Goal: Task Accomplishment & Management: Manage account settings

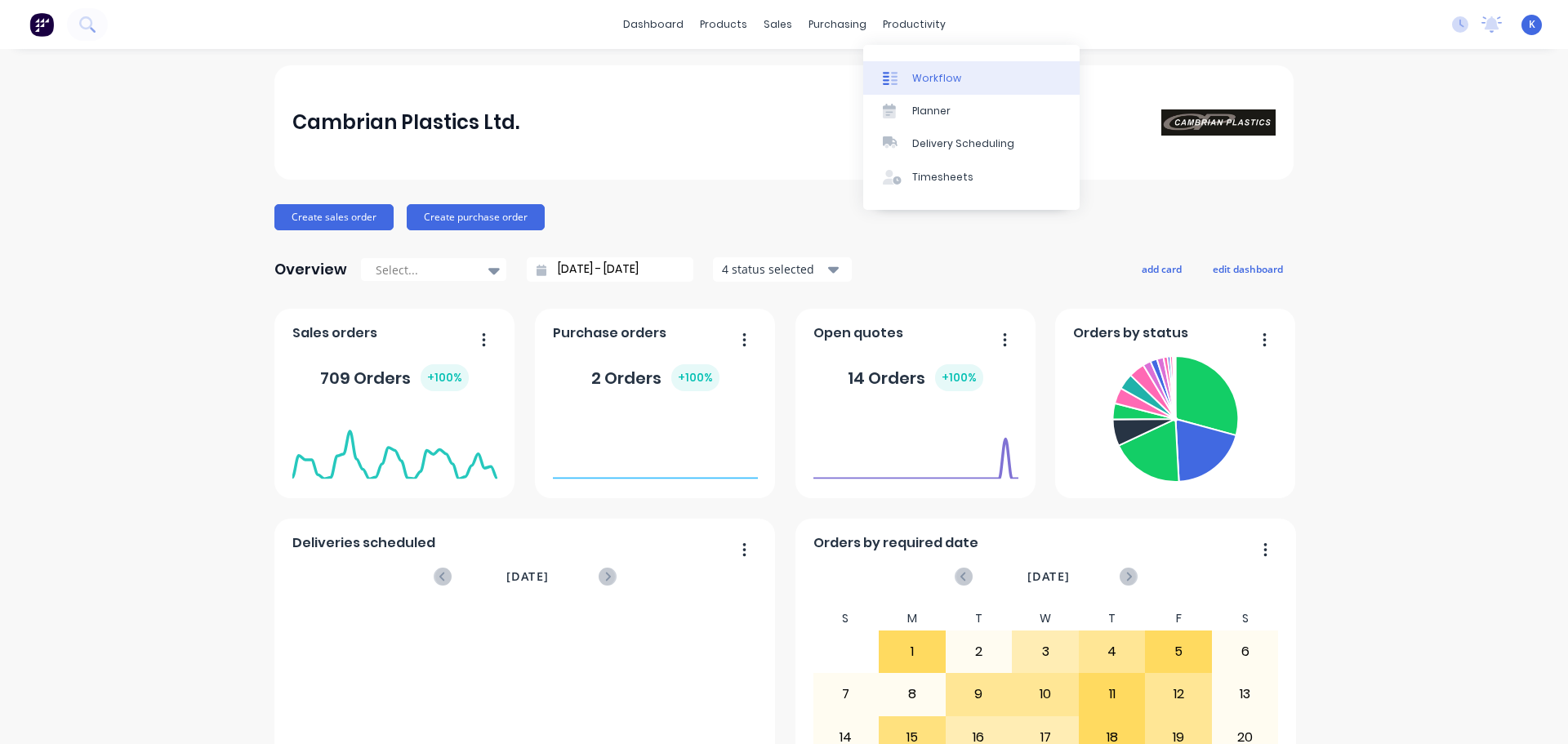
click at [950, 75] on div "Workflow" at bounding box center [936, 79] width 49 height 15
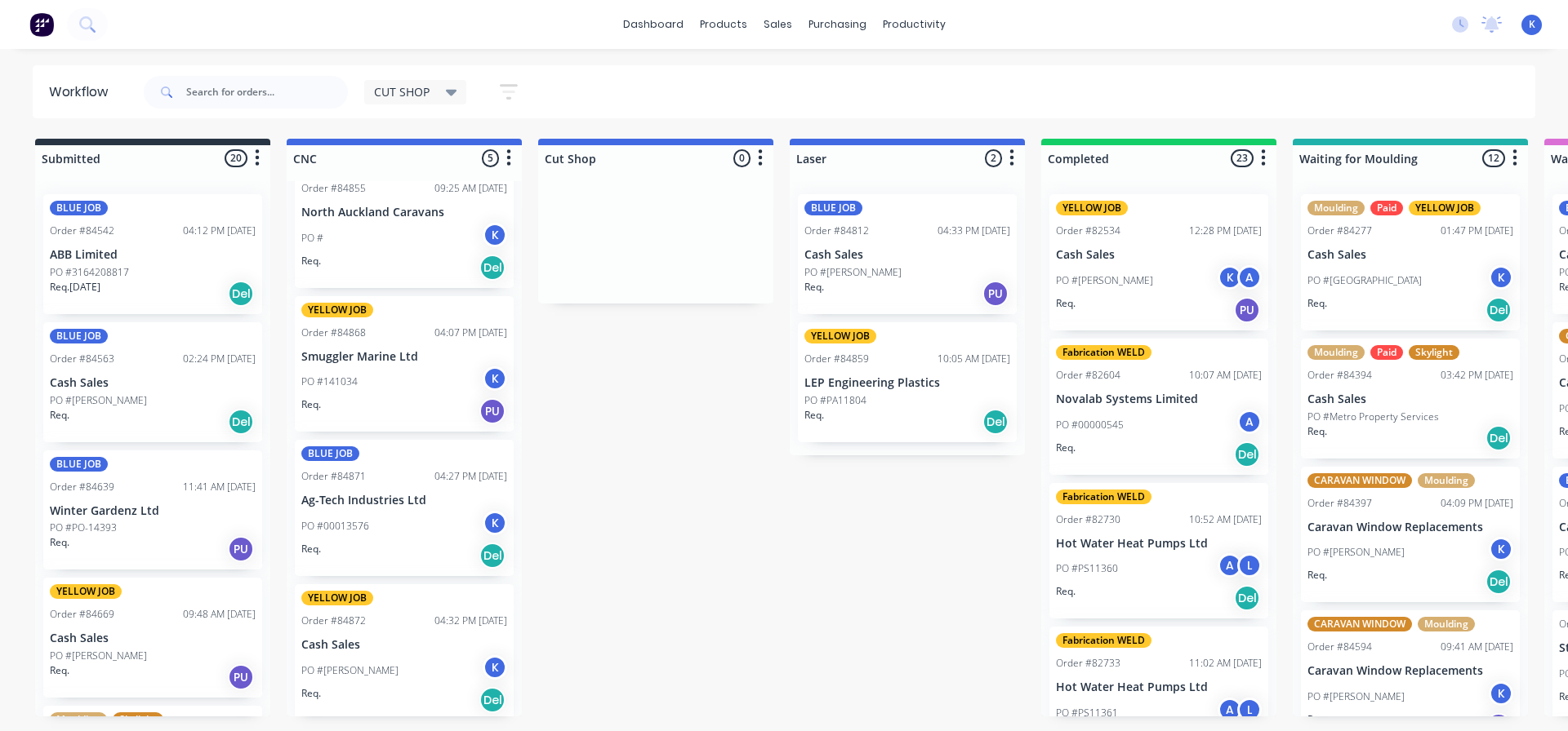
scroll to position [191, 0]
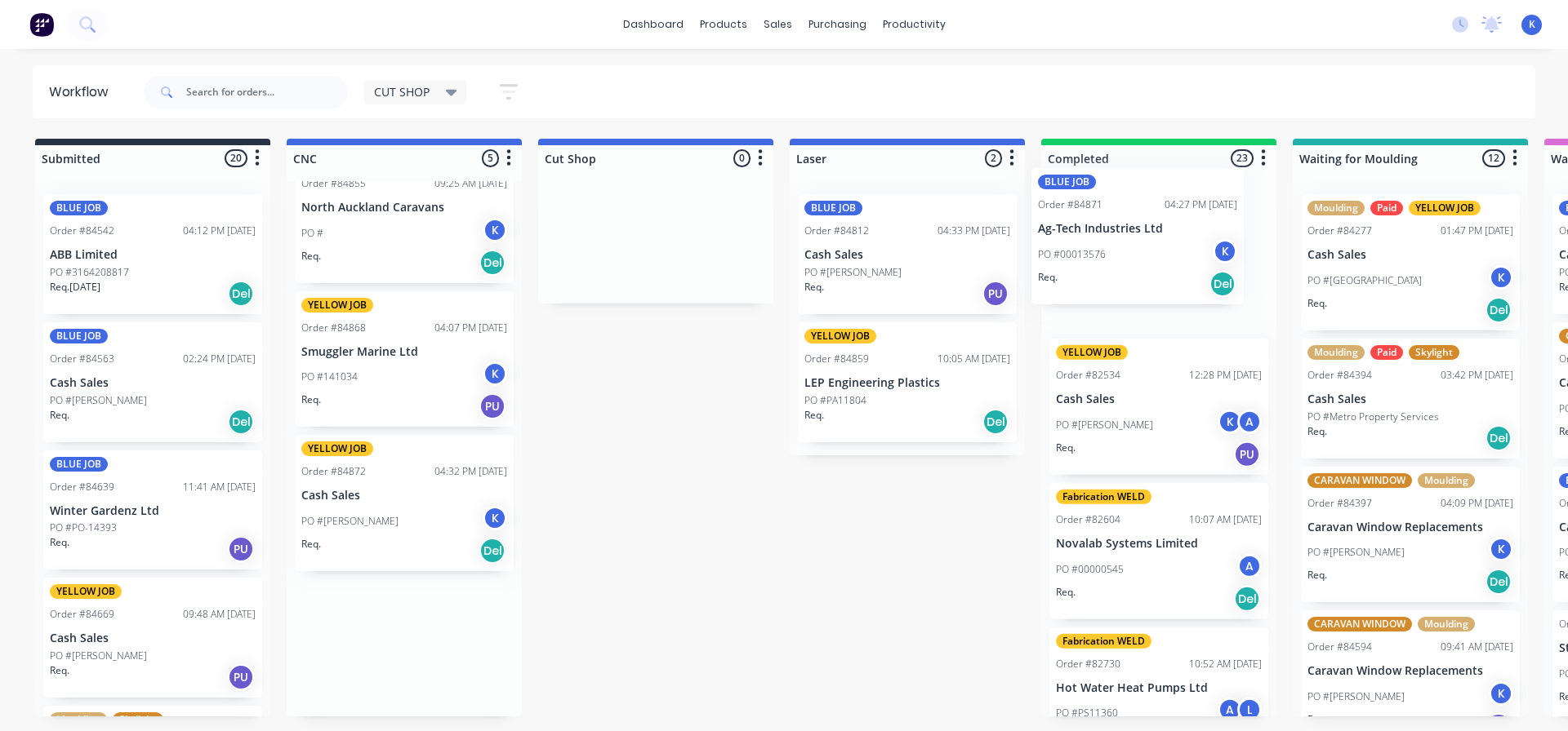
drag, startPoint x: 445, startPoint y: 523, endPoint x: 1101, endPoint y: 235, distance: 716.4
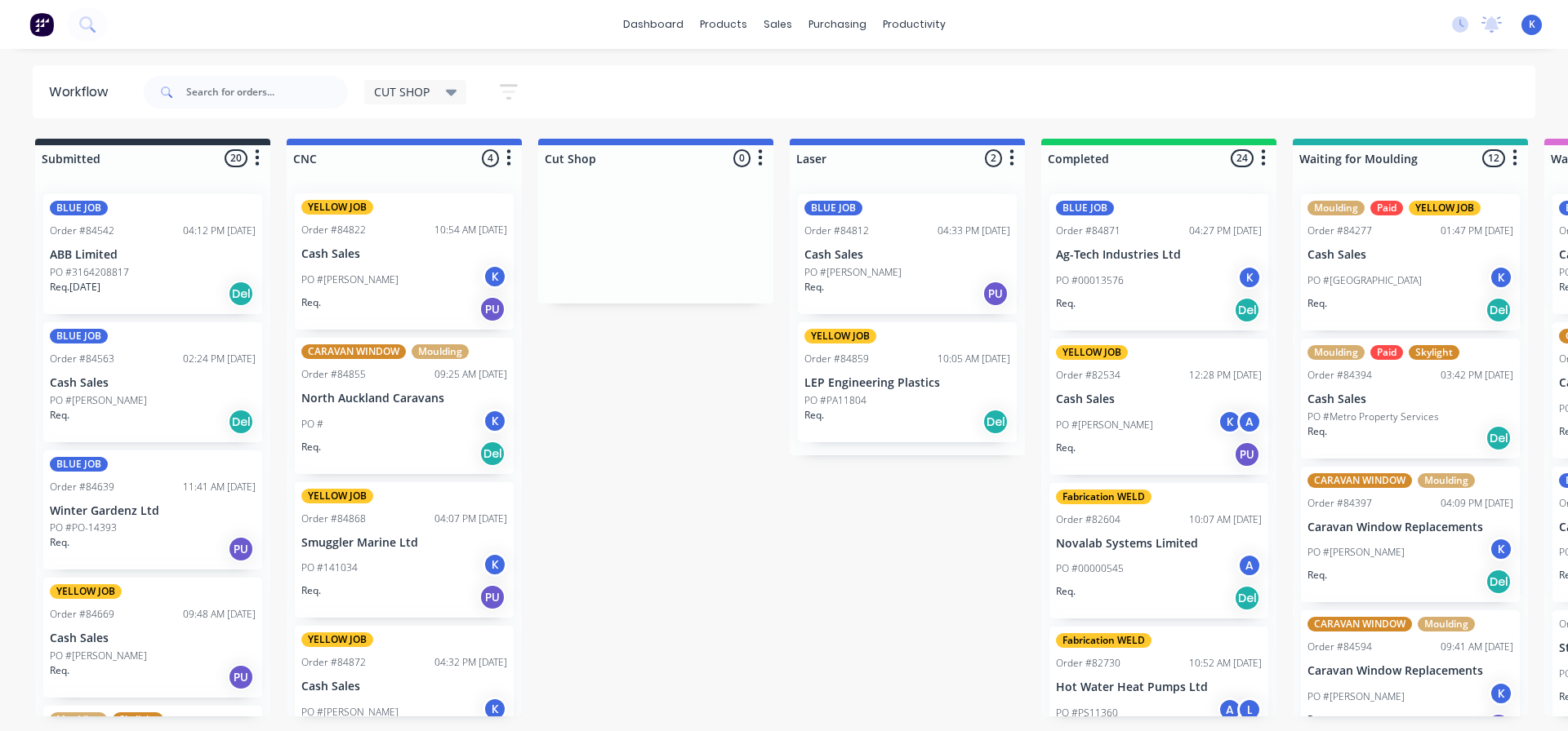
scroll to position [47, 0]
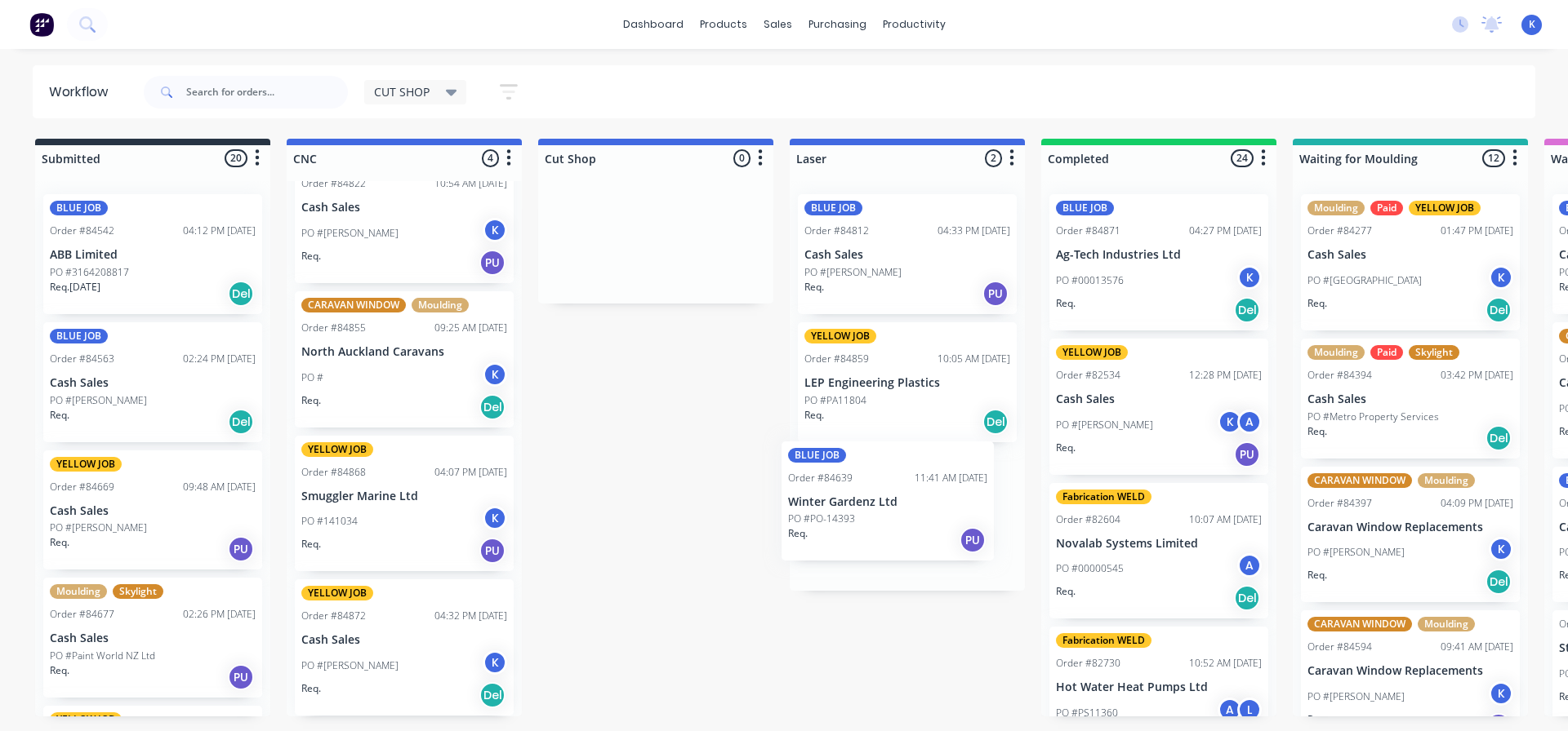
drag, startPoint x: 95, startPoint y: 524, endPoint x: 845, endPoint y: 522, distance: 750.0
click at [95, 518] on div "YELLOW JOB Order #84669 09:48 AM [DATE] Cash Sales PO #[PERSON_NAME]. PU" at bounding box center [153, 511] width 219 height 120
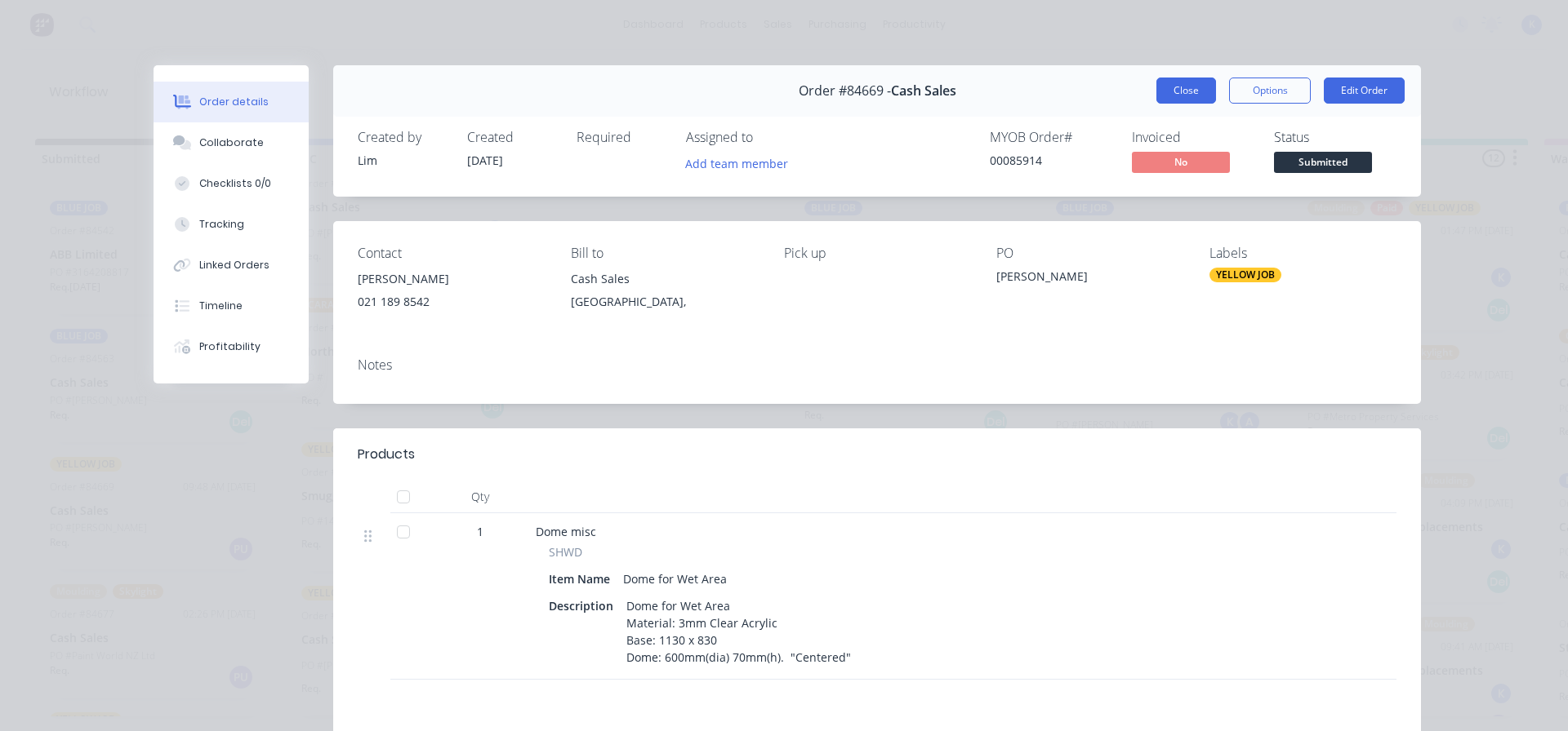
click at [1181, 86] on button "Close" at bounding box center [1186, 91] width 60 height 27
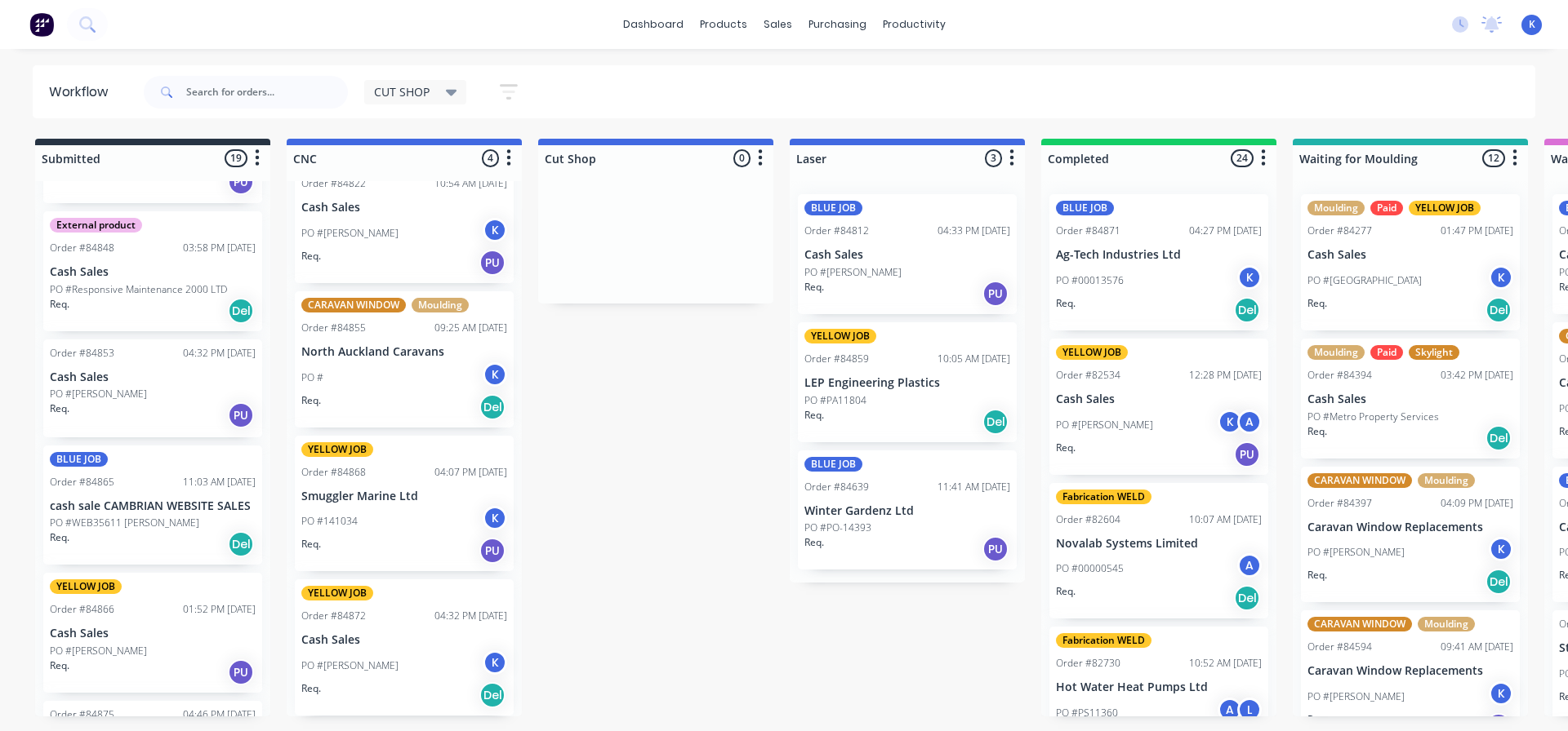
scroll to position [1711, 0]
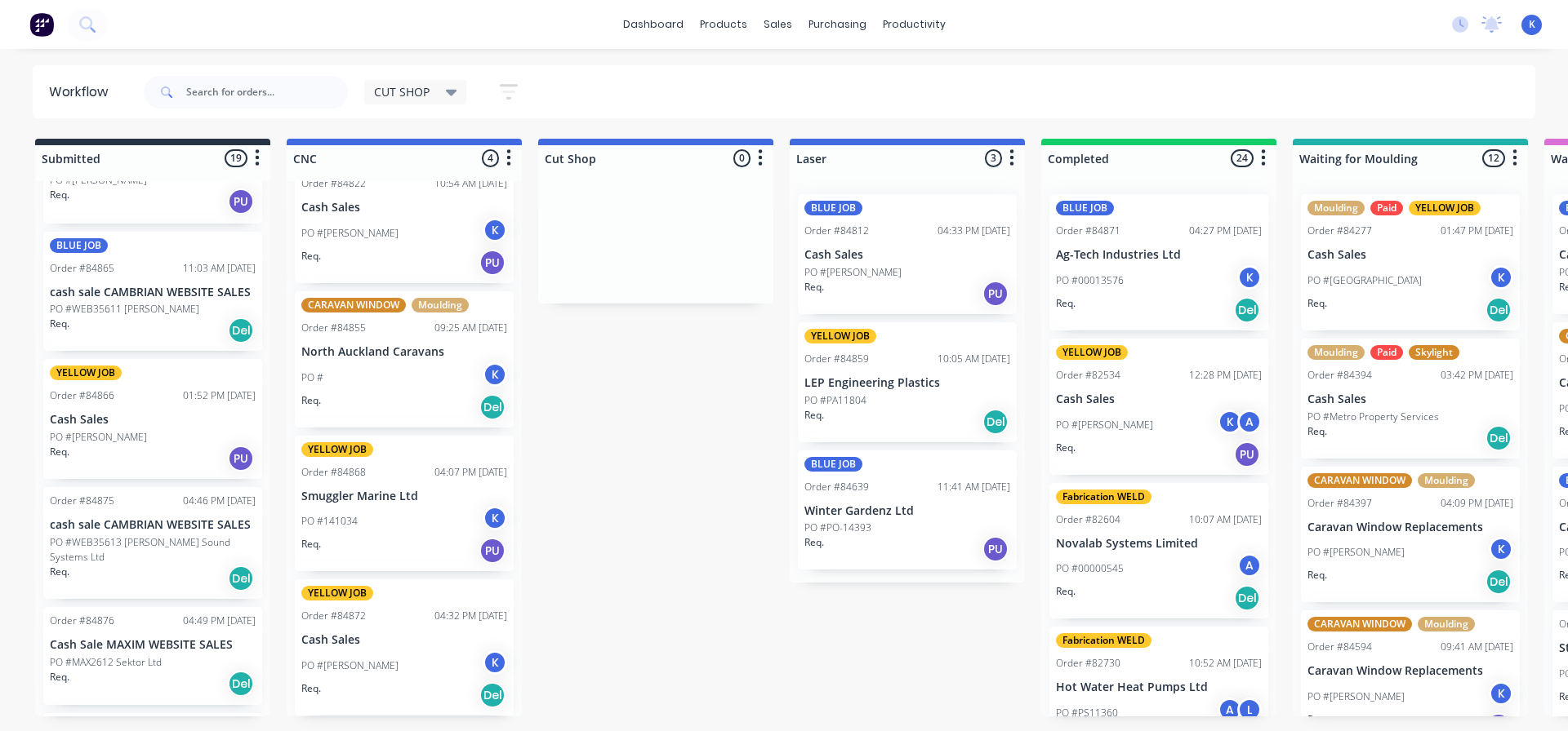
click at [106, 413] on p "Cash Sales" at bounding box center [153, 419] width 206 height 14
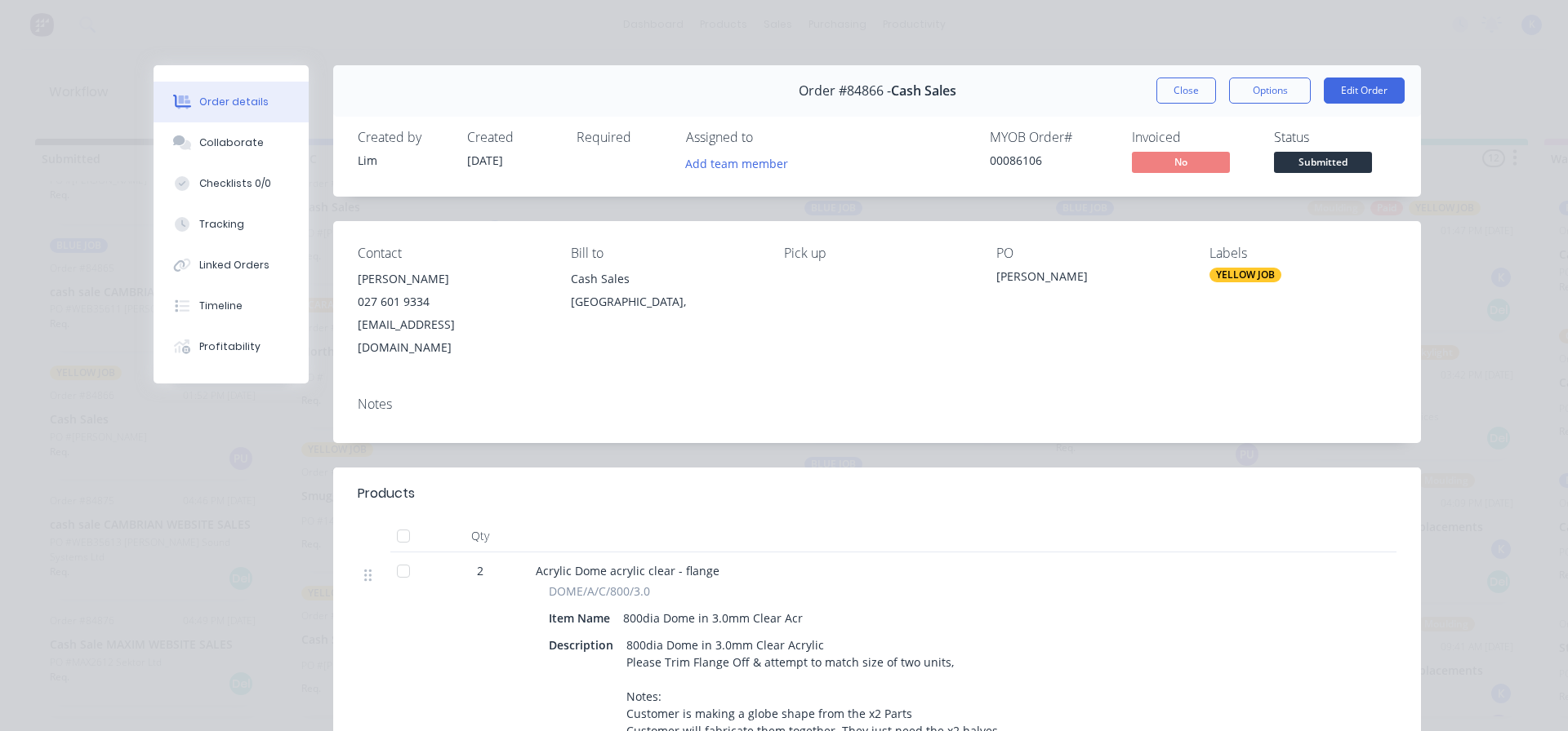
scroll to position [81, 0]
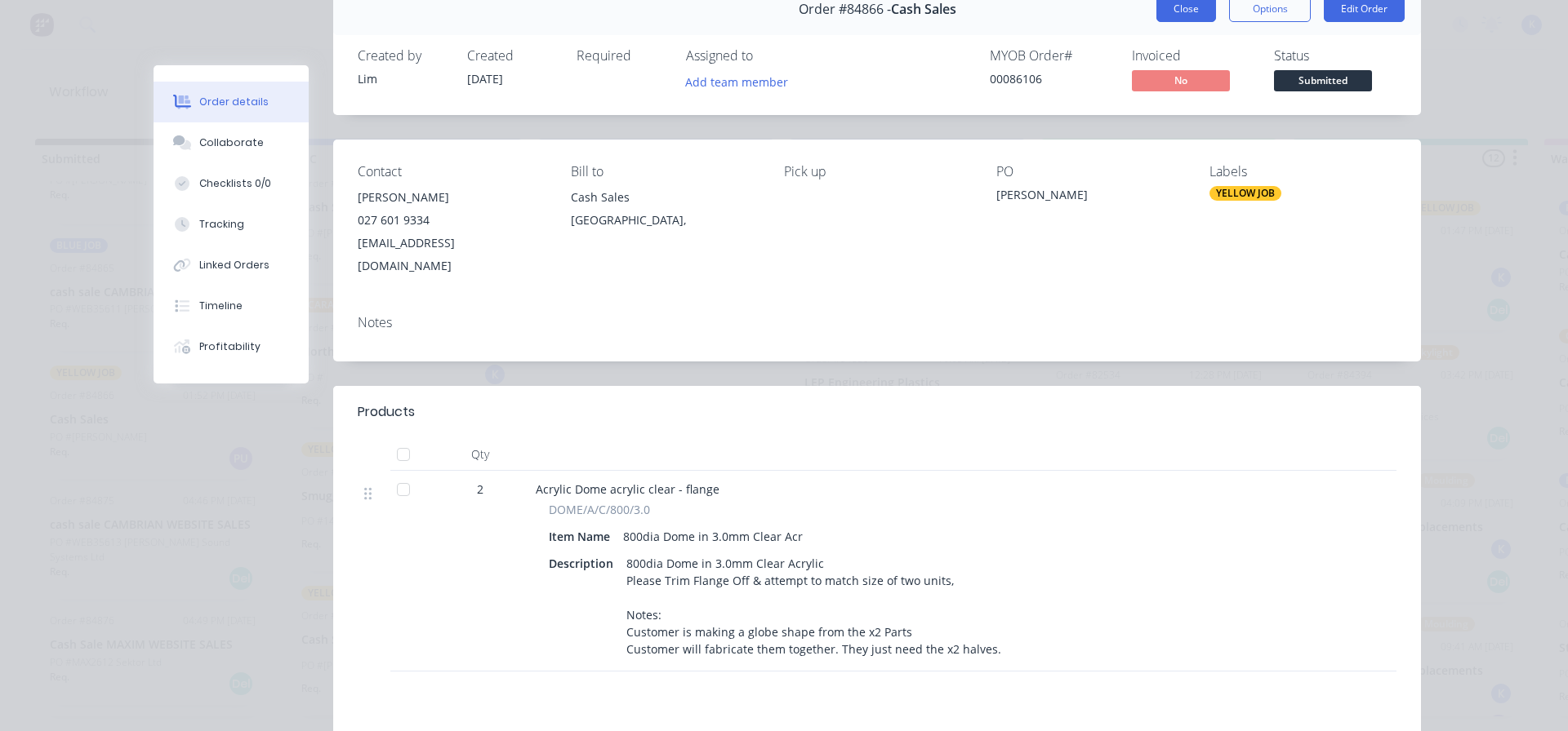
click at [1190, 9] on button "Close" at bounding box center [1186, 9] width 60 height 27
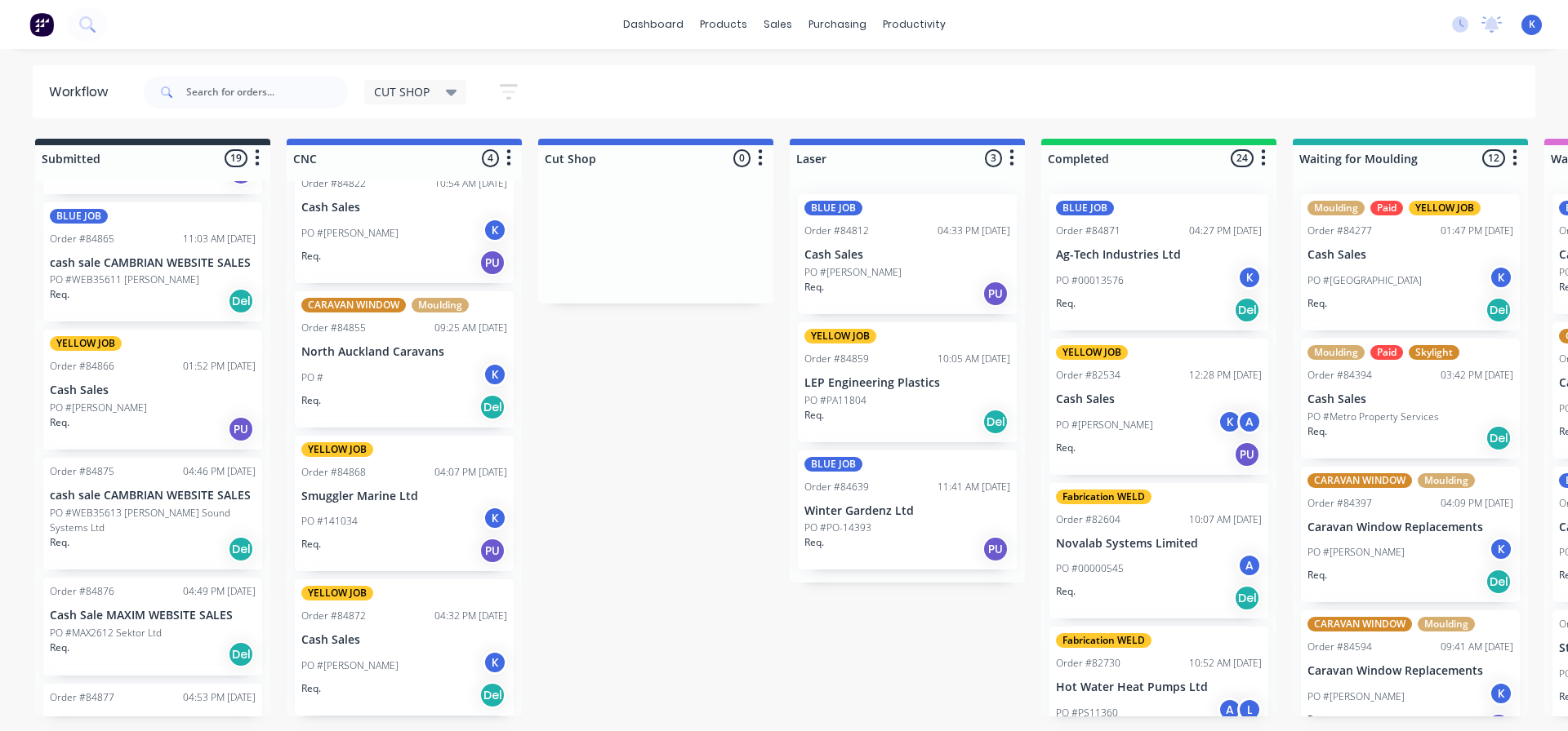
scroll to position [1792, 0]
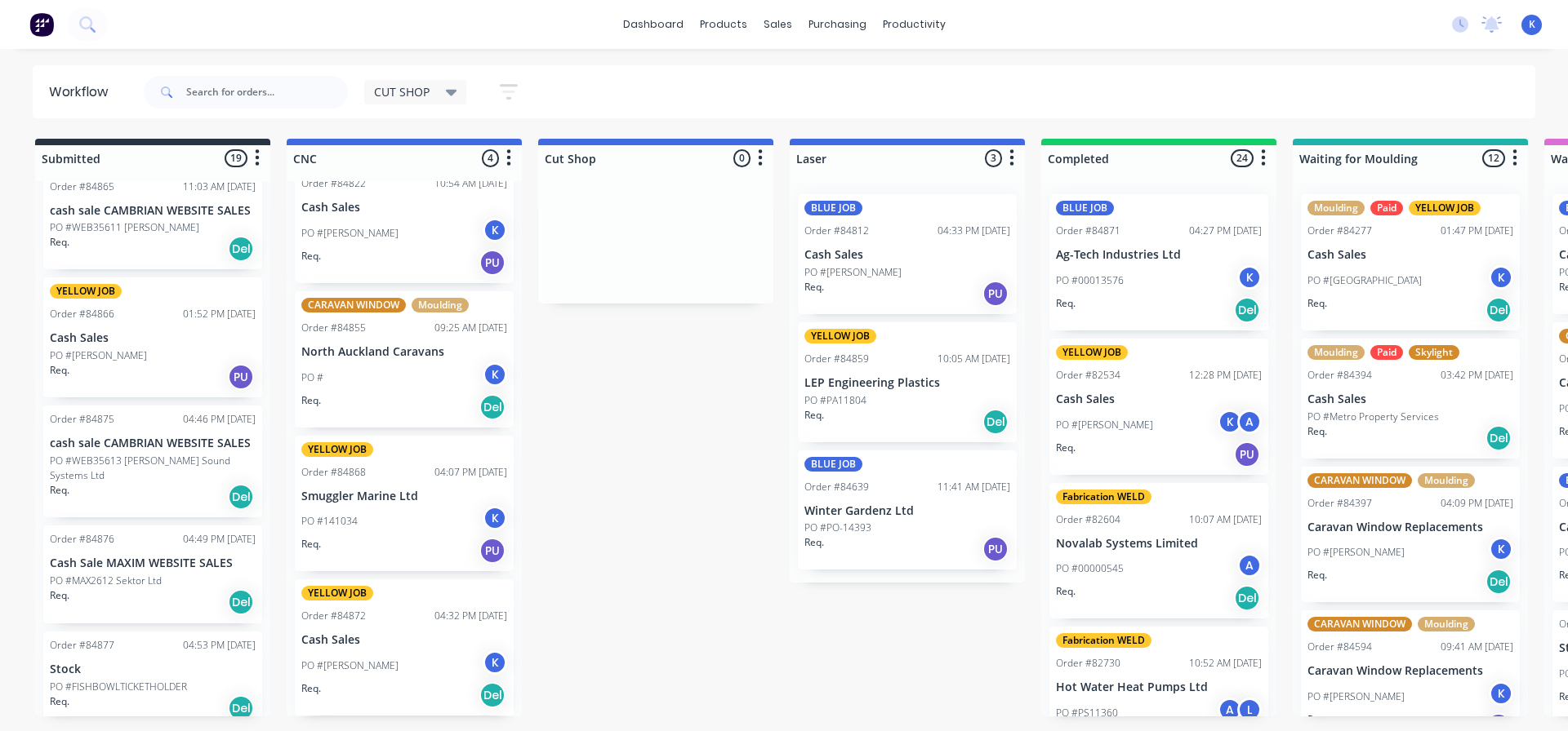
click at [90, 695] on div "Req. Del" at bounding box center [153, 708] width 206 height 27
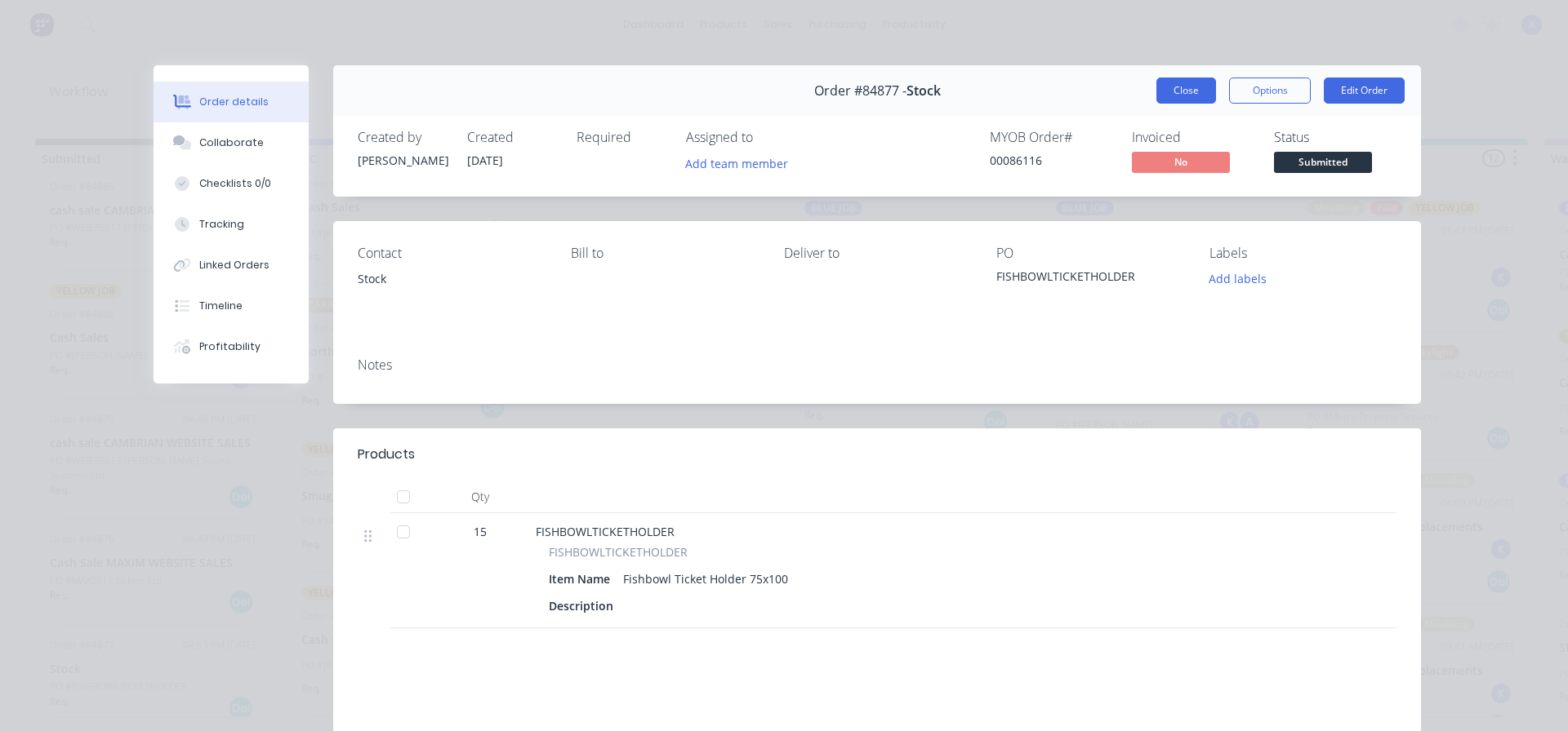
click at [1166, 98] on button "Close" at bounding box center [1186, 91] width 60 height 27
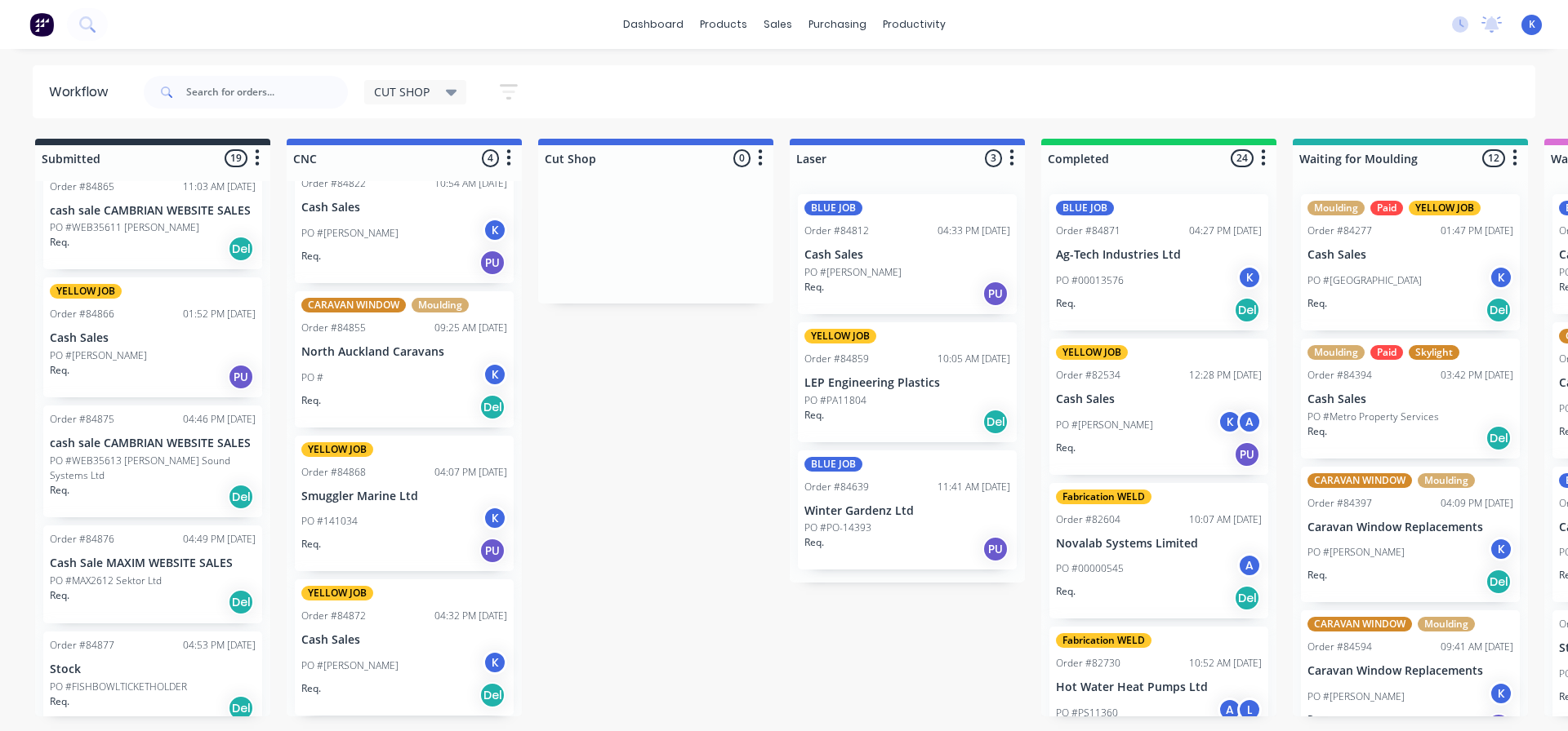
click at [106, 557] on p "Cash Sale MAXIM WEBSITE SALES" at bounding box center [153, 564] width 206 height 14
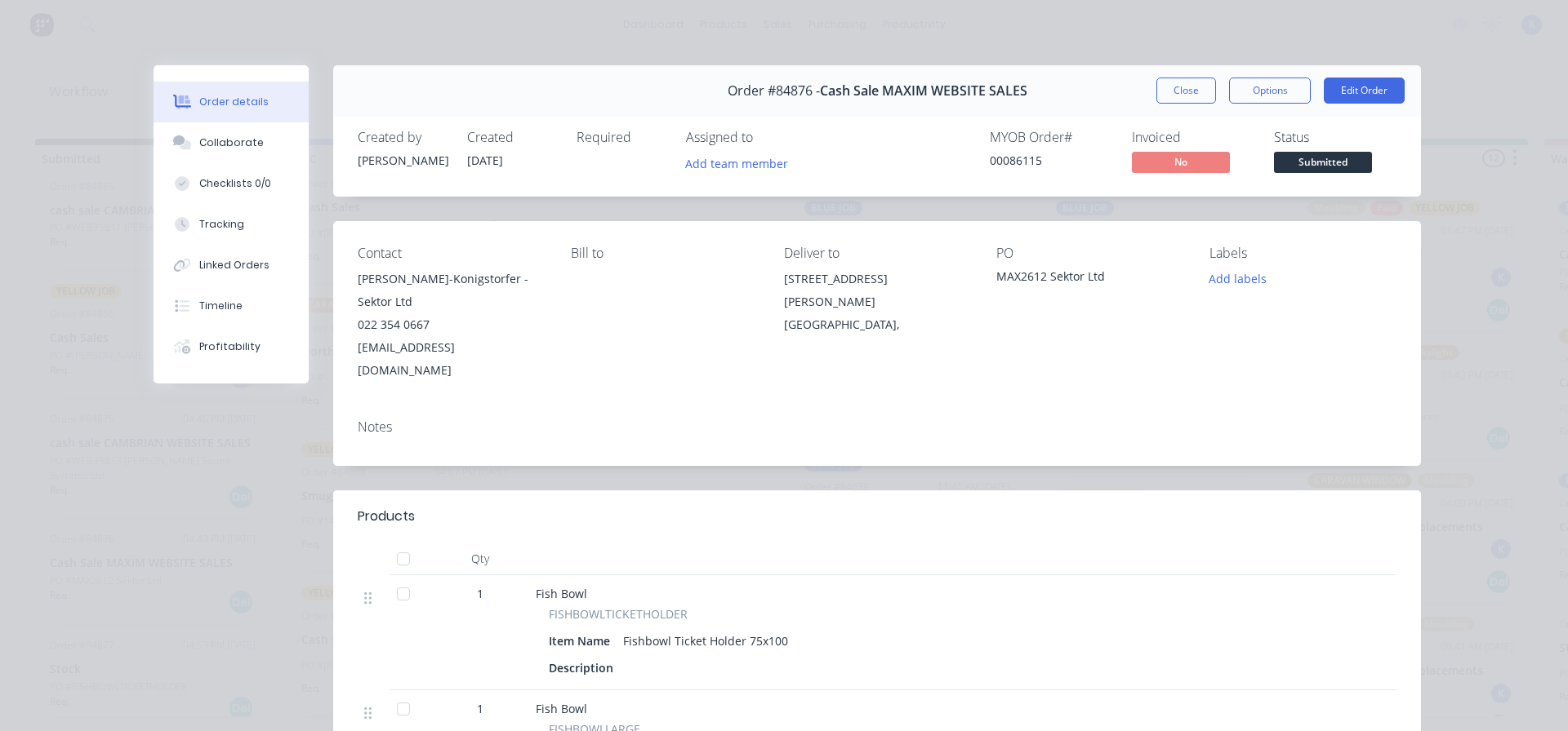
drag, startPoint x: 1197, startPoint y: 84, endPoint x: 1070, endPoint y: 108, distance: 129.2
click at [1190, 90] on button "Close" at bounding box center [1186, 91] width 60 height 27
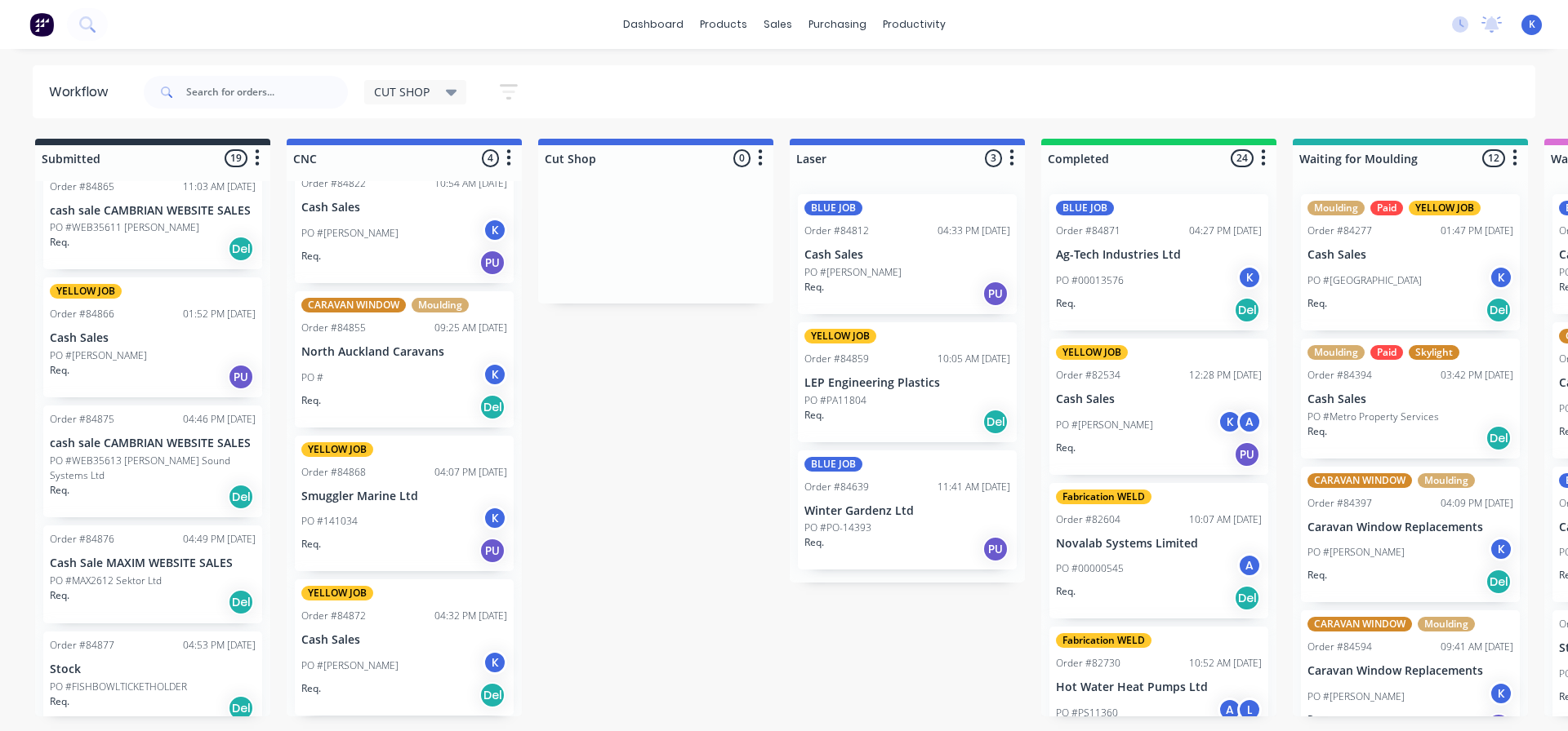
click at [104, 461] on p "PO #WEB35613 [PERSON_NAME] Sound Systems Ltd" at bounding box center [153, 467] width 206 height 29
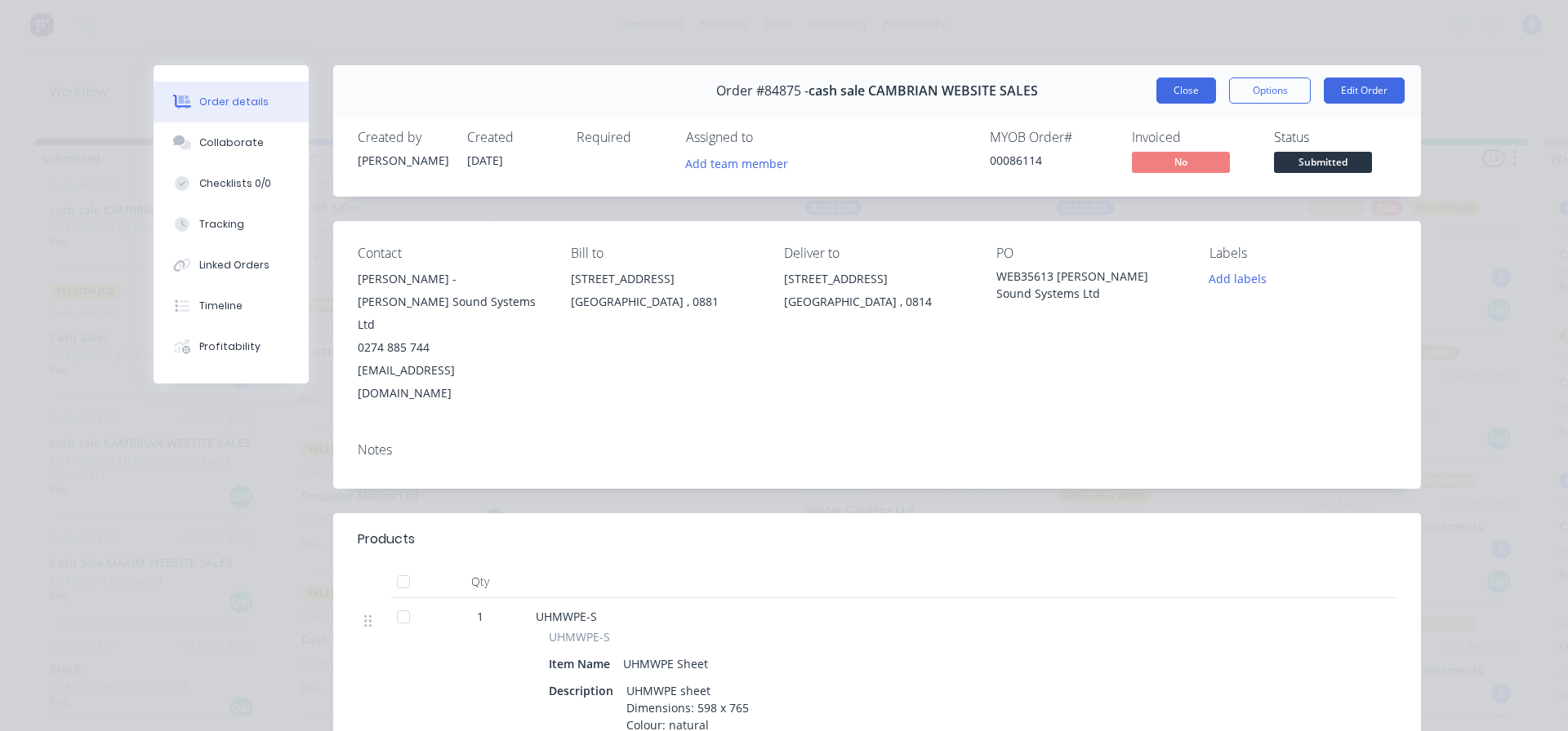
click at [1196, 82] on button "Close" at bounding box center [1186, 91] width 60 height 27
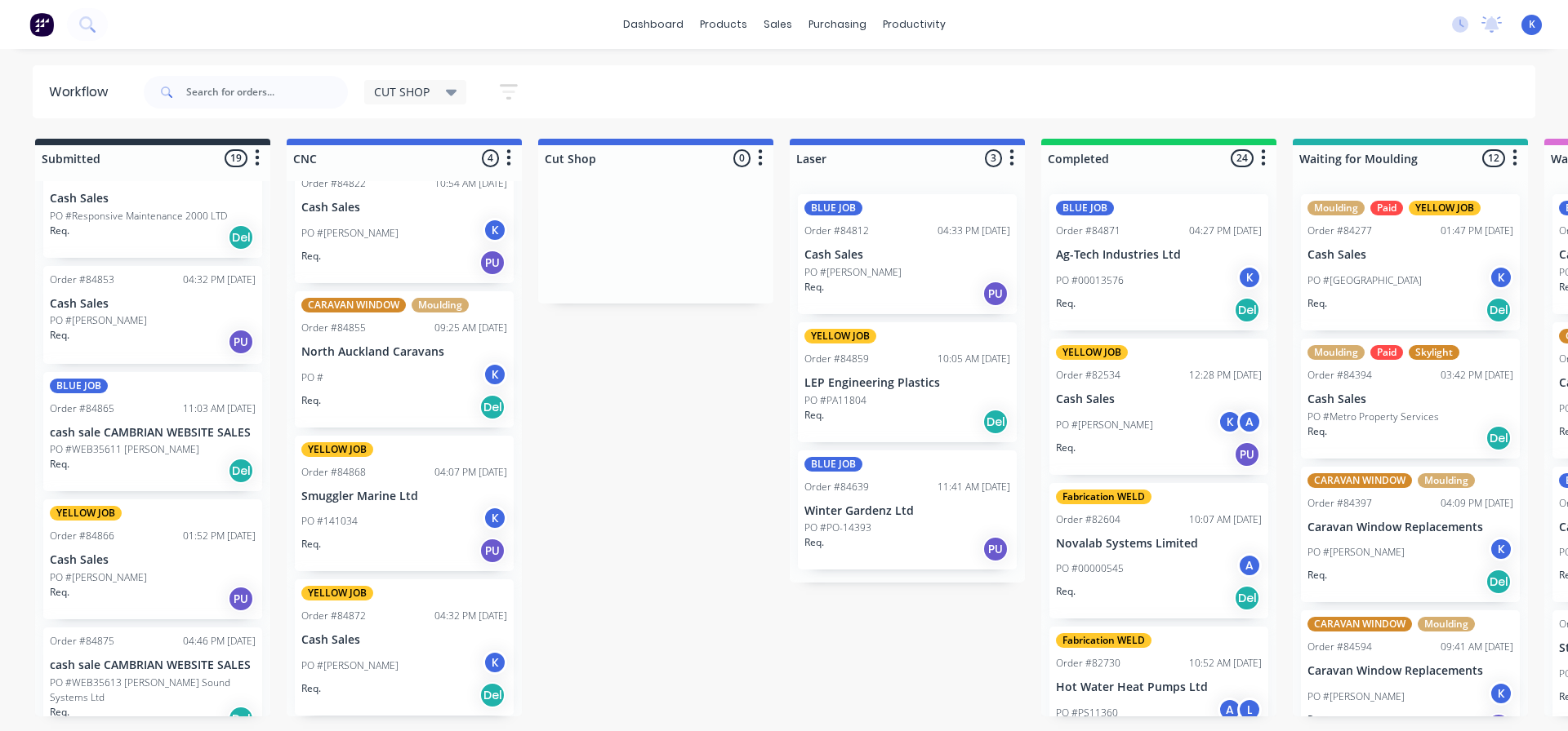
scroll to position [1547, 0]
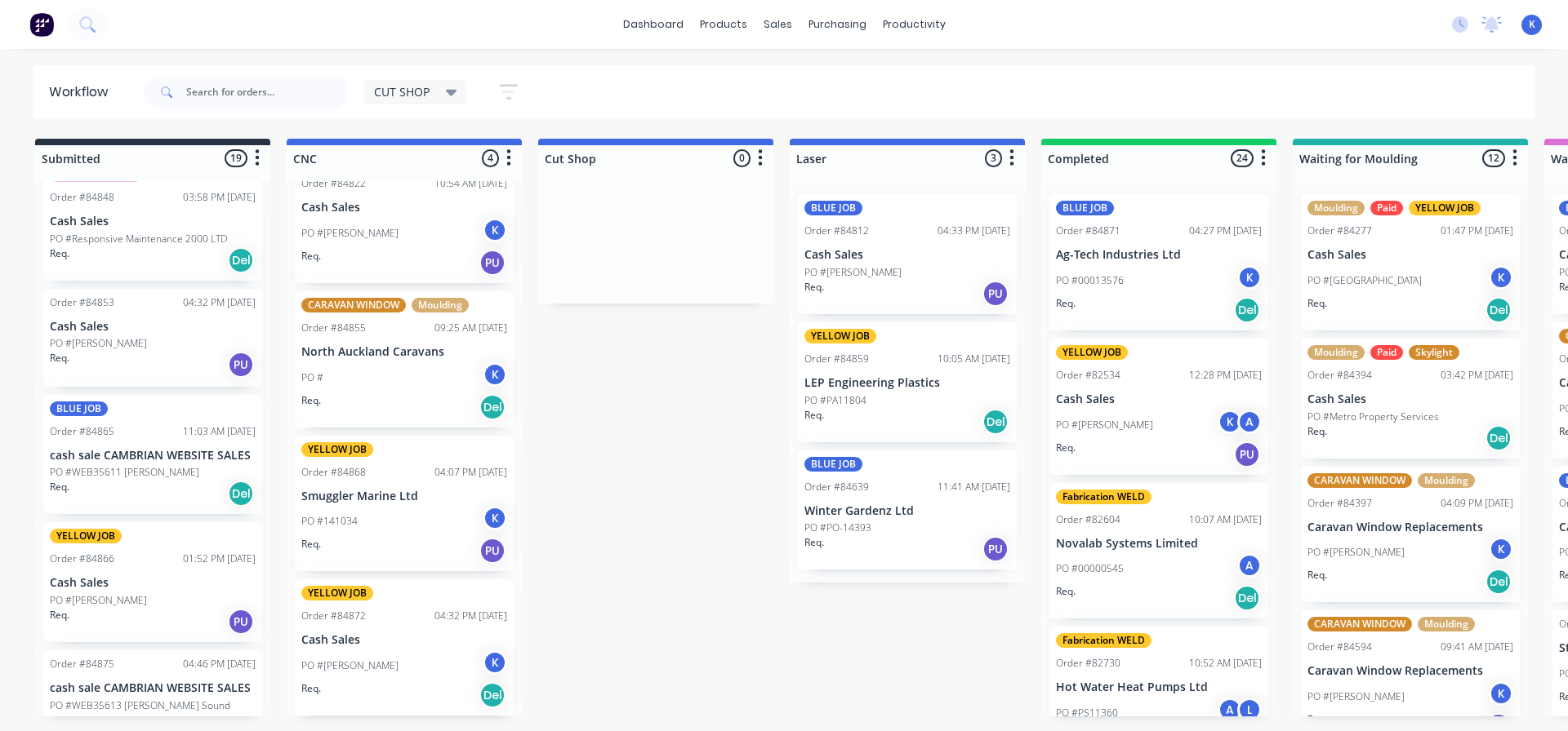
click at [106, 463] on div "BLUE JOB Order #84865 11:03 AM [DATE] cash sale CAMBRIAN WEBSITE SALES PO #WEB3…" at bounding box center [153, 455] width 219 height 120
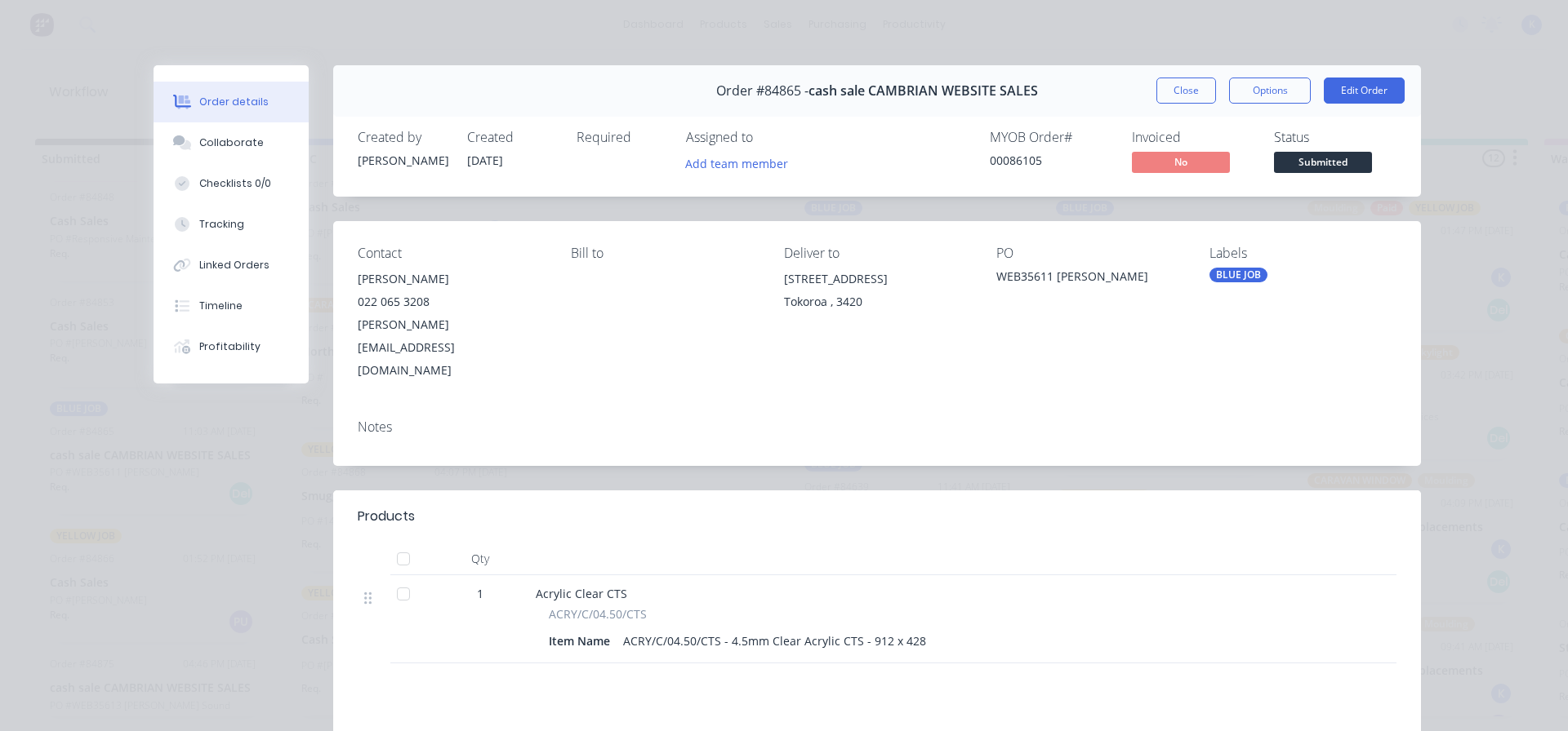
click at [1197, 89] on button "Close" at bounding box center [1186, 91] width 60 height 27
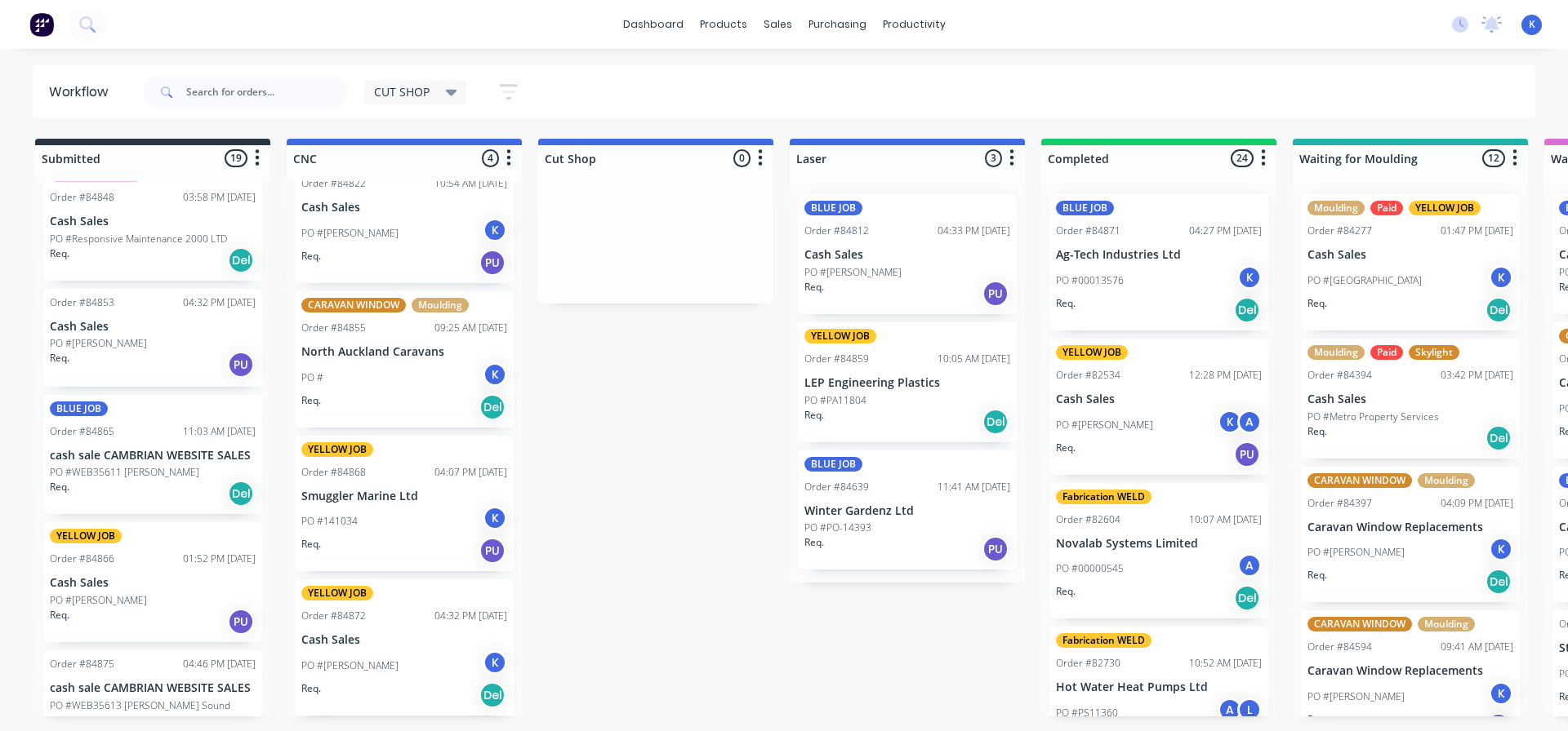
click at [75, 346] on p "PO #[PERSON_NAME]" at bounding box center [98, 344] width 97 height 15
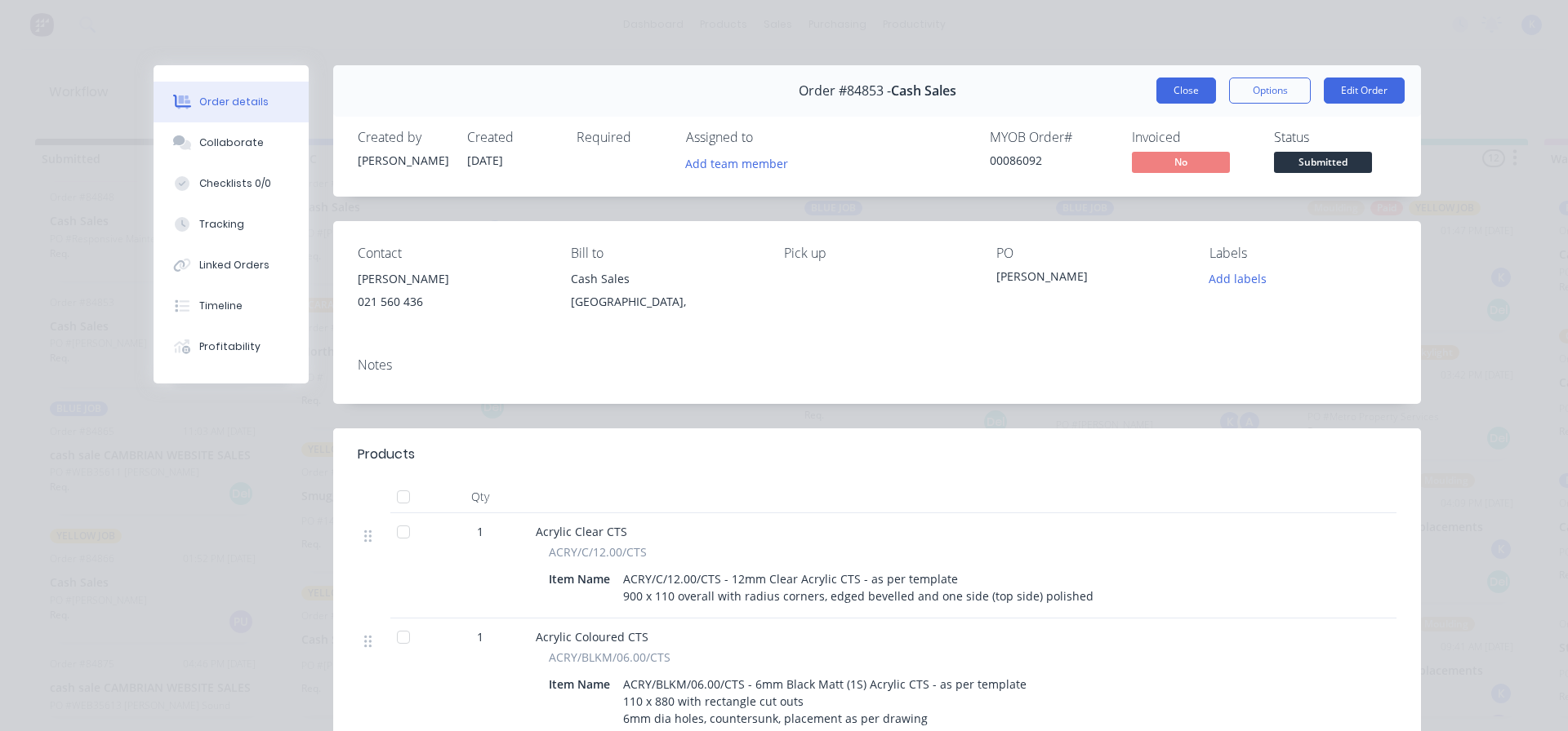
click at [1176, 94] on button "Close" at bounding box center [1186, 91] width 60 height 27
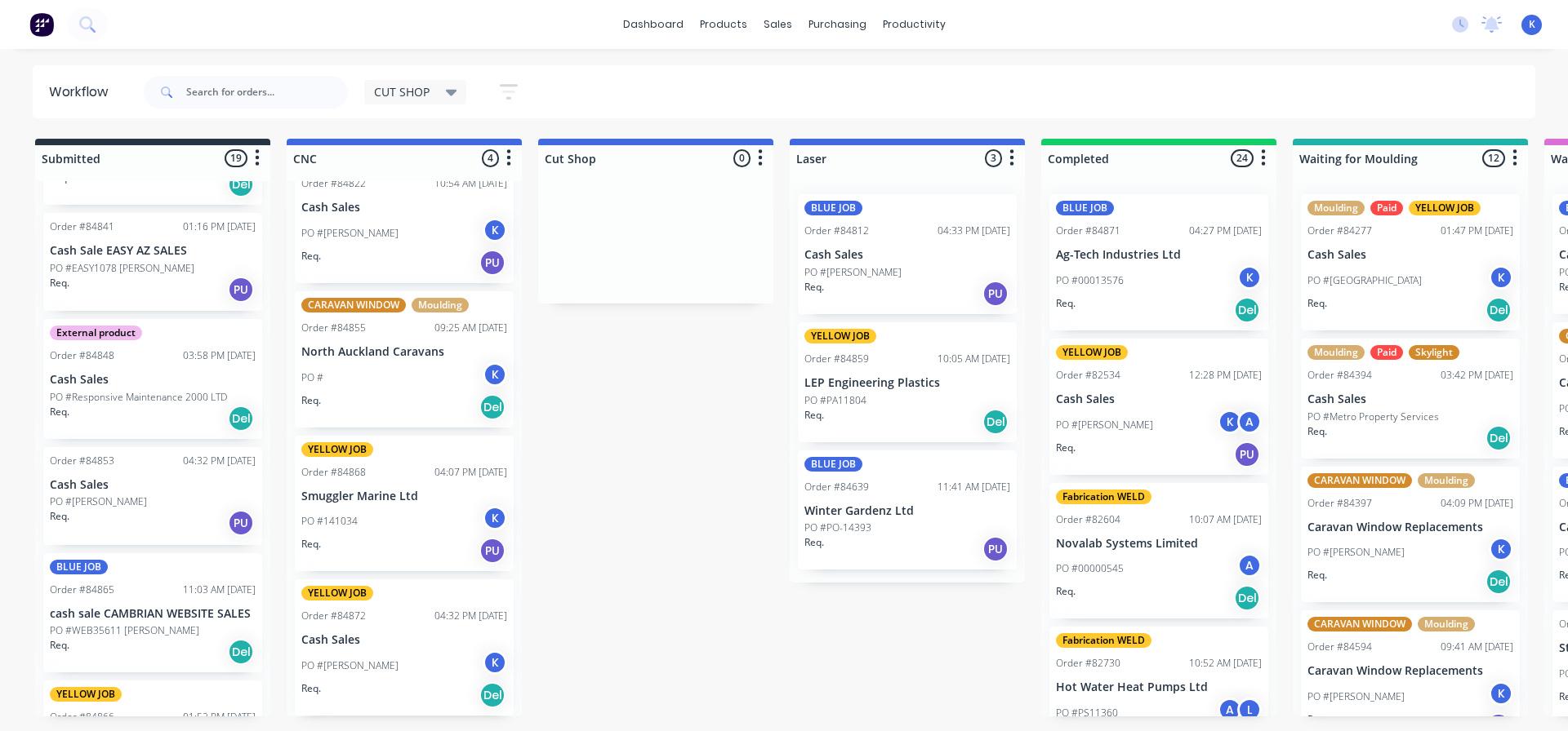
scroll to position [1384, 0]
click at [80, 492] on p "Cash Sales" at bounding box center [153, 490] width 206 height 14
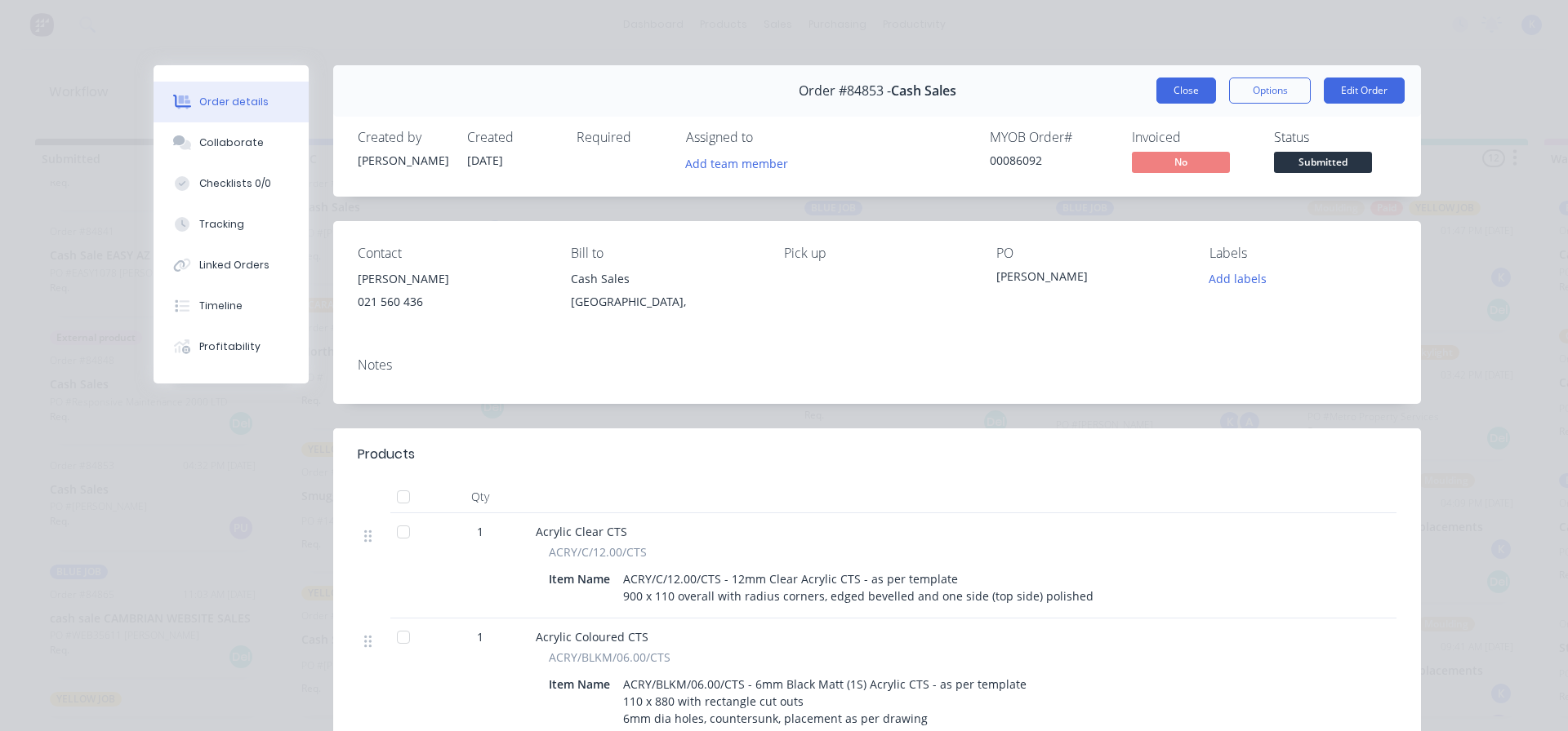
click at [1172, 86] on button "Close" at bounding box center [1186, 91] width 60 height 27
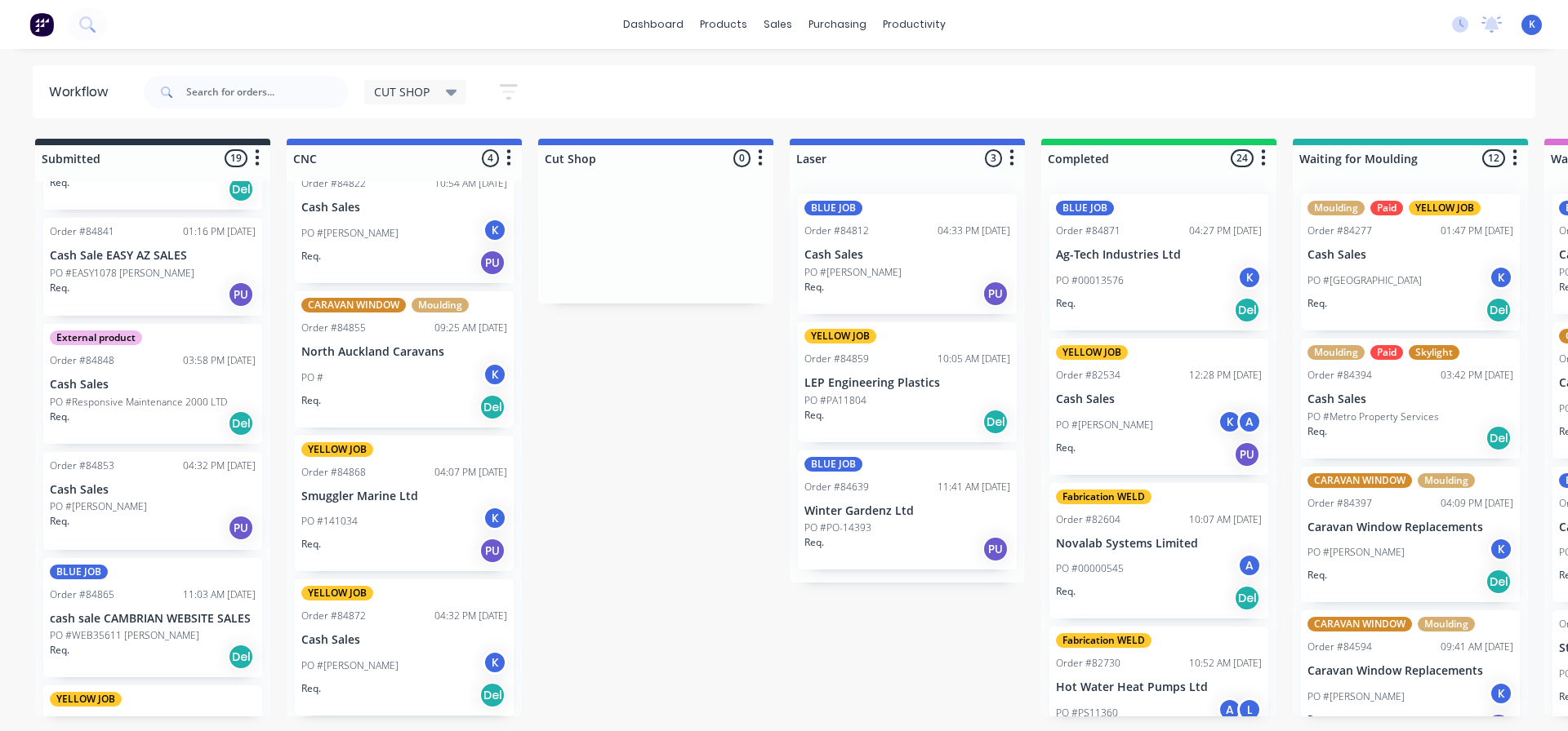
click at [79, 404] on p "PO #Responsive Maintenance 2000 LTD" at bounding box center [138, 403] width 177 height 15
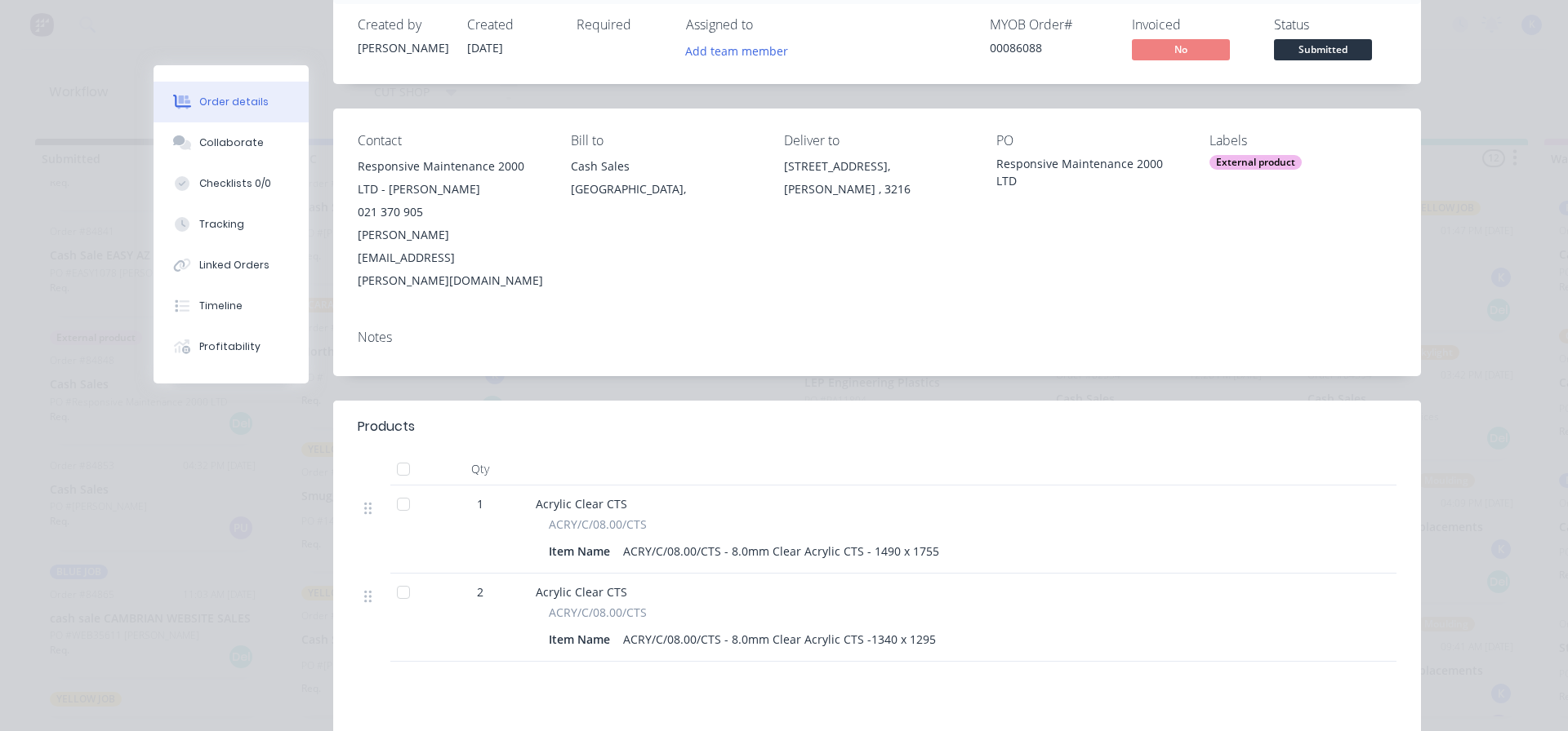
scroll to position [81, 0]
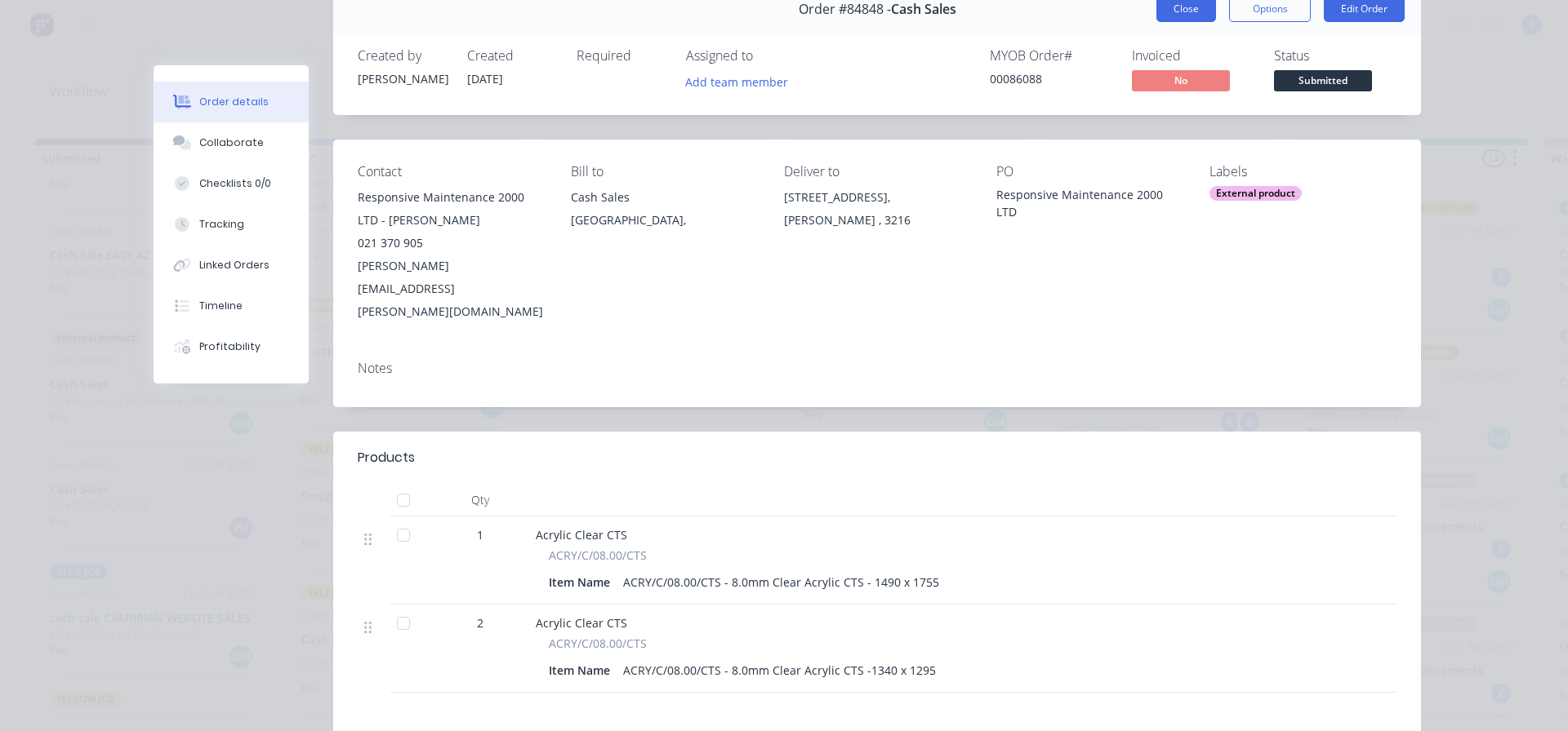
click at [1180, 14] on button "Close" at bounding box center [1186, 9] width 60 height 27
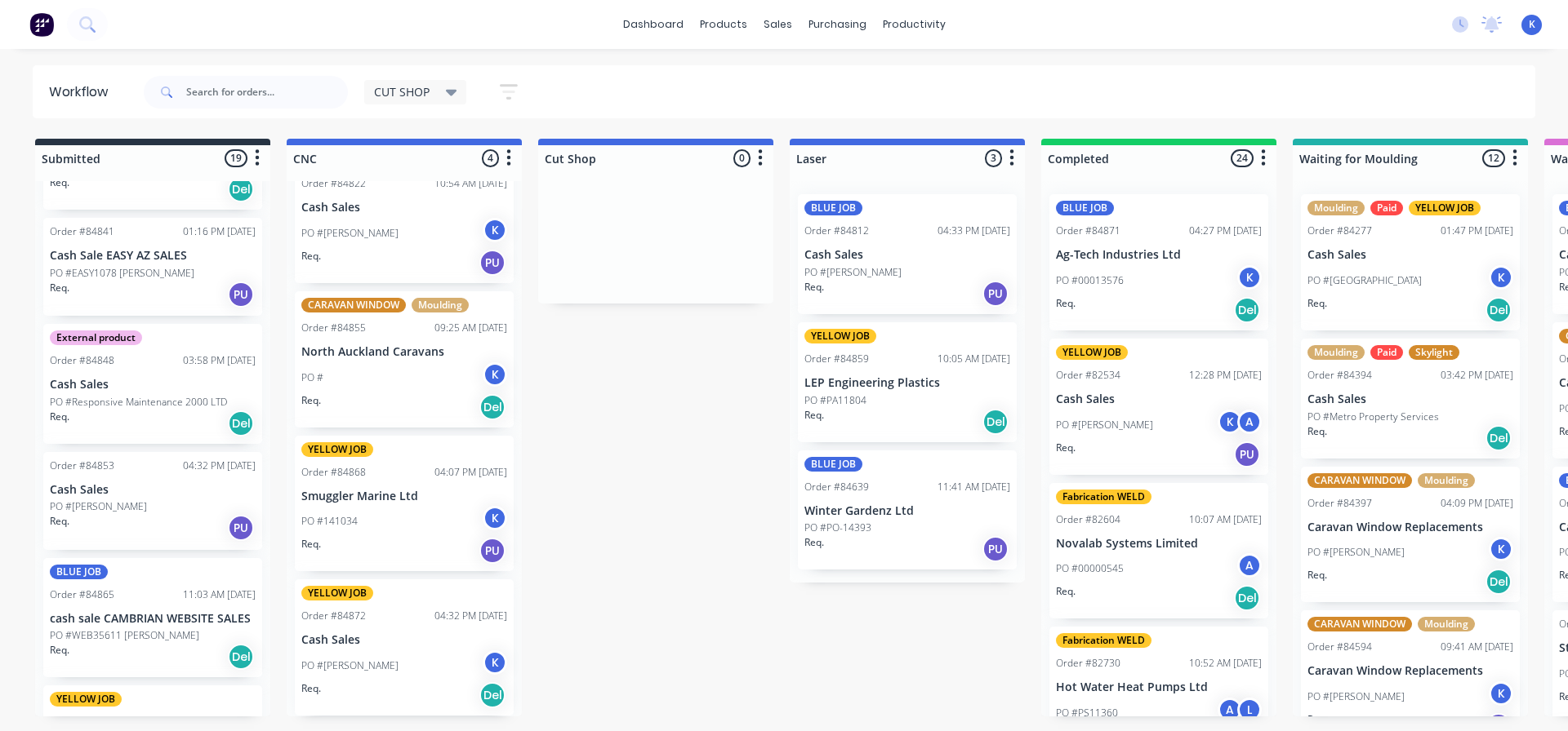
click at [95, 263] on div "Order #84841 01:16 PM [DATE] Cash Sale EASY AZ SALES PO #EASY1078 [PERSON_NAME]…" at bounding box center [153, 267] width 219 height 98
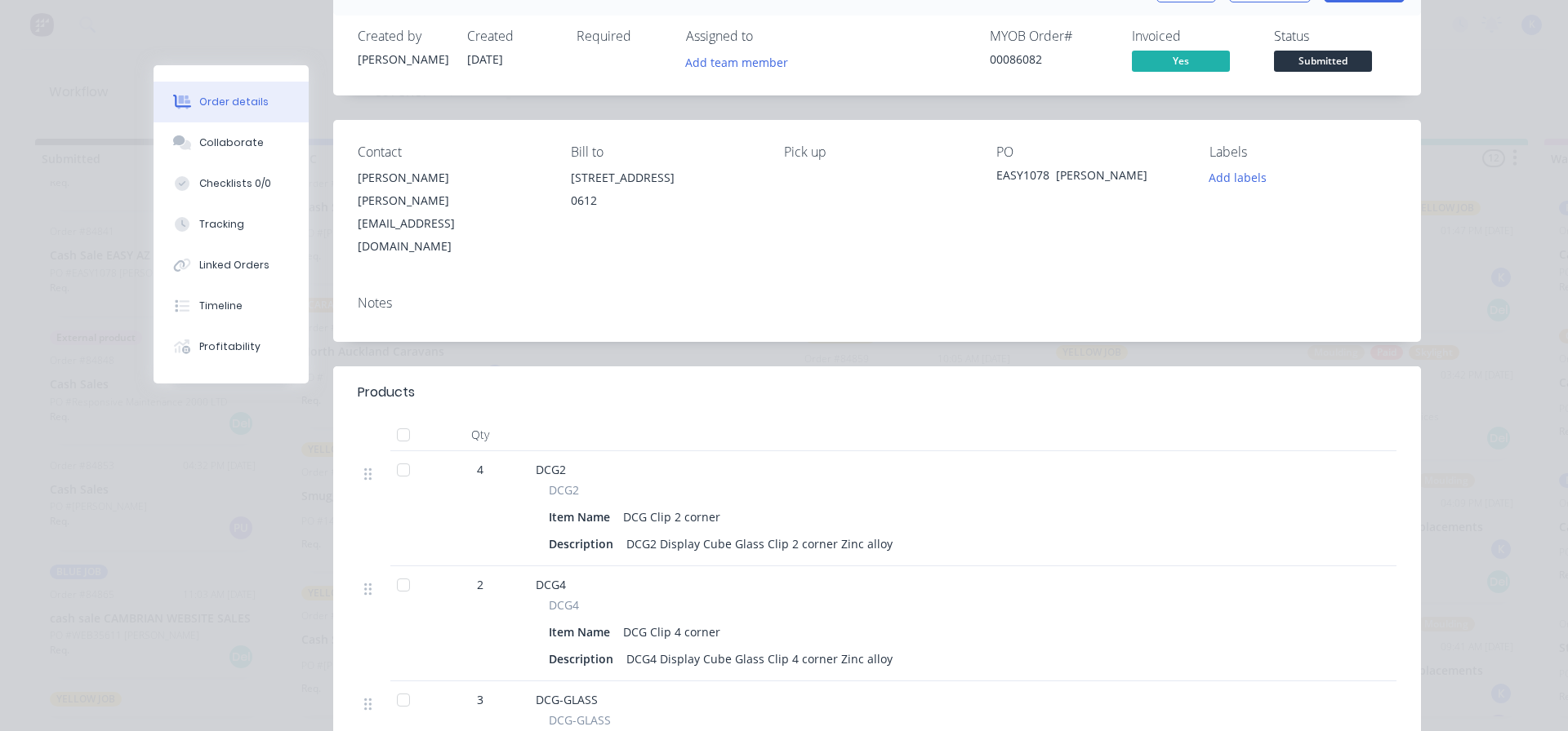
scroll to position [0, 0]
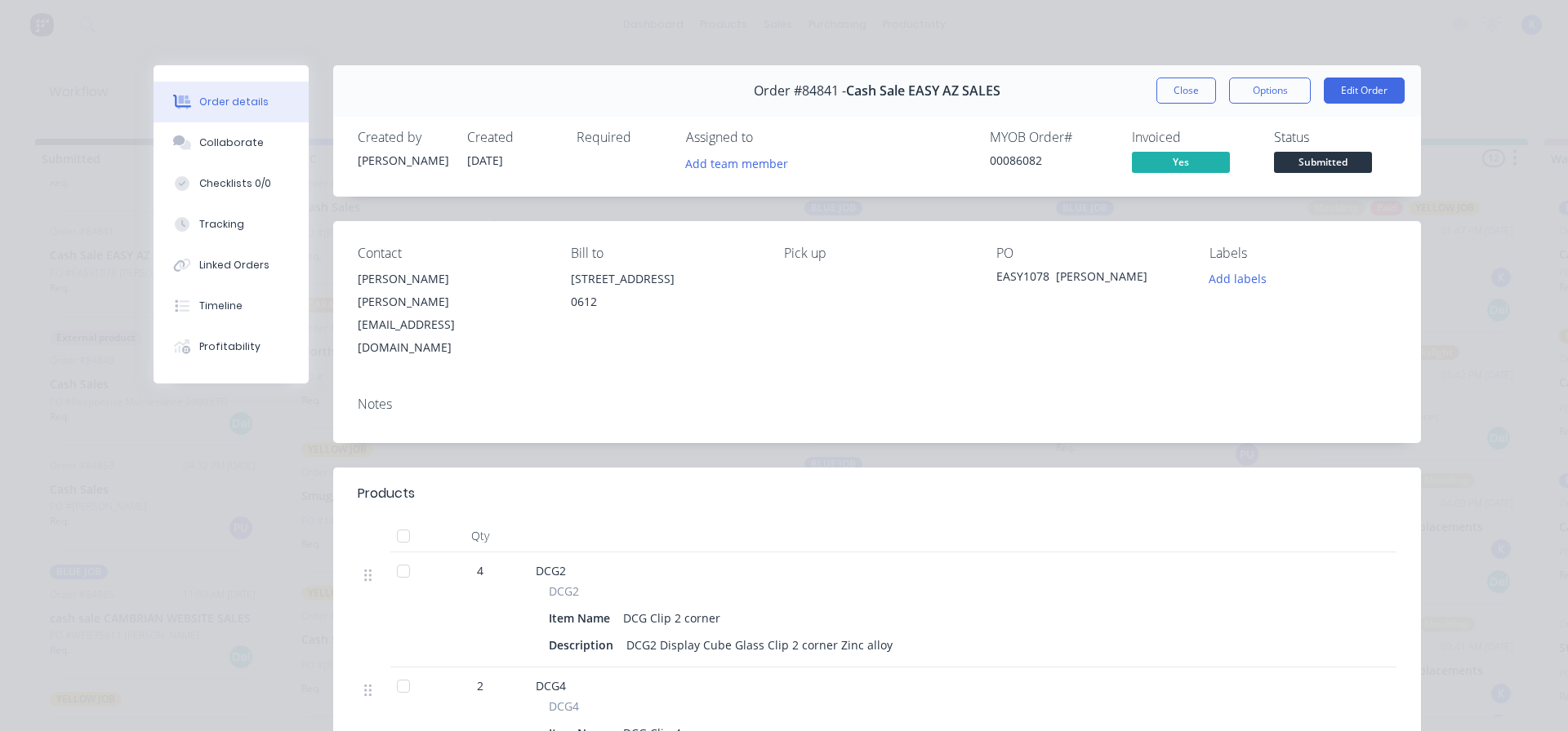
drag, startPoint x: 1173, startPoint y: 85, endPoint x: 1162, endPoint y: 86, distance: 11.0
click at [1172, 85] on button "Close" at bounding box center [1186, 91] width 60 height 27
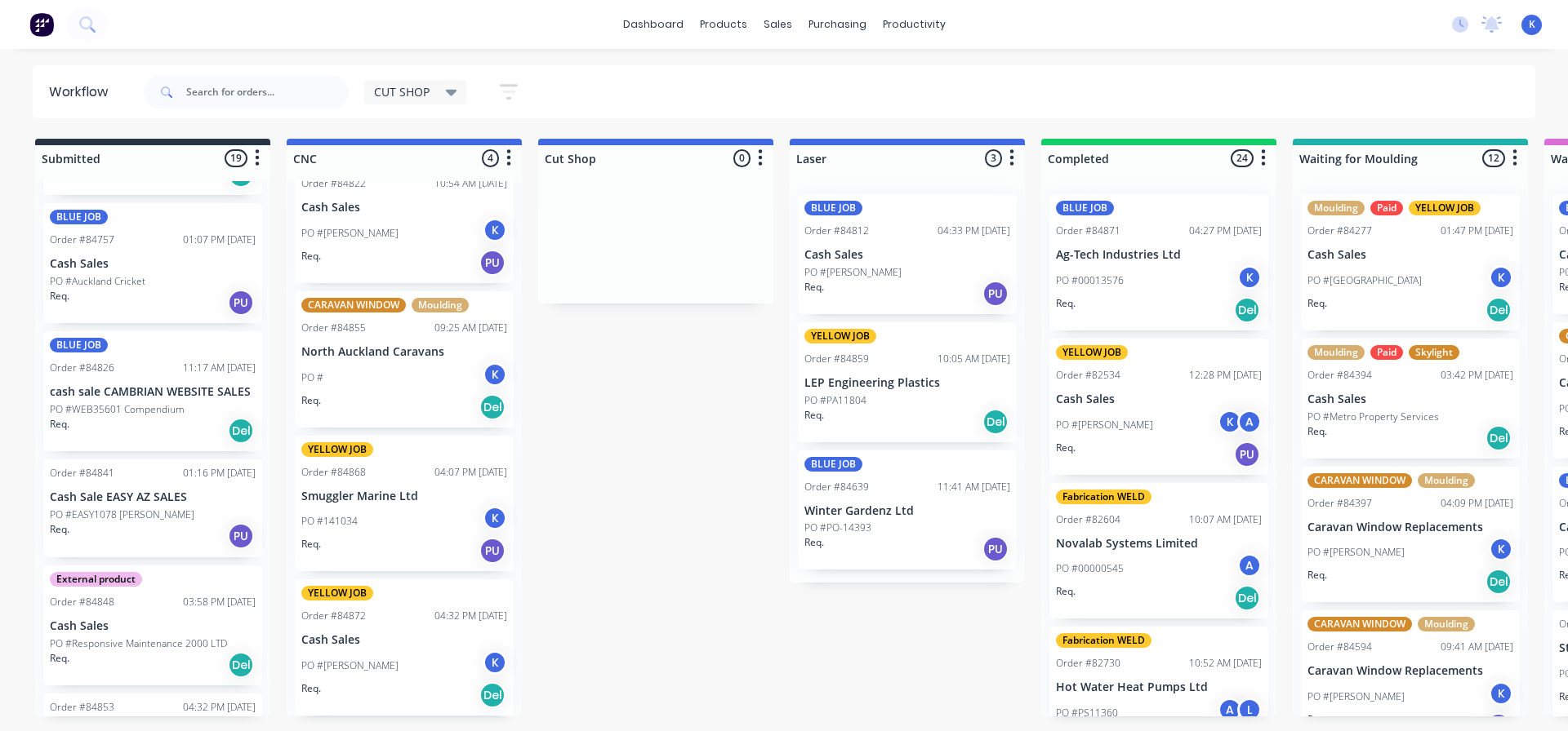
scroll to position [1140, 0]
click at [95, 405] on p "PO #WEB35601 Compendium" at bounding box center [117, 413] width 134 height 15
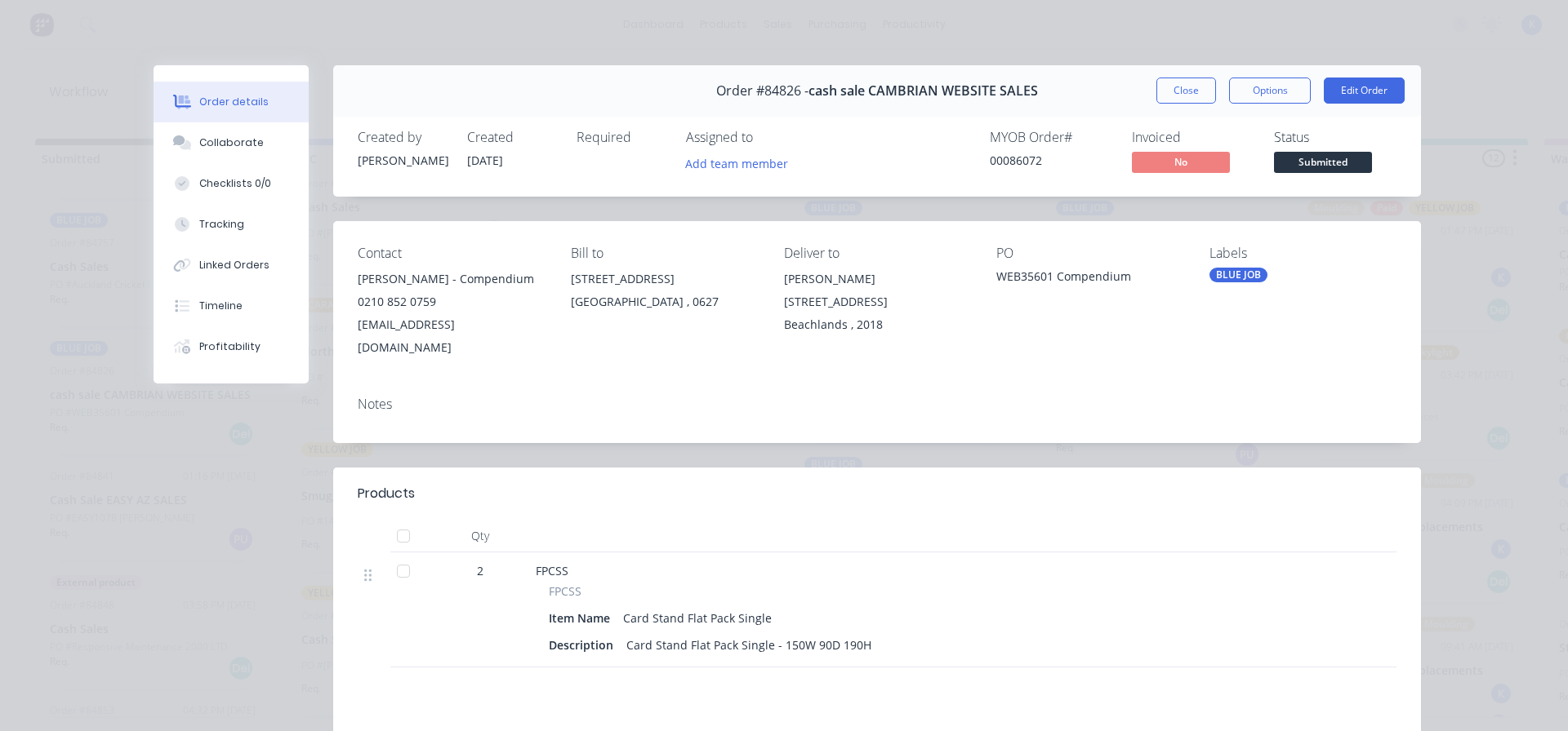
drag, startPoint x: 1156, startPoint y: 85, endPoint x: 1150, endPoint y: 92, distance: 9.2
click at [1156, 88] on button "Close" at bounding box center [1186, 91] width 60 height 27
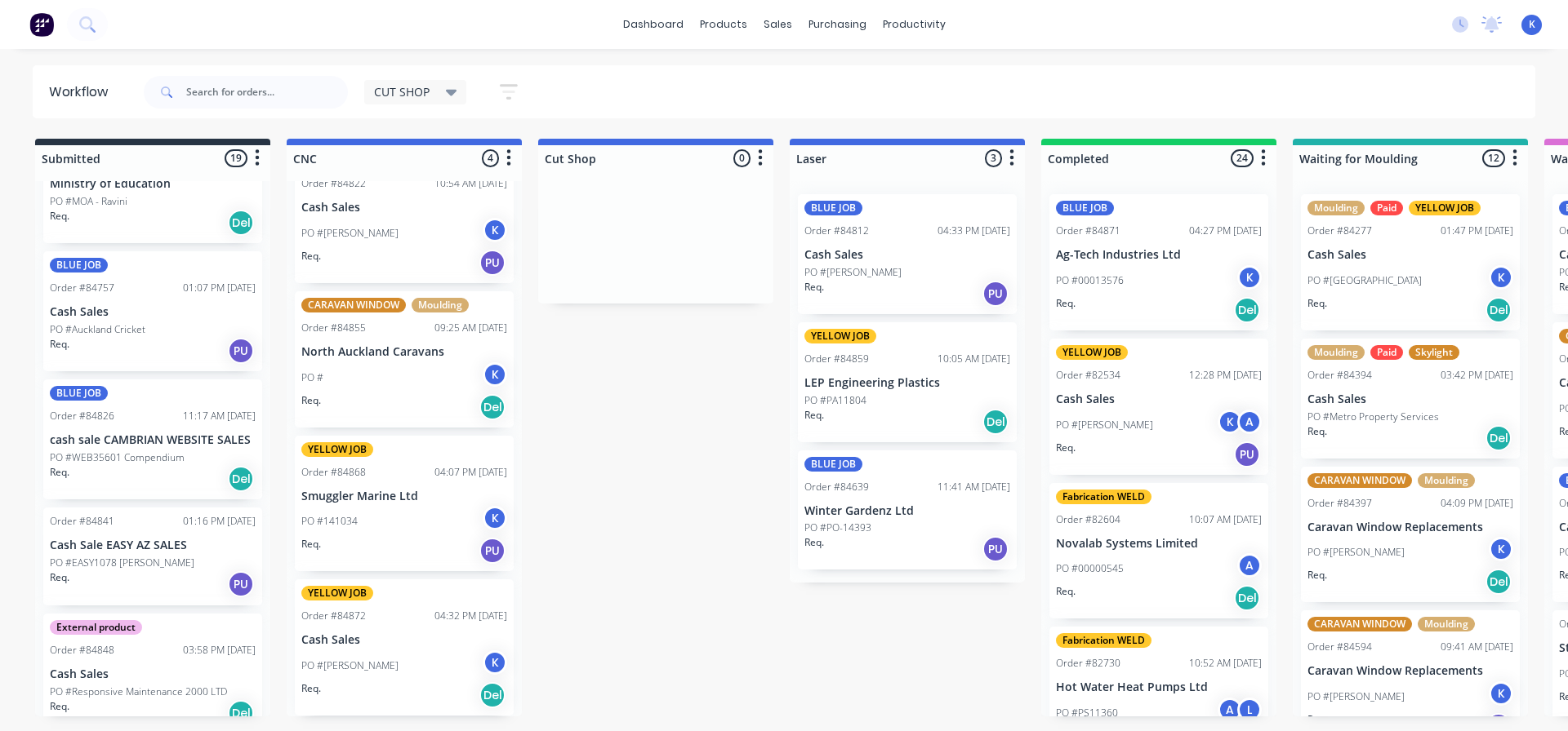
scroll to position [1058, 0]
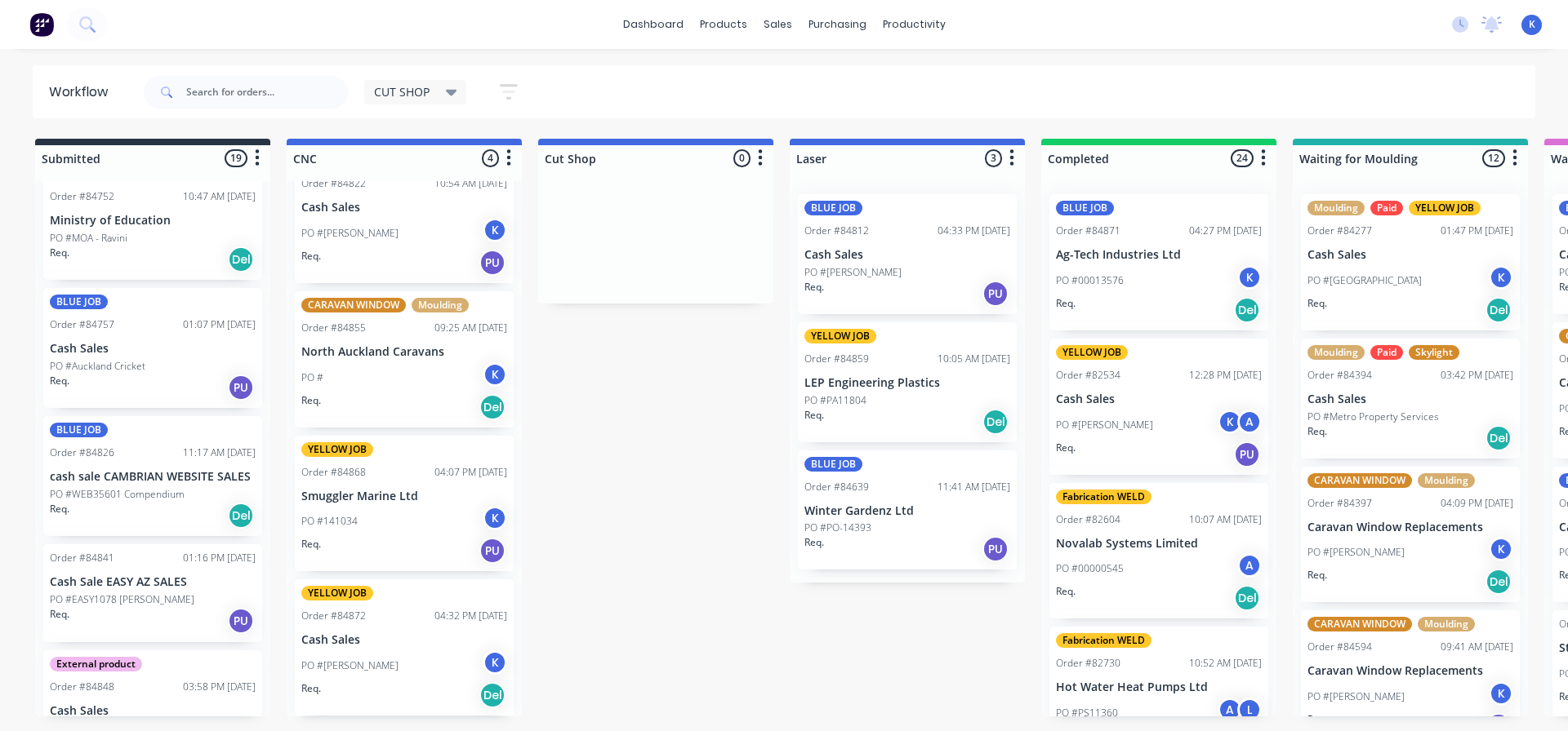
click at [98, 351] on p "Cash Sales" at bounding box center [153, 349] width 206 height 14
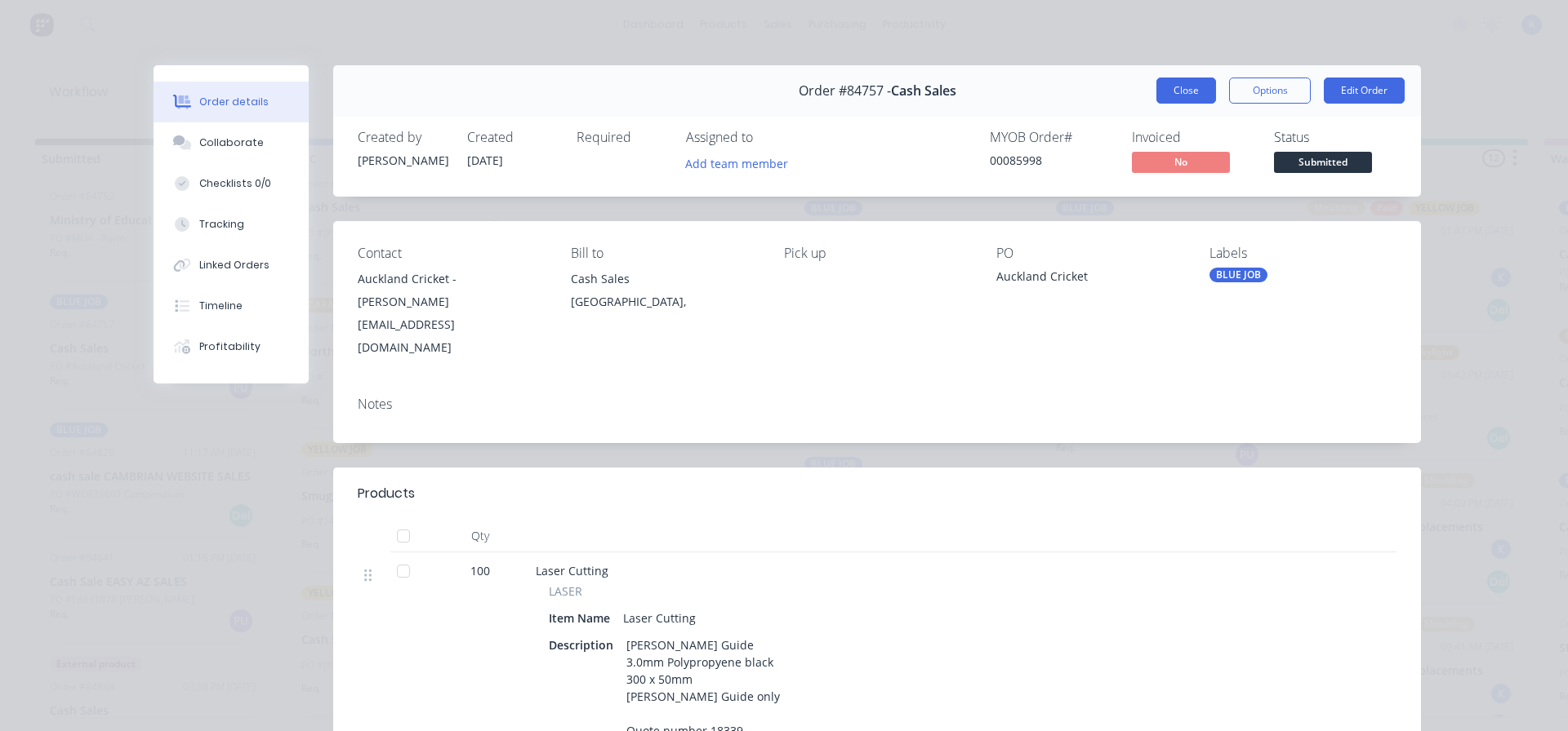
click at [1172, 89] on button "Close" at bounding box center [1186, 91] width 60 height 27
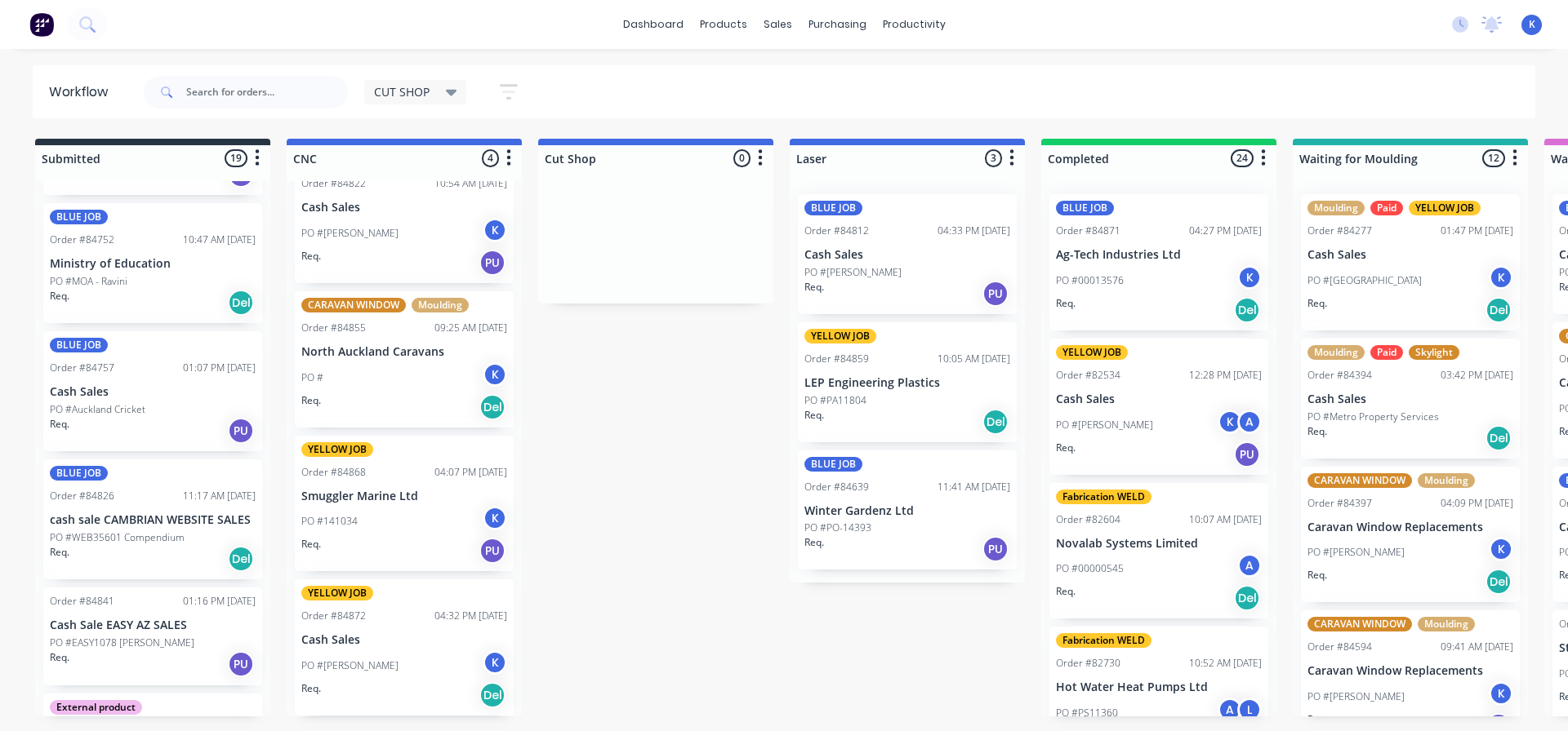
scroll to position [894, 0]
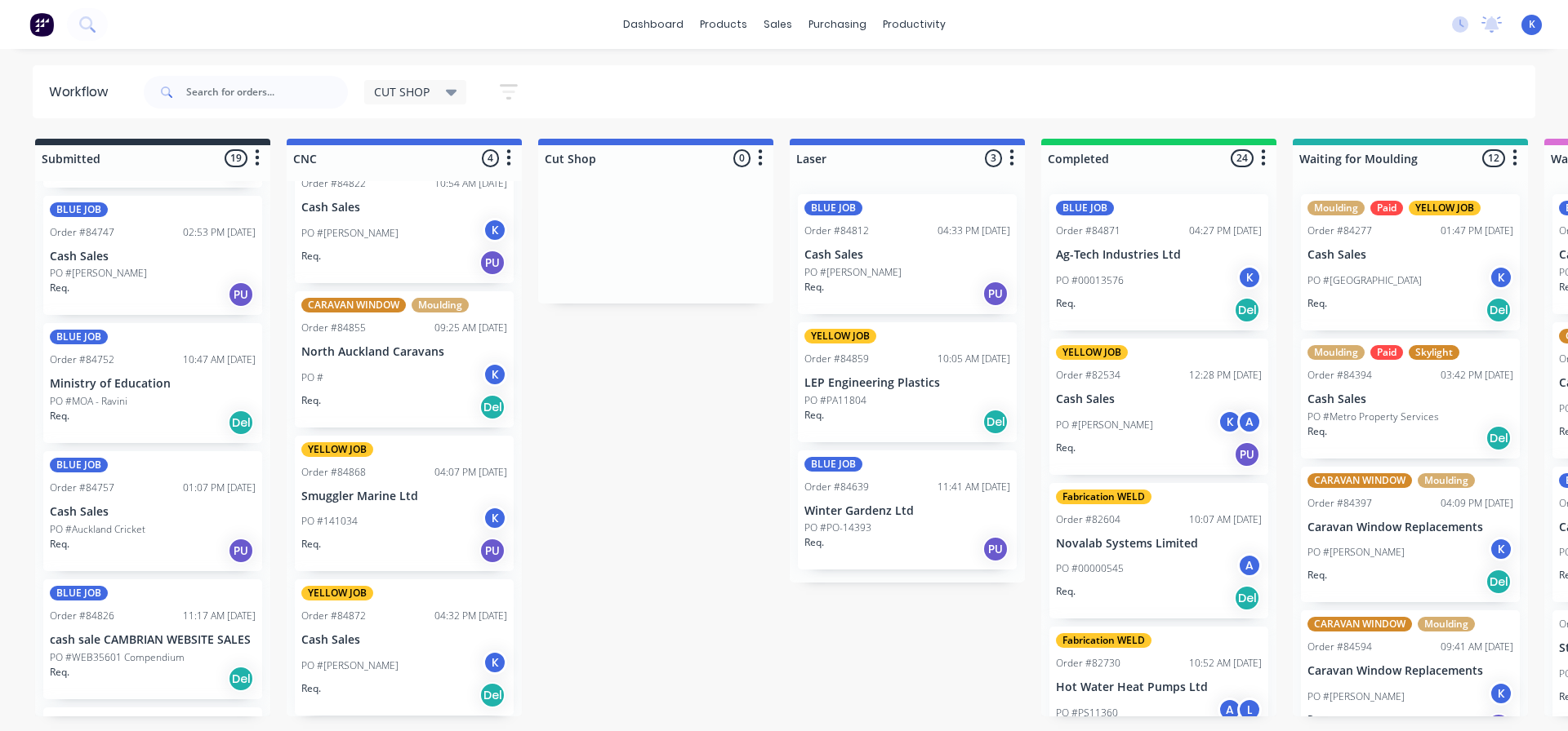
click at [90, 390] on p "Ministry of Education" at bounding box center [153, 384] width 206 height 14
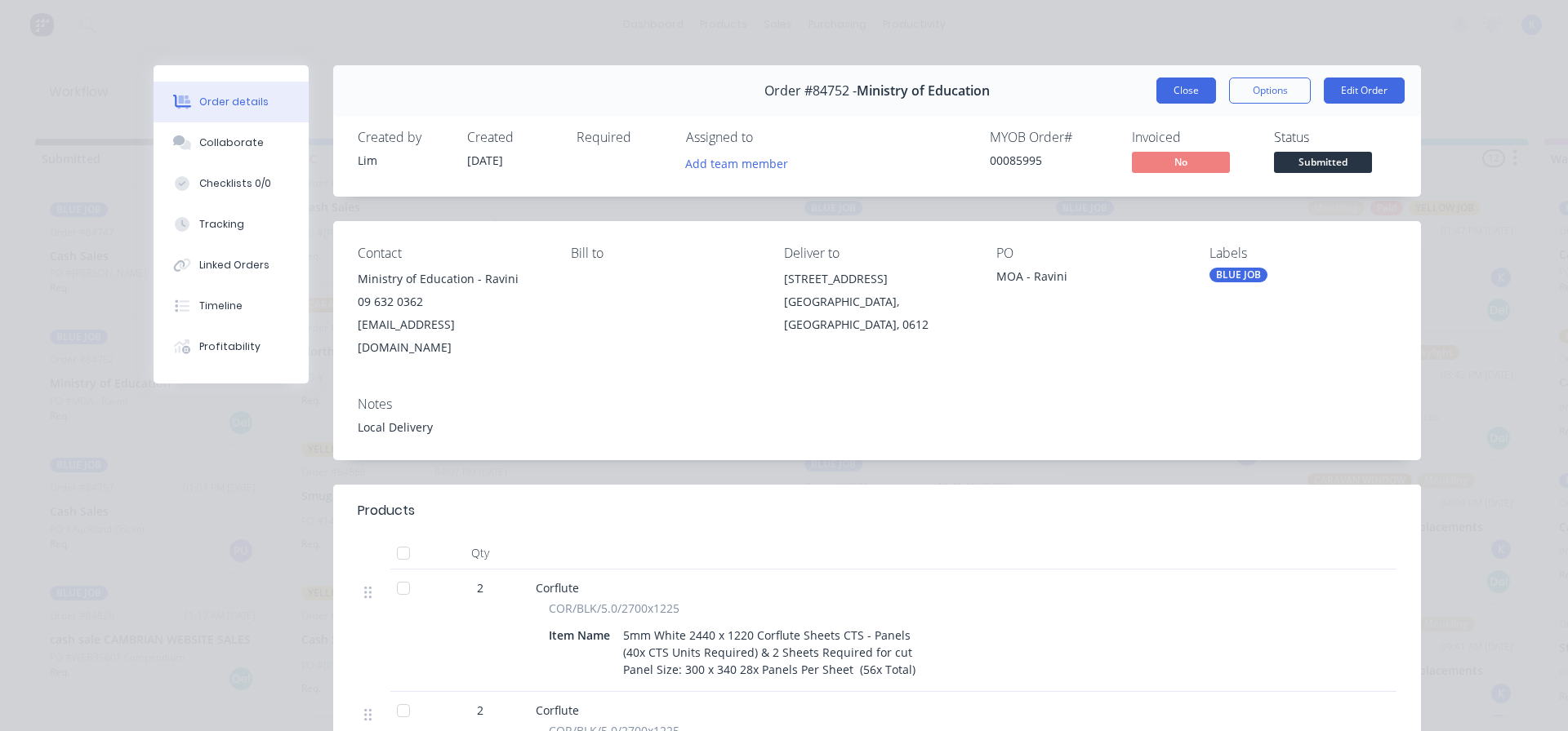
click at [1180, 84] on button "Close" at bounding box center [1186, 91] width 60 height 27
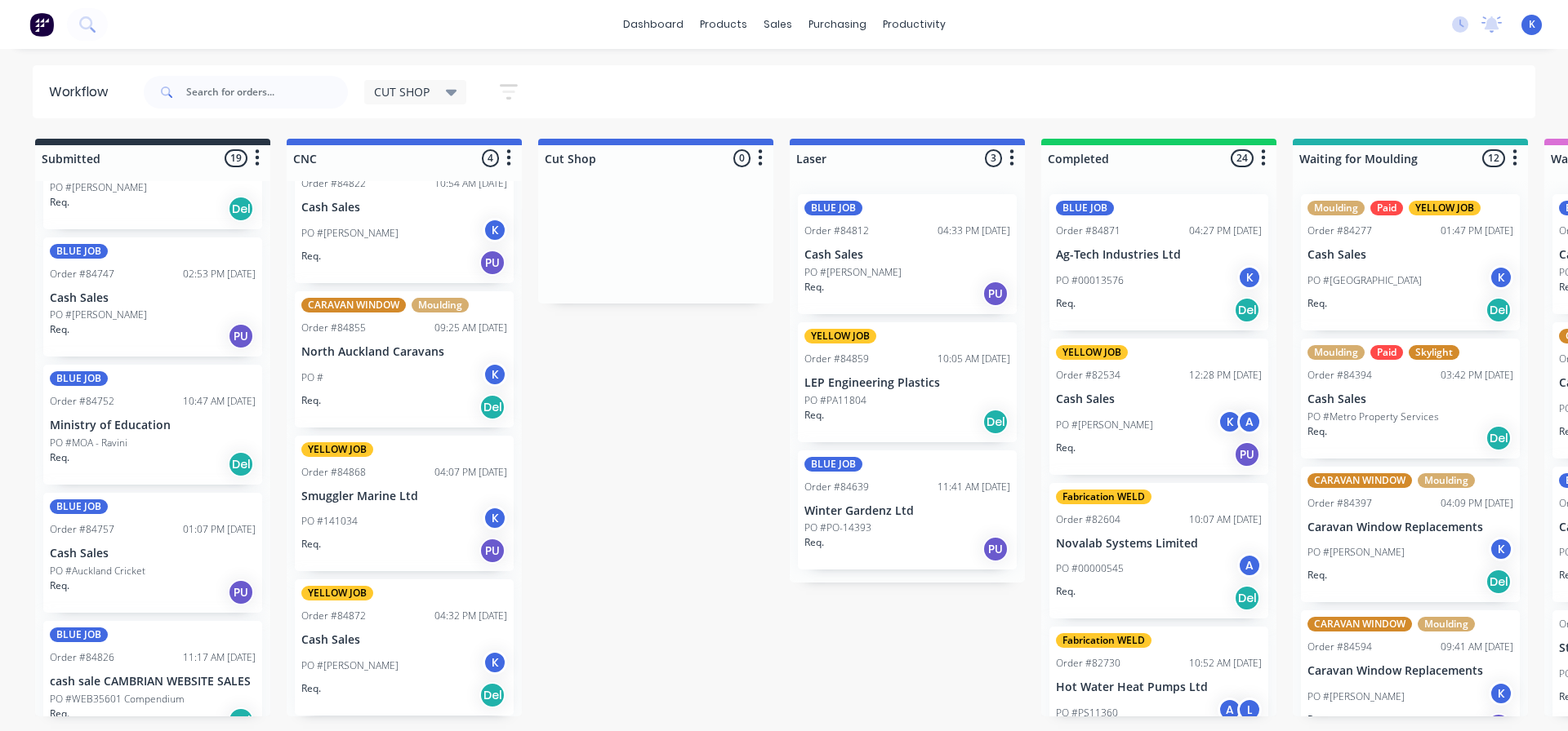
scroll to position [813, 0]
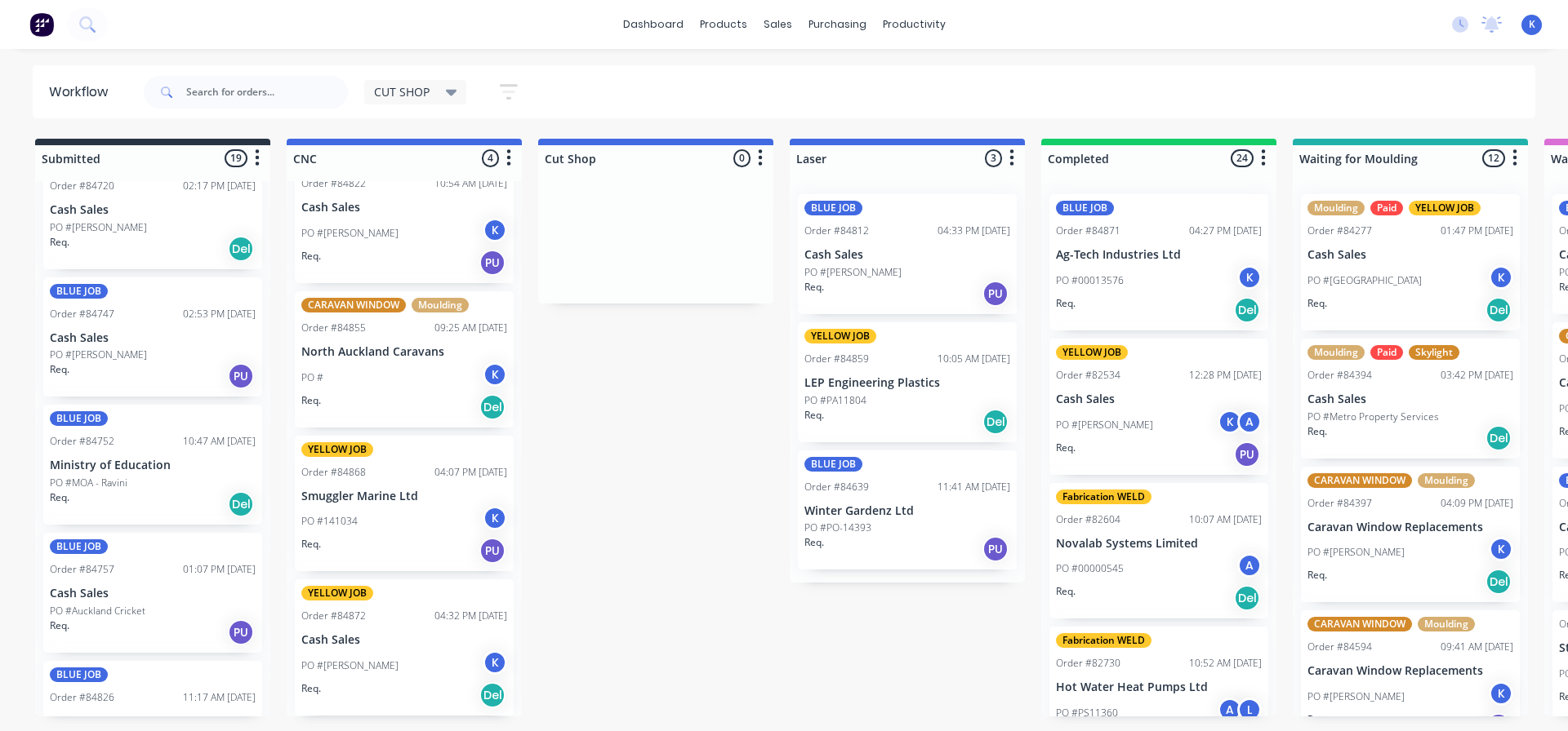
click at [106, 332] on p "Cash Sales" at bounding box center [153, 338] width 206 height 14
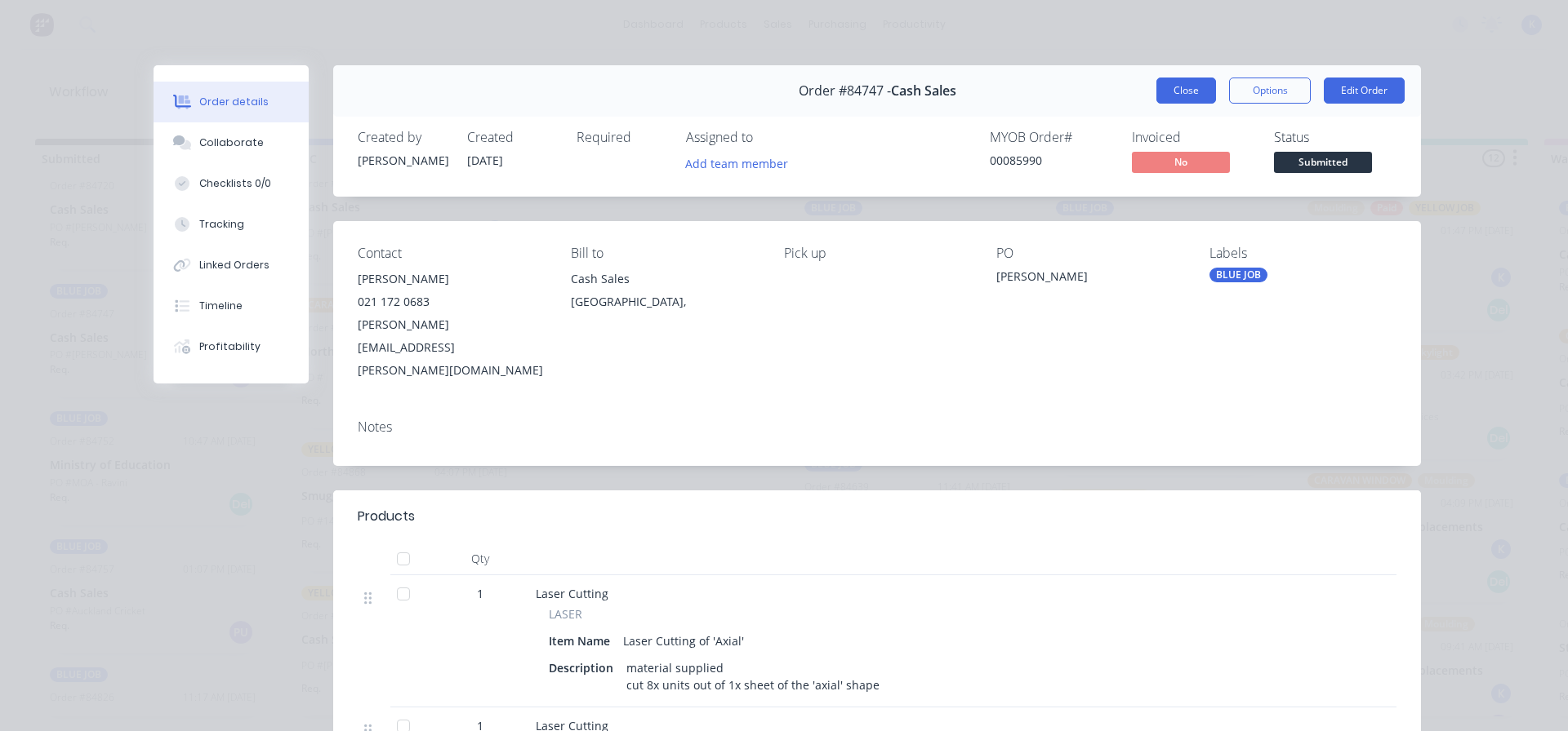
click at [1165, 89] on button "Close" at bounding box center [1186, 91] width 60 height 27
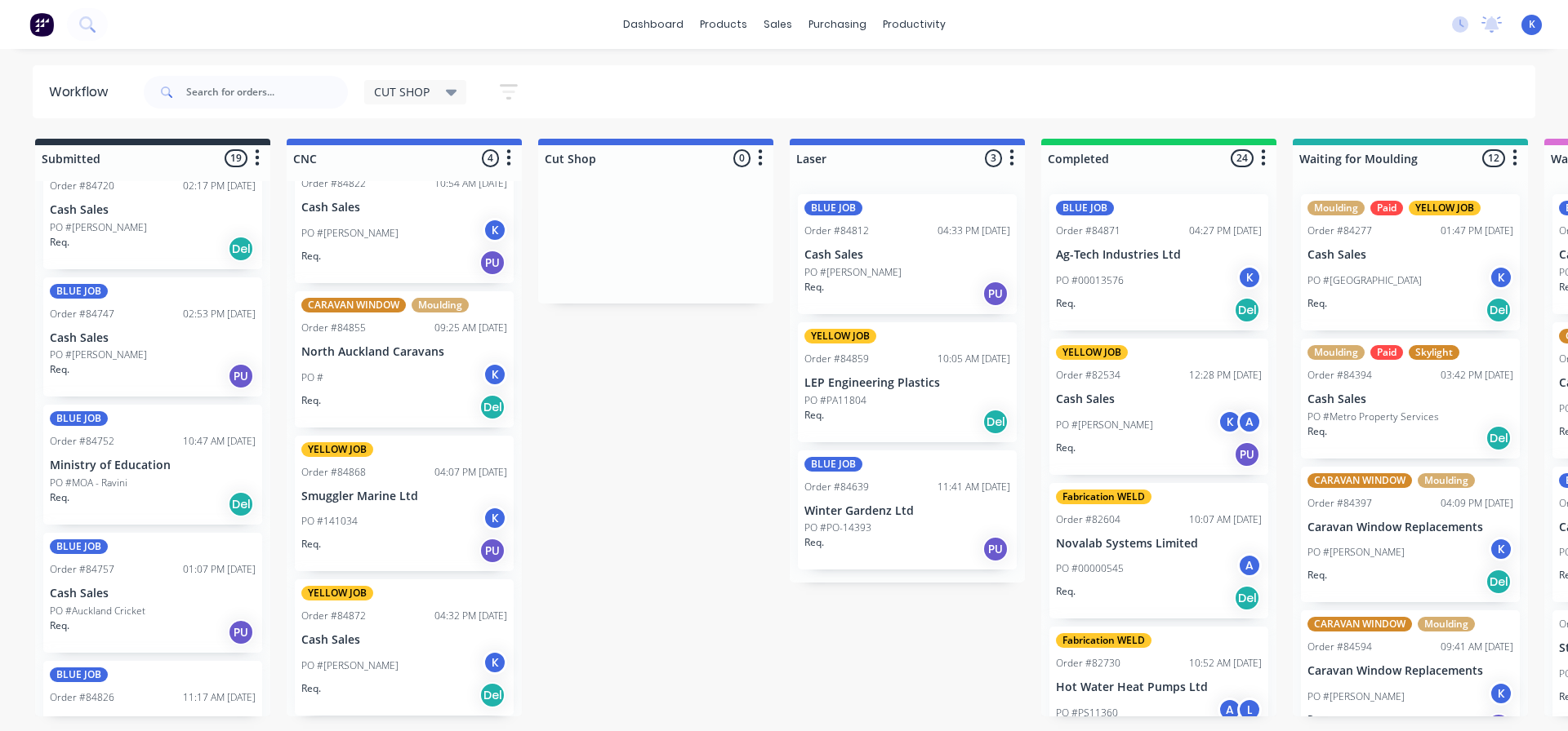
click at [103, 340] on p "Cash Sales" at bounding box center [153, 338] width 206 height 14
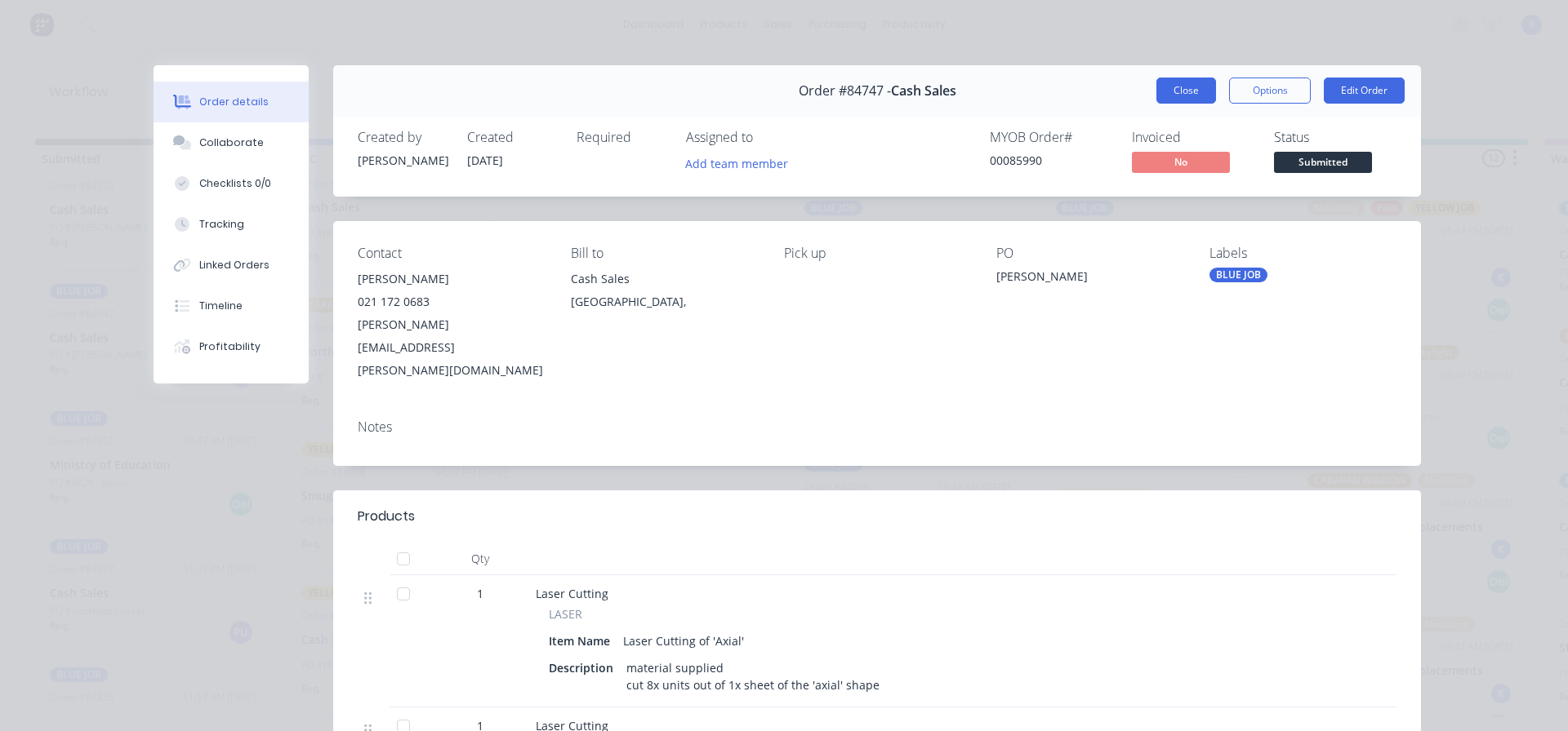
click at [1156, 85] on button "Close" at bounding box center [1186, 91] width 60 height 27
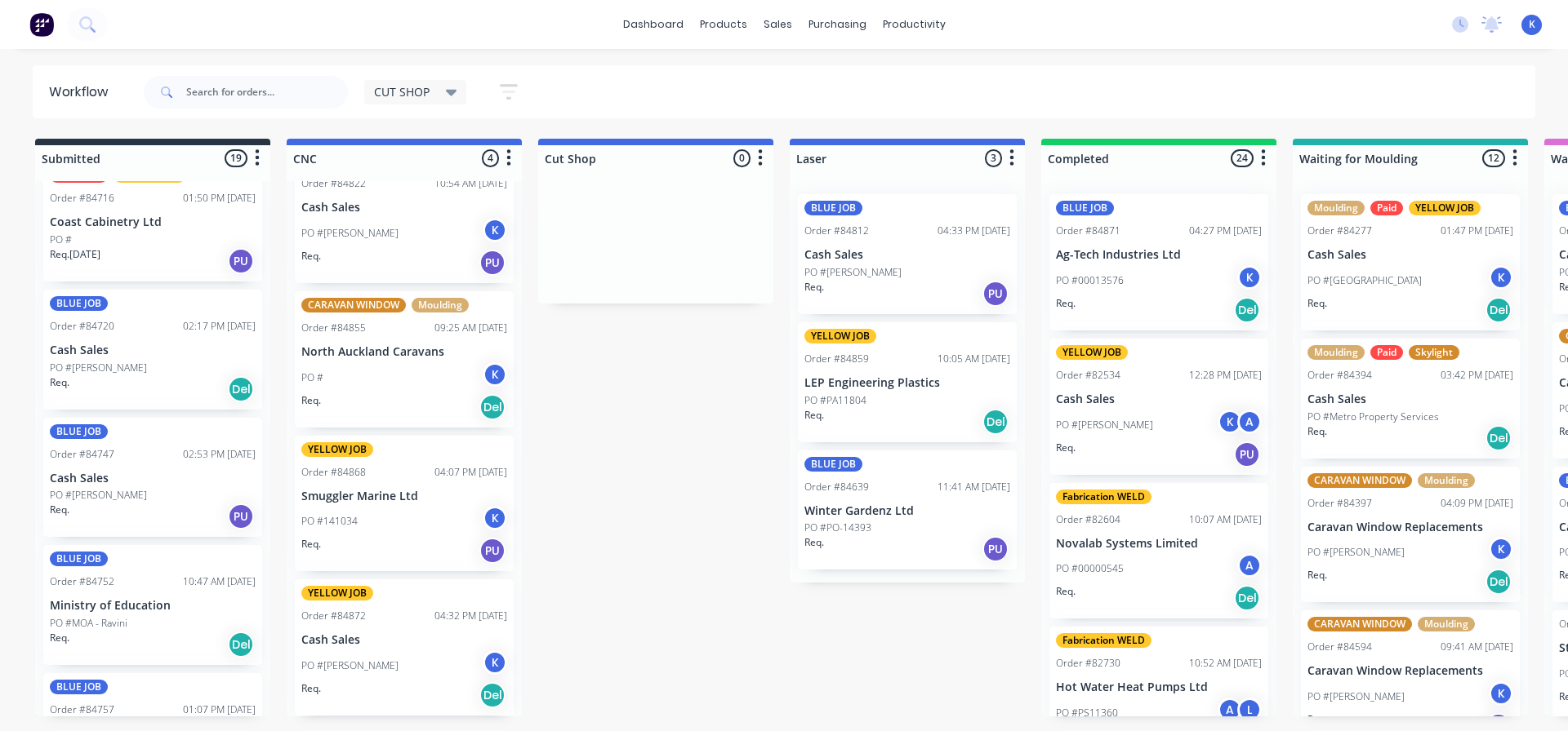
scroll to position [650, 0]
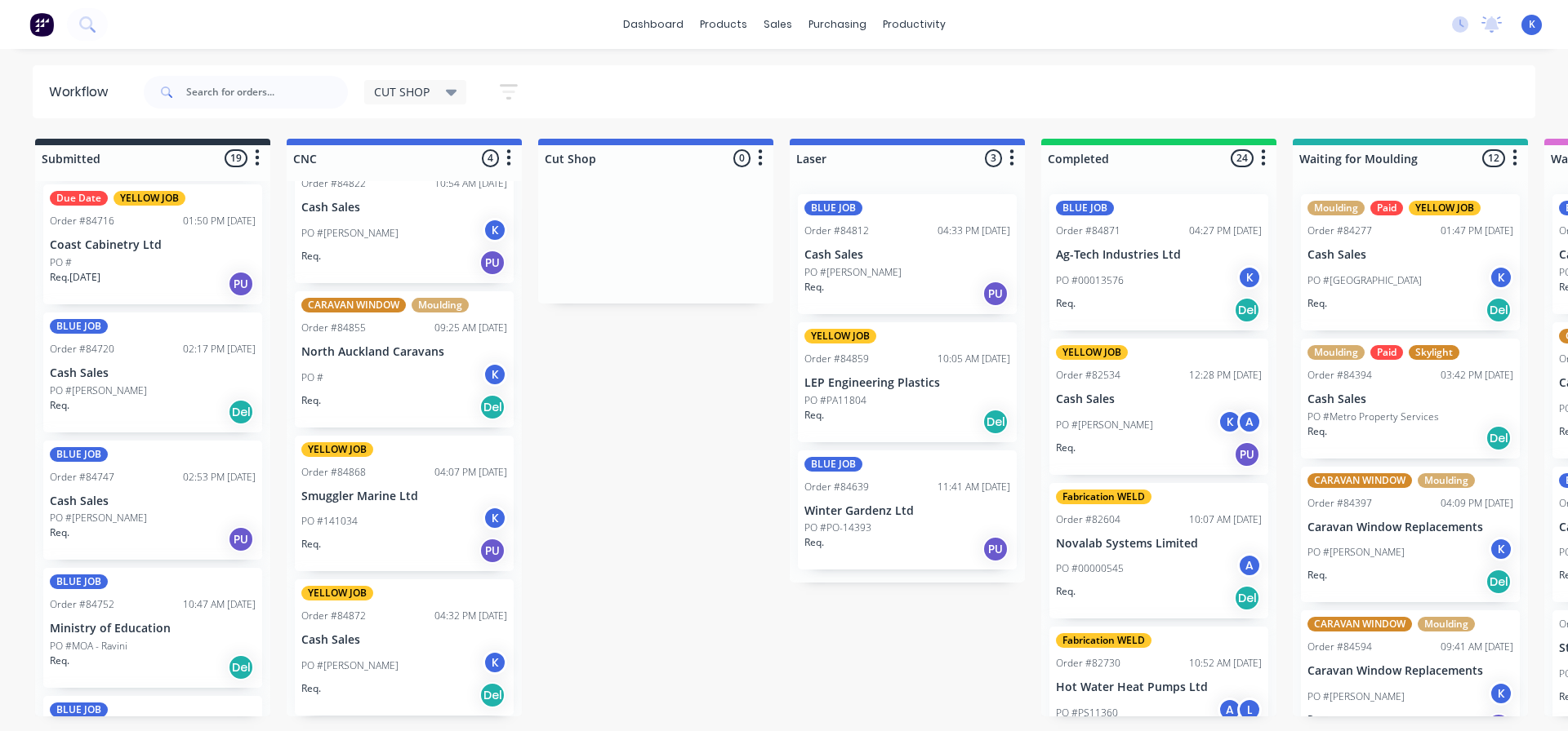
click at [78, 388] on p "PO #[PERSON_NAME]" at bounding box center [98, 391] width 97 height 15
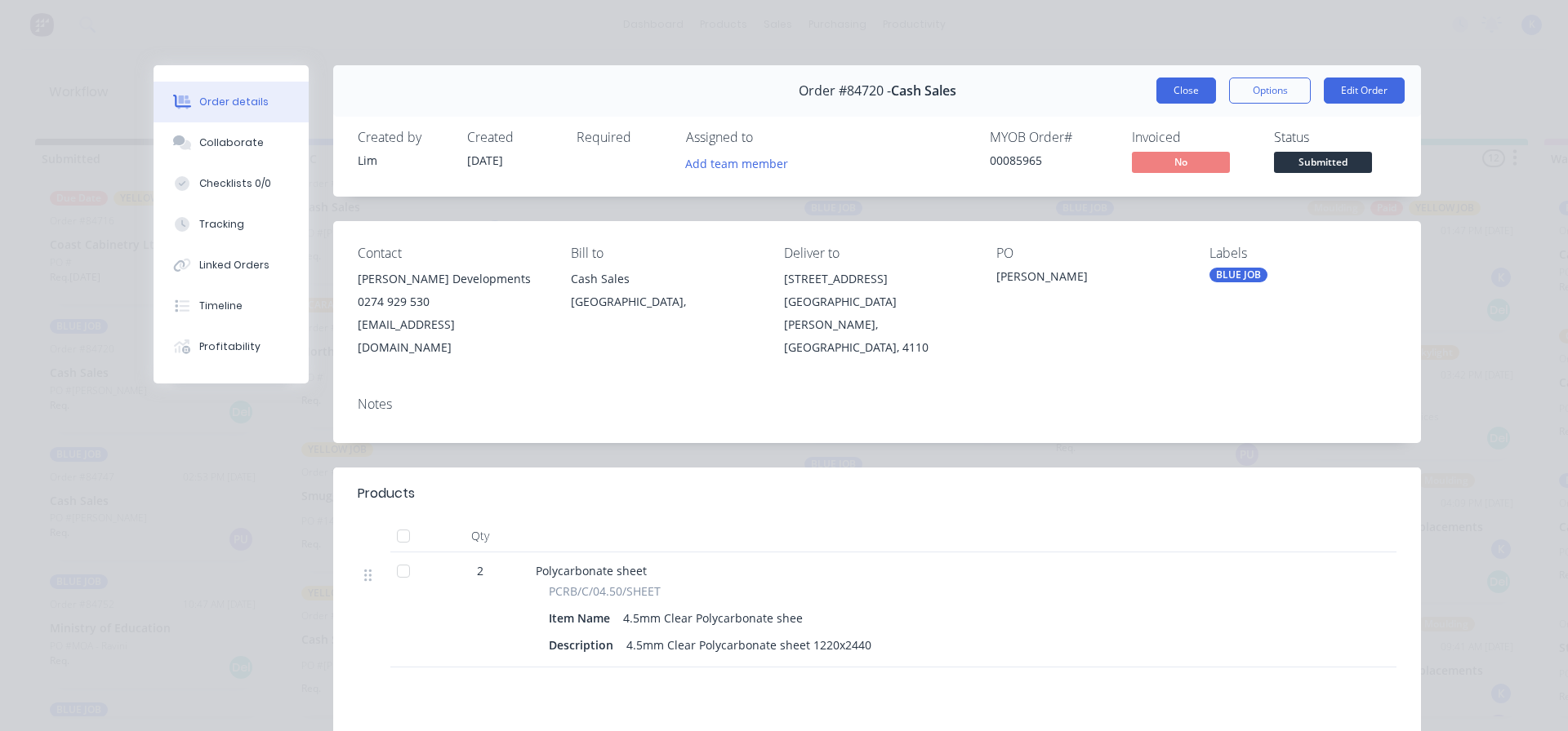
drag, startPoint x: 1193, startPoint y: 89, endPoint x: 1055, endPoint y: 119, distance: 141.2
click at [1192, 89] on button "Close" at bounding box center [1186, 91] width 60 height 27
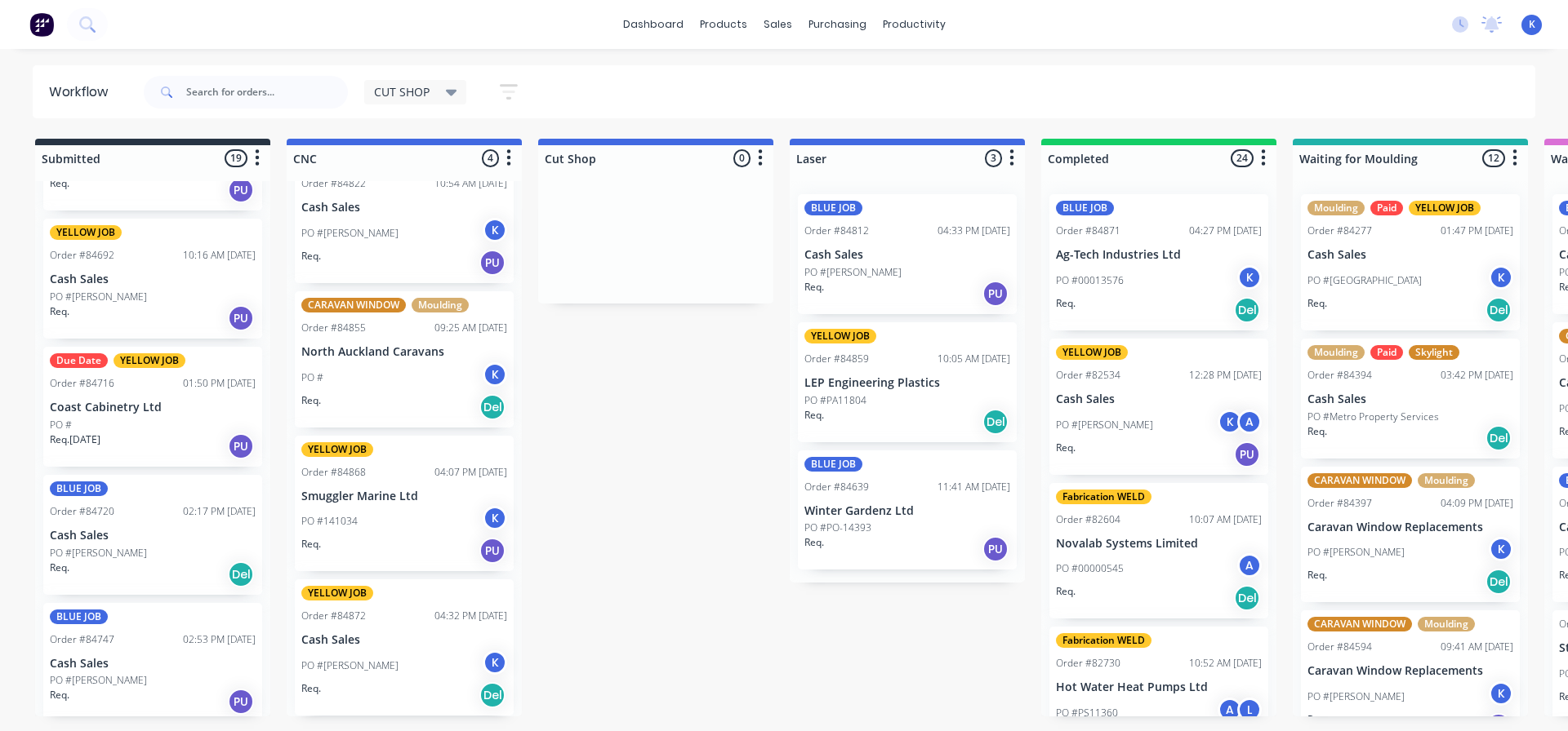
scroll to position [487, 0]
click at [100, 419] on div "PO #" at bounding box center [153, 426] width 206 height 15
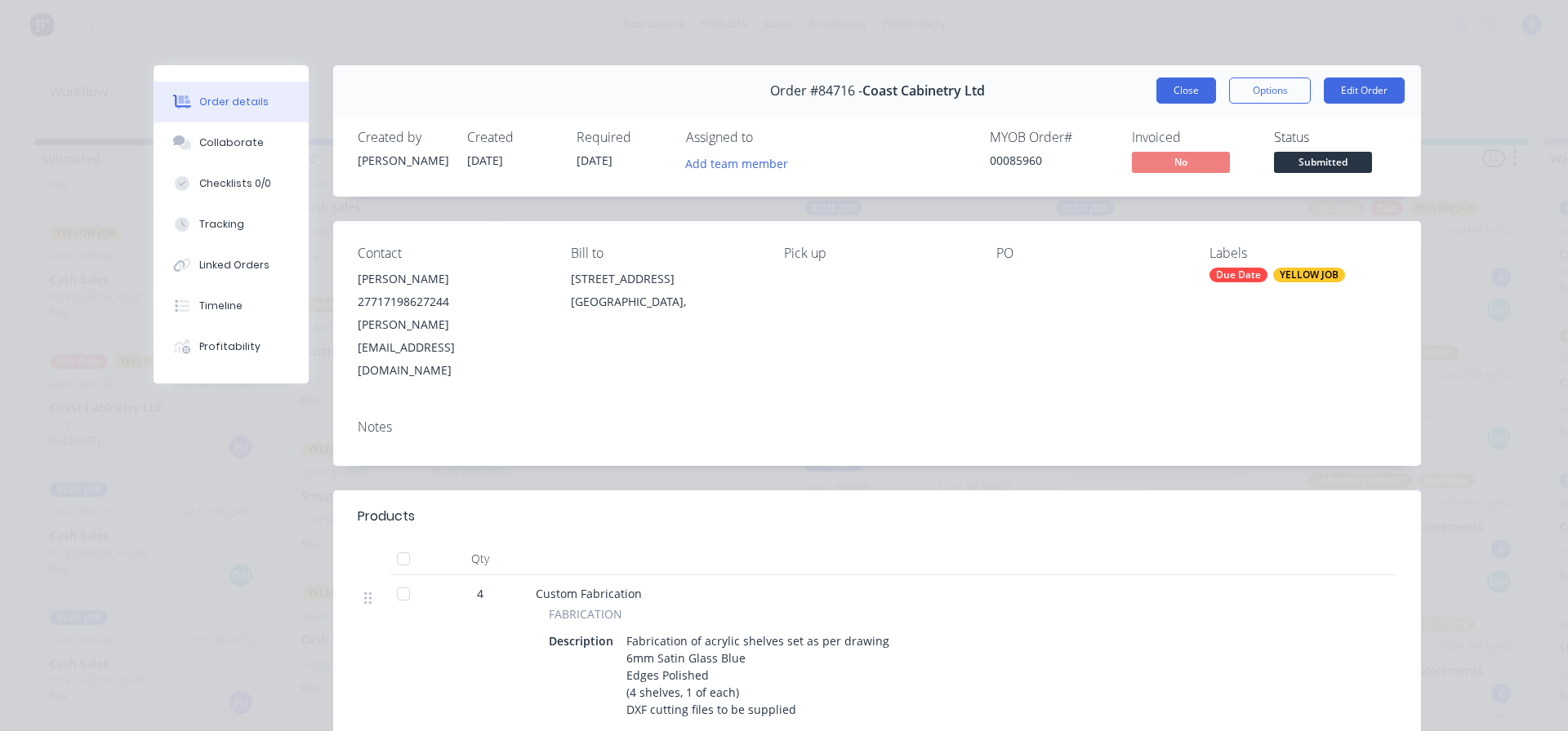
click at [1159, 92] on button "Close" at bounding box center [1186, 91] width 60 height 27
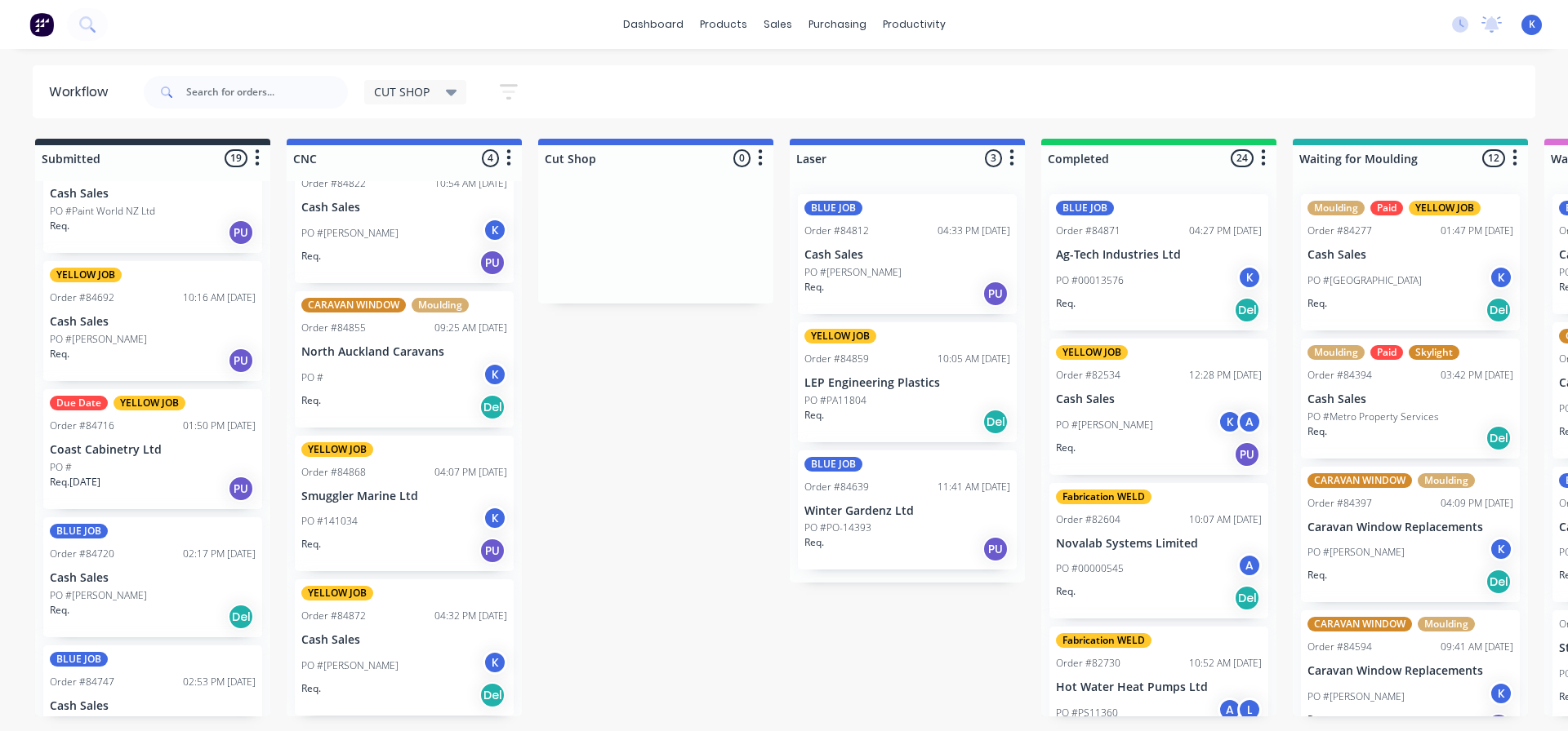
scroll to position [404, 0]
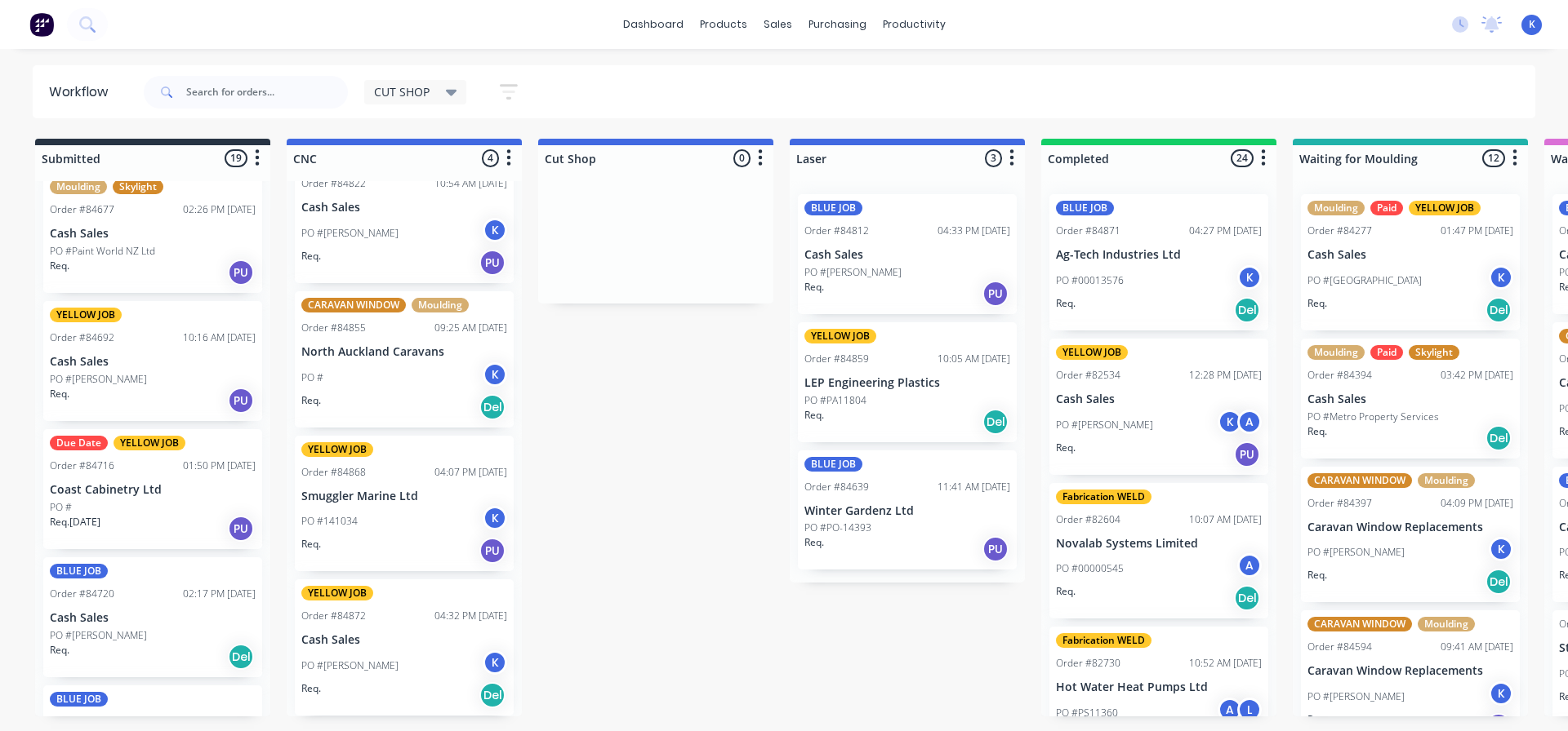
click at [88, 355] on p "Cash Sales" at bounding box center [153, 361] width 206 height 14
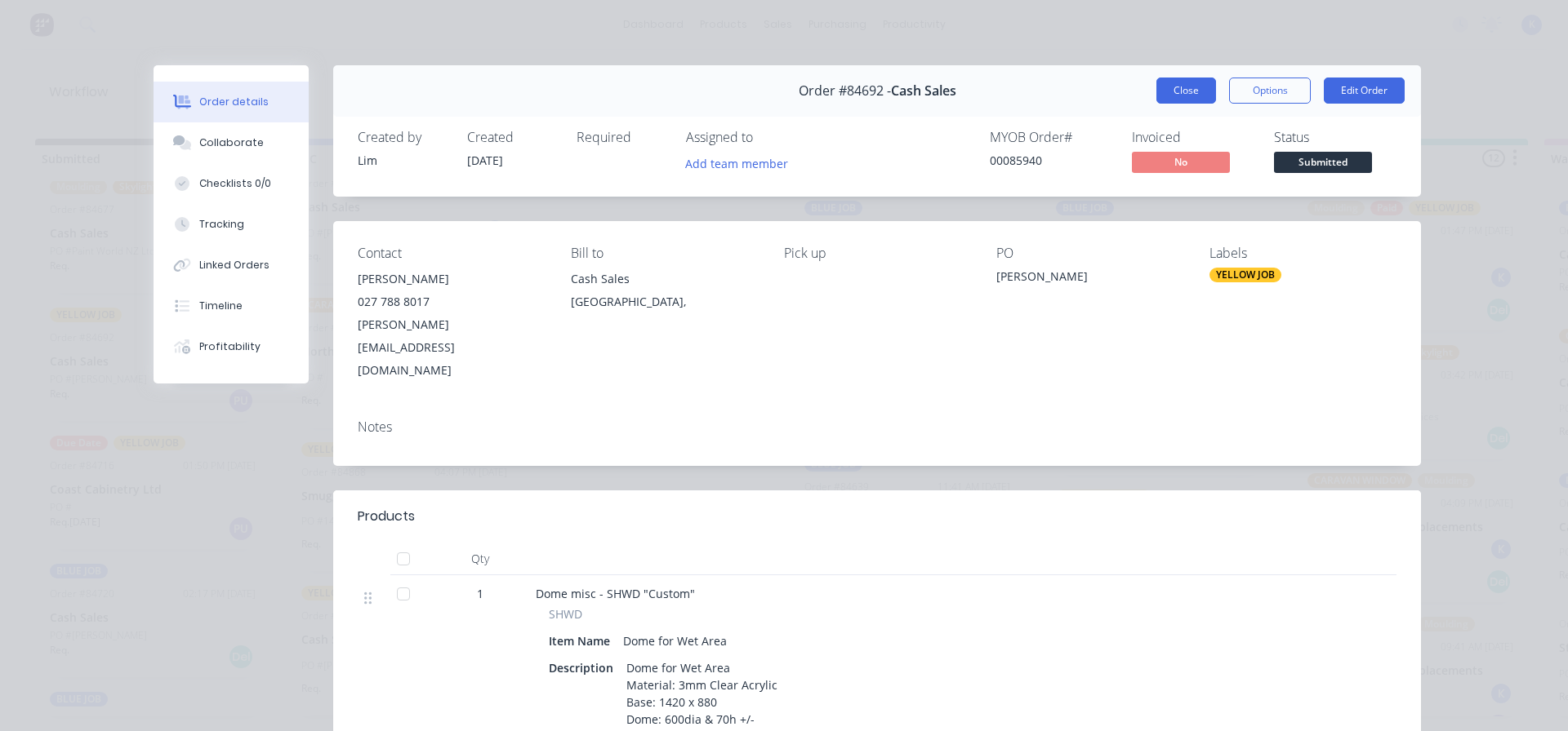
drag, startPoint x: 1166, startPoint y: 94, endPoint x: 1094, endPoint y: 109, distance: 73.5
click at [1166, 94] on button "Close" at bounding box center [1186, 91] width 60 height 27
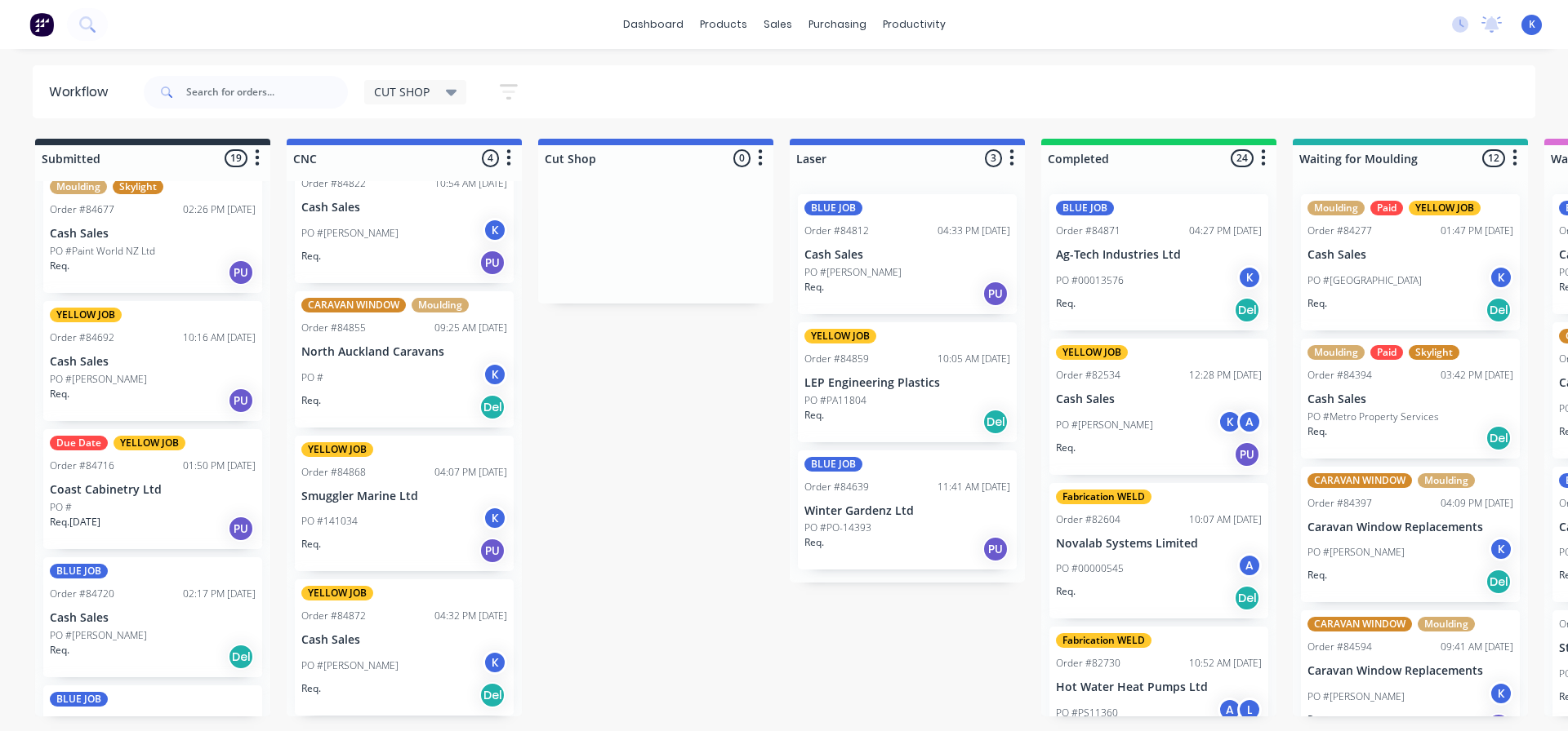
scroll to position [323, 0]
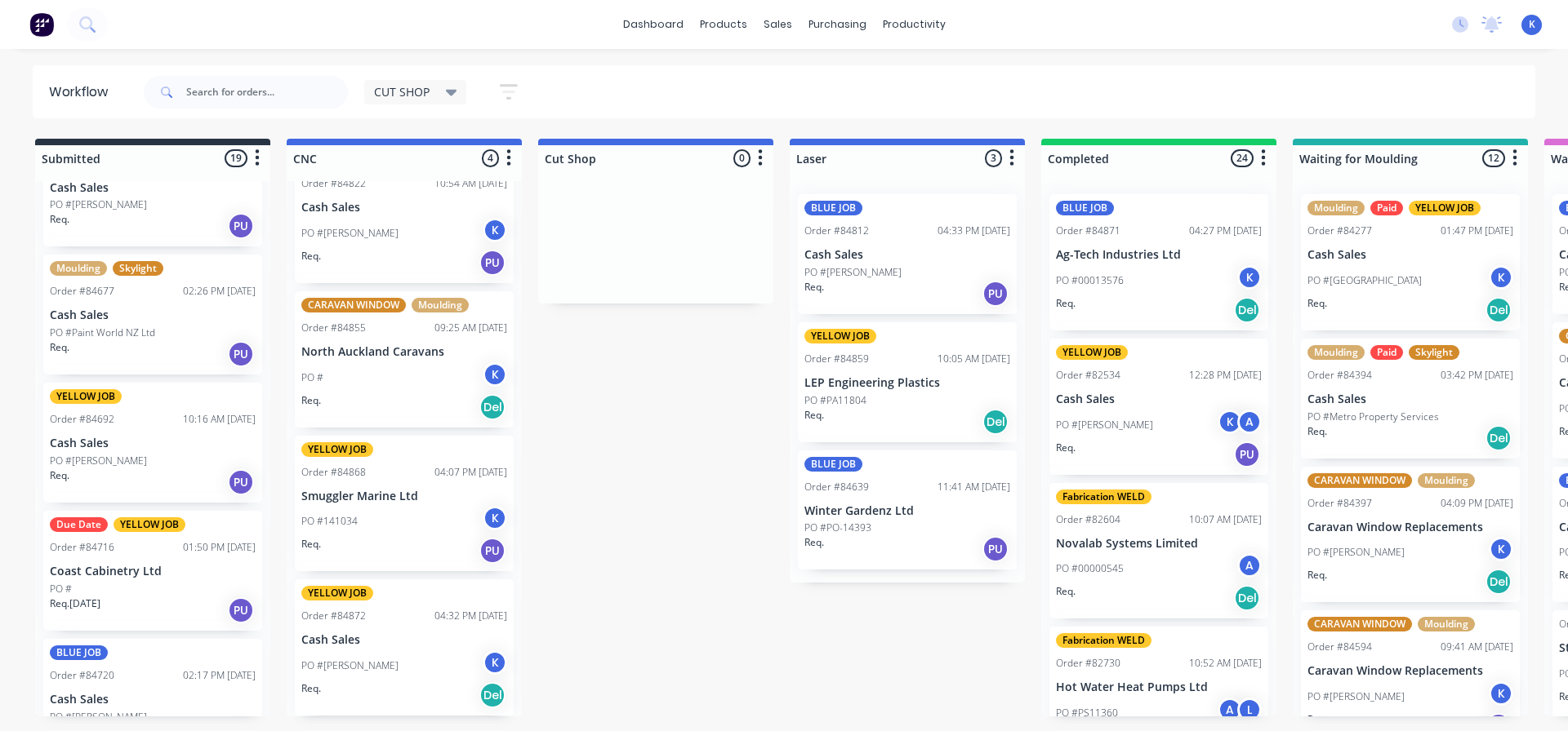
click at [87, 320] on p "Cash Sales" at bounding box center [153, 315] width 206 height 14
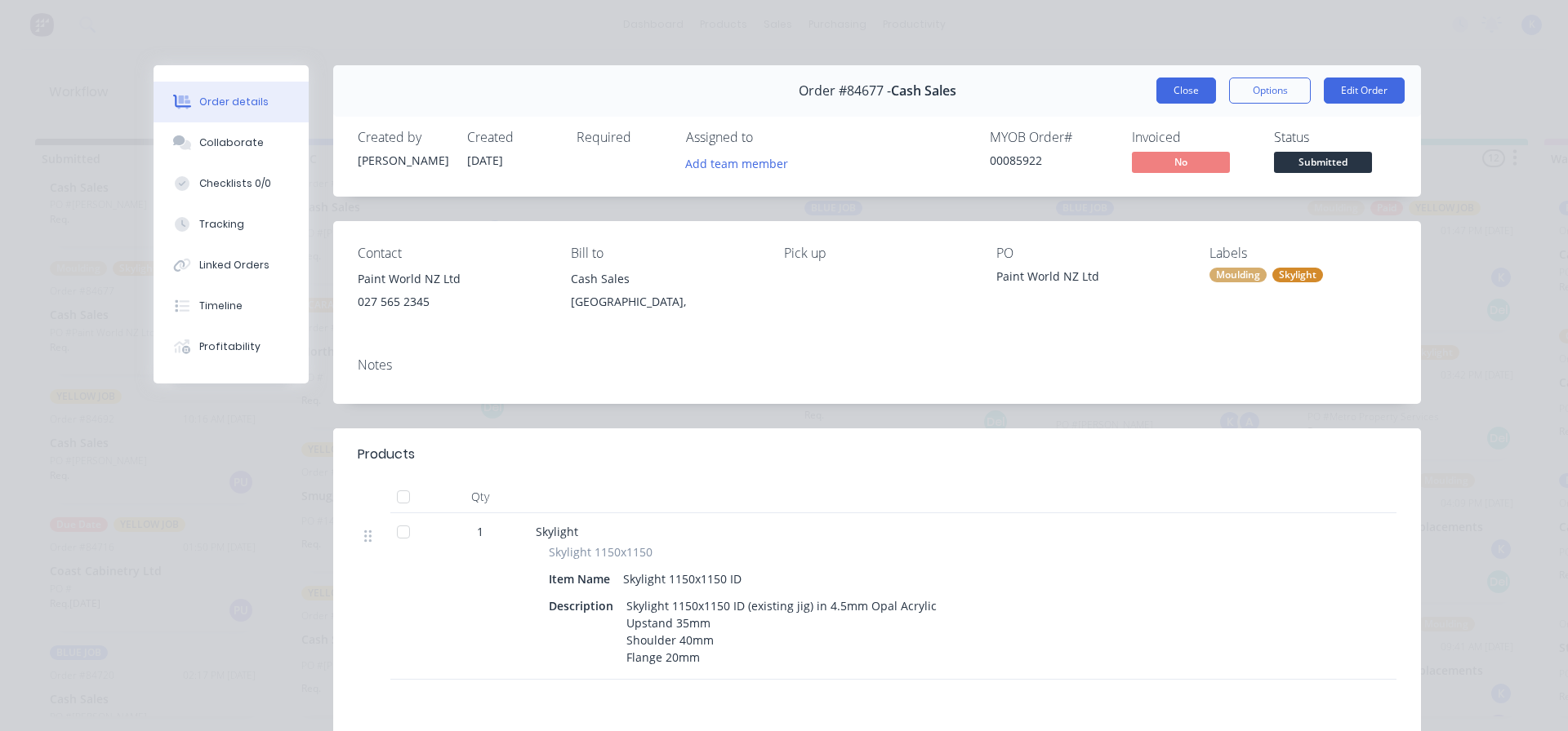
click at [1174, 82] on button "Close" at bounding box center [1186, 91] width 60 height 27
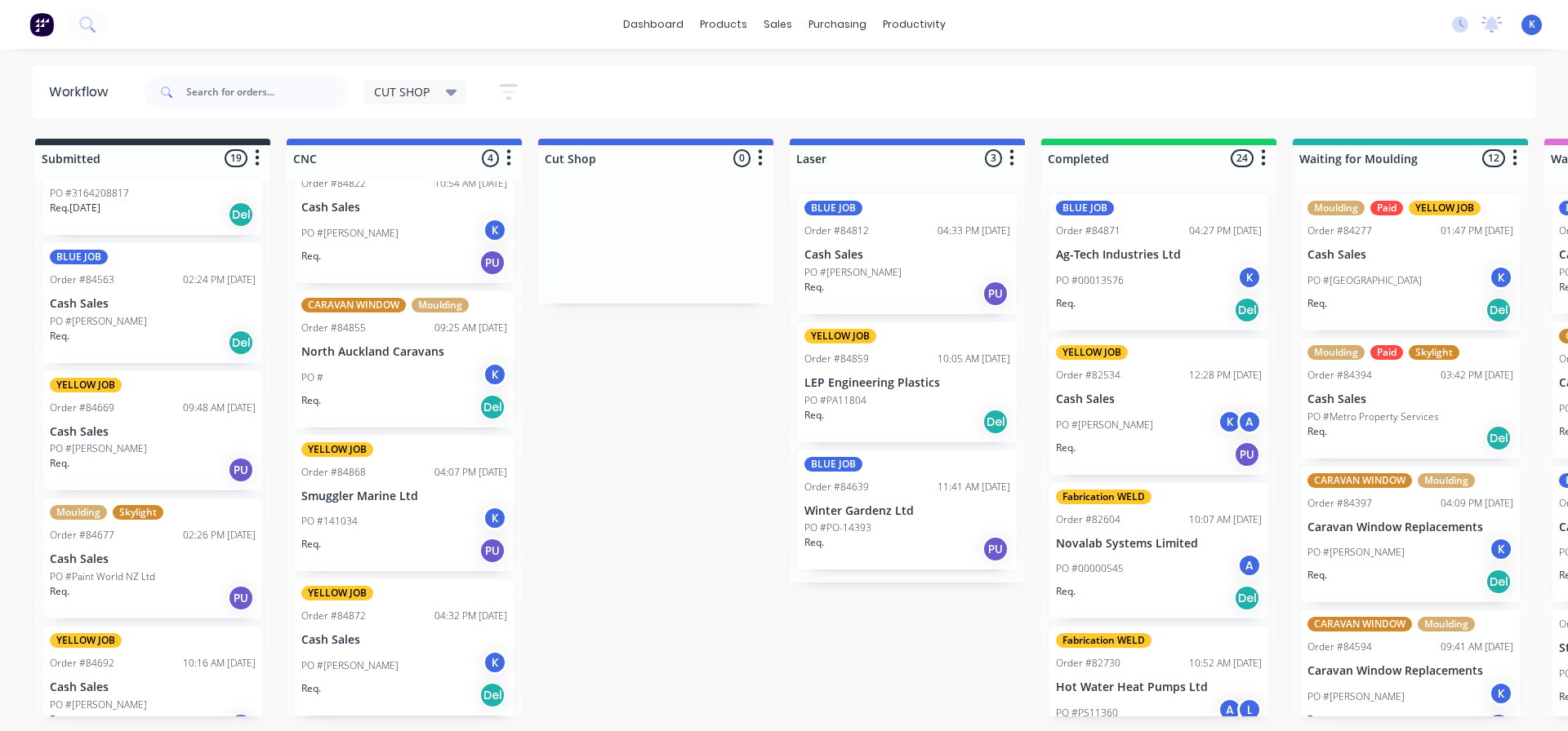
scroll to position [79, 0]
click at [76, 415] on div "Order #84669" at bounding box center [82, 409] width 65 height 15
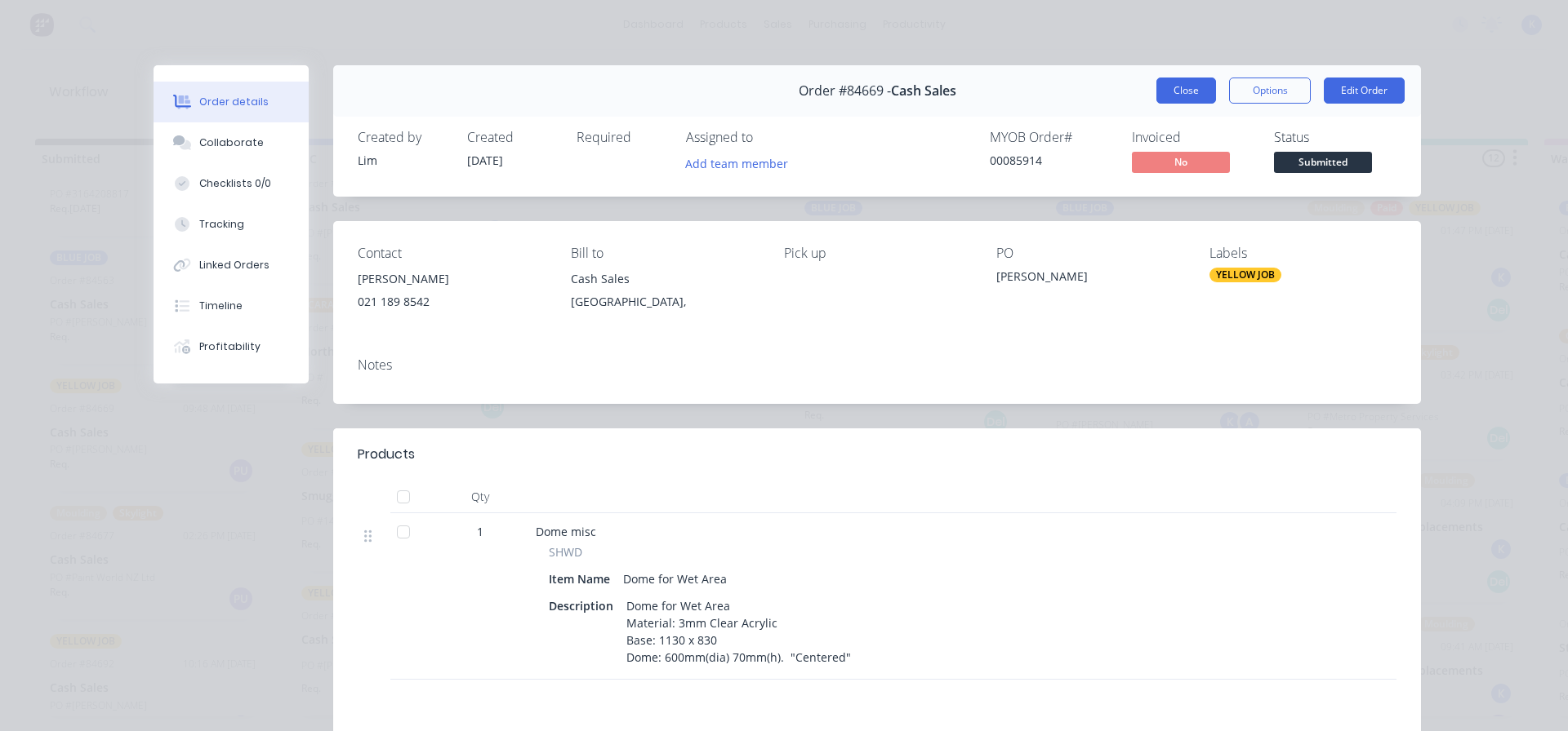
click at [1183, 86] on button "Close" at bounding box center [1186, 91] width 60 height 27
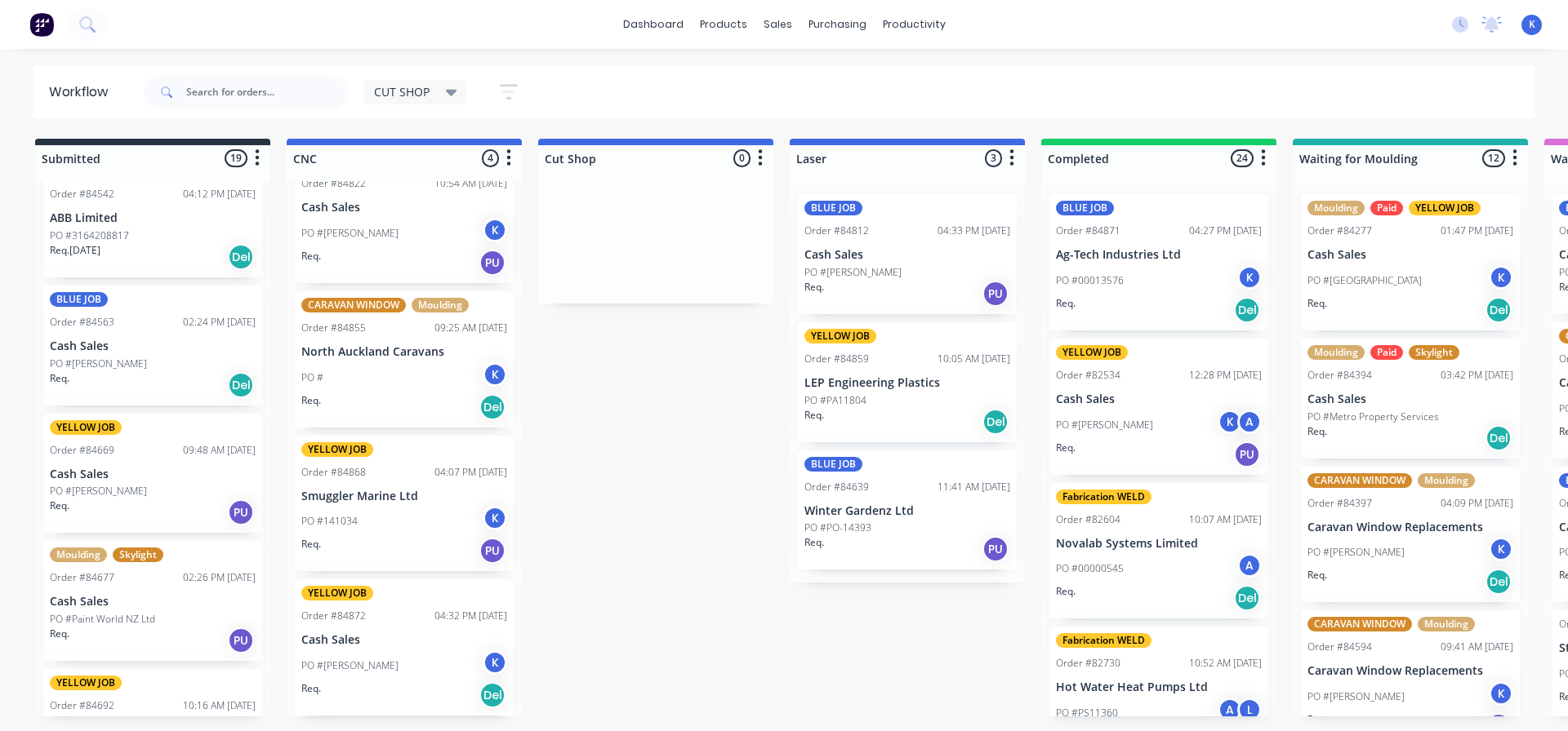
scroll to position [0, 0]
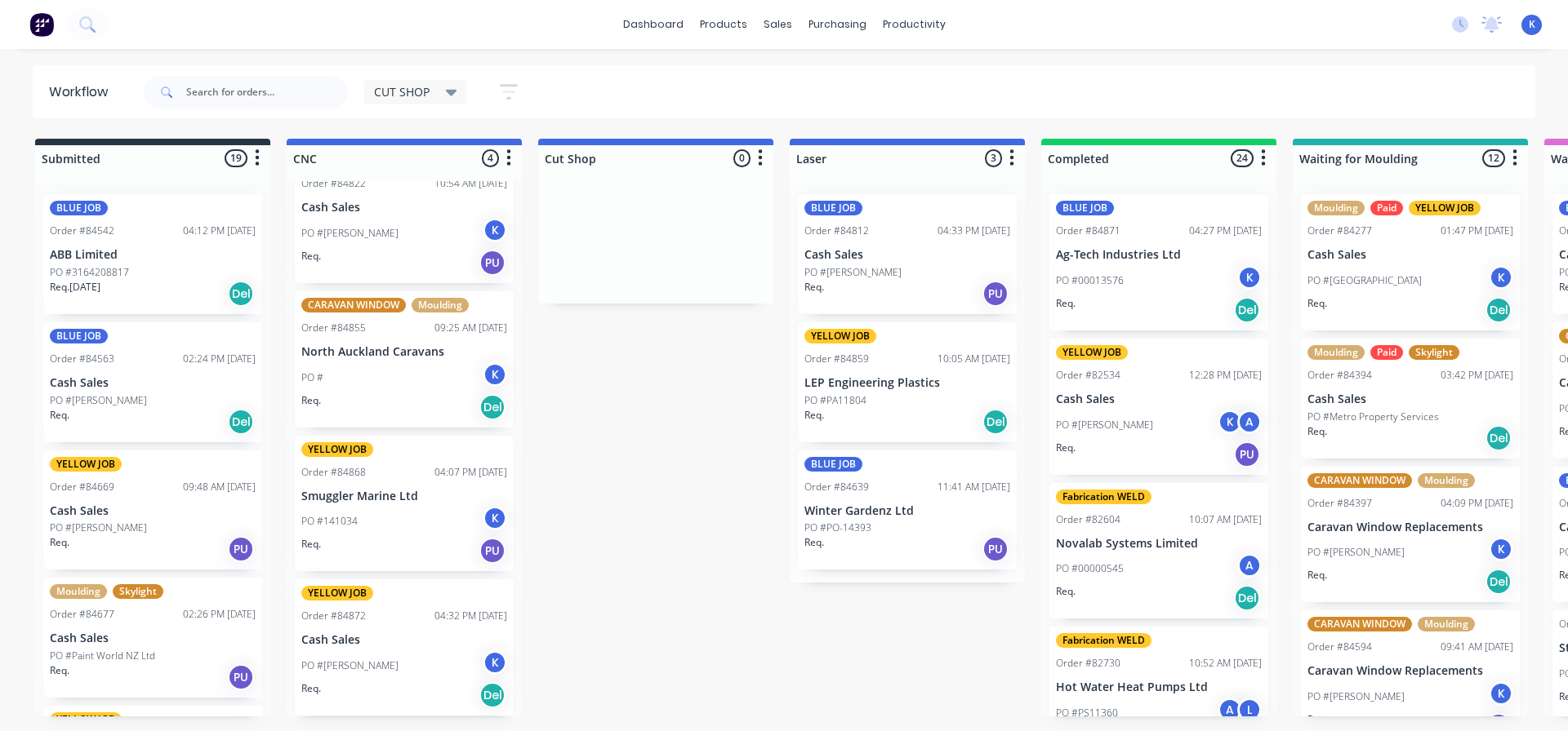
click at [81, 397] on p "PO #[PERSON_NAME]" at bounding box center [98, 401] width 97 height 15
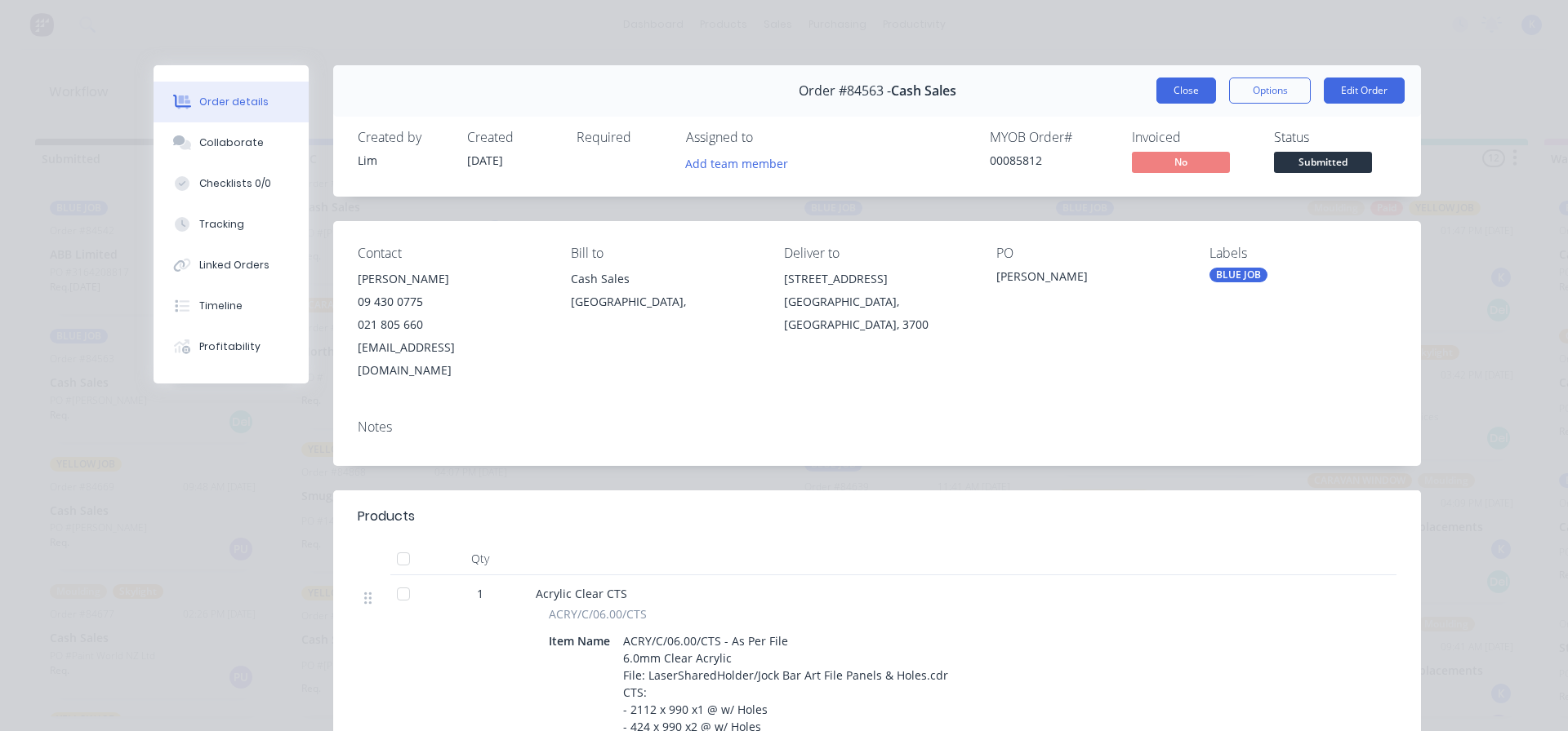
click at [1192, 96] on button "Close" at bounding box center [1186, 91] width 60 height 27
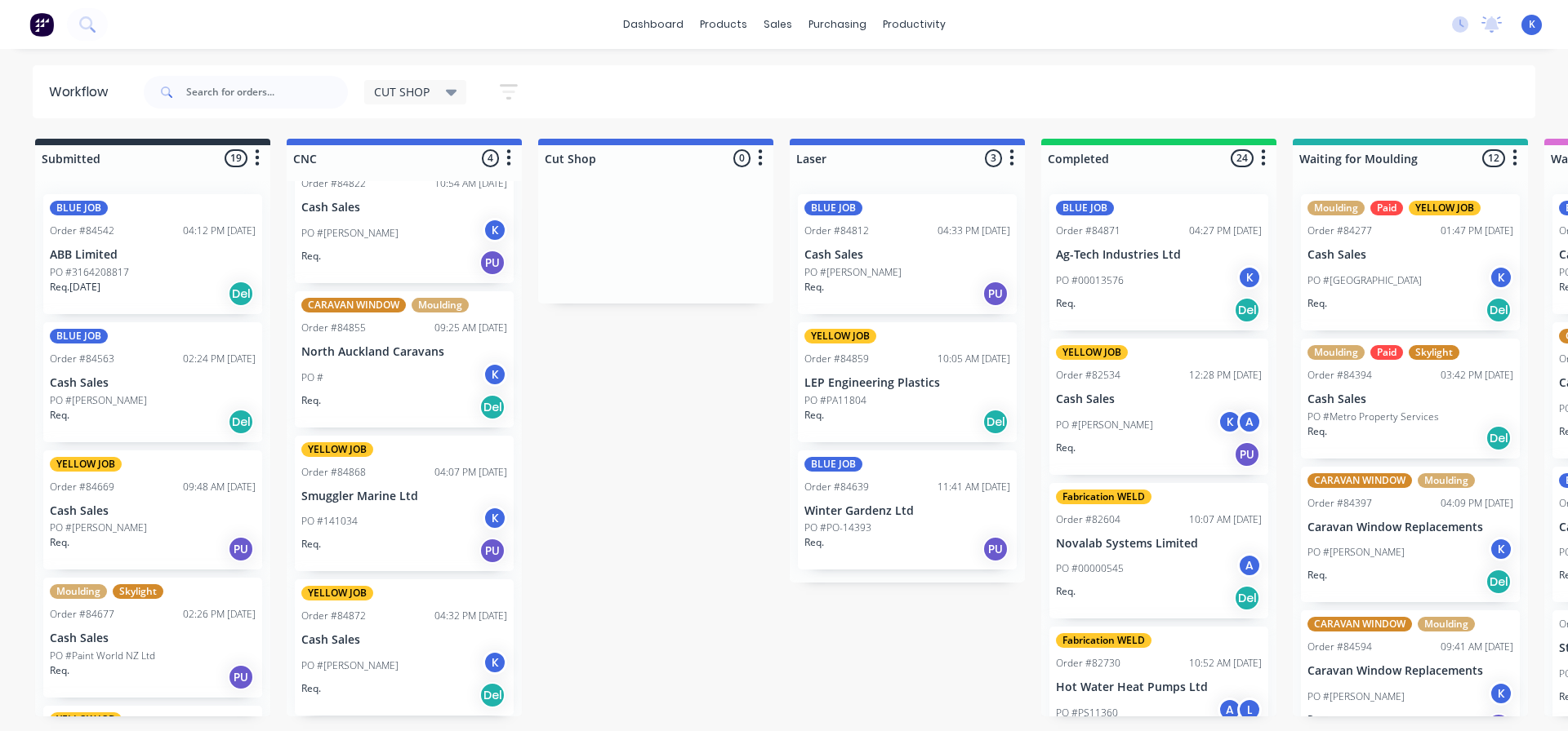
click at [88, 266] on p "PO #3164208817" at bounding box center [90, 273] width 80 height 15
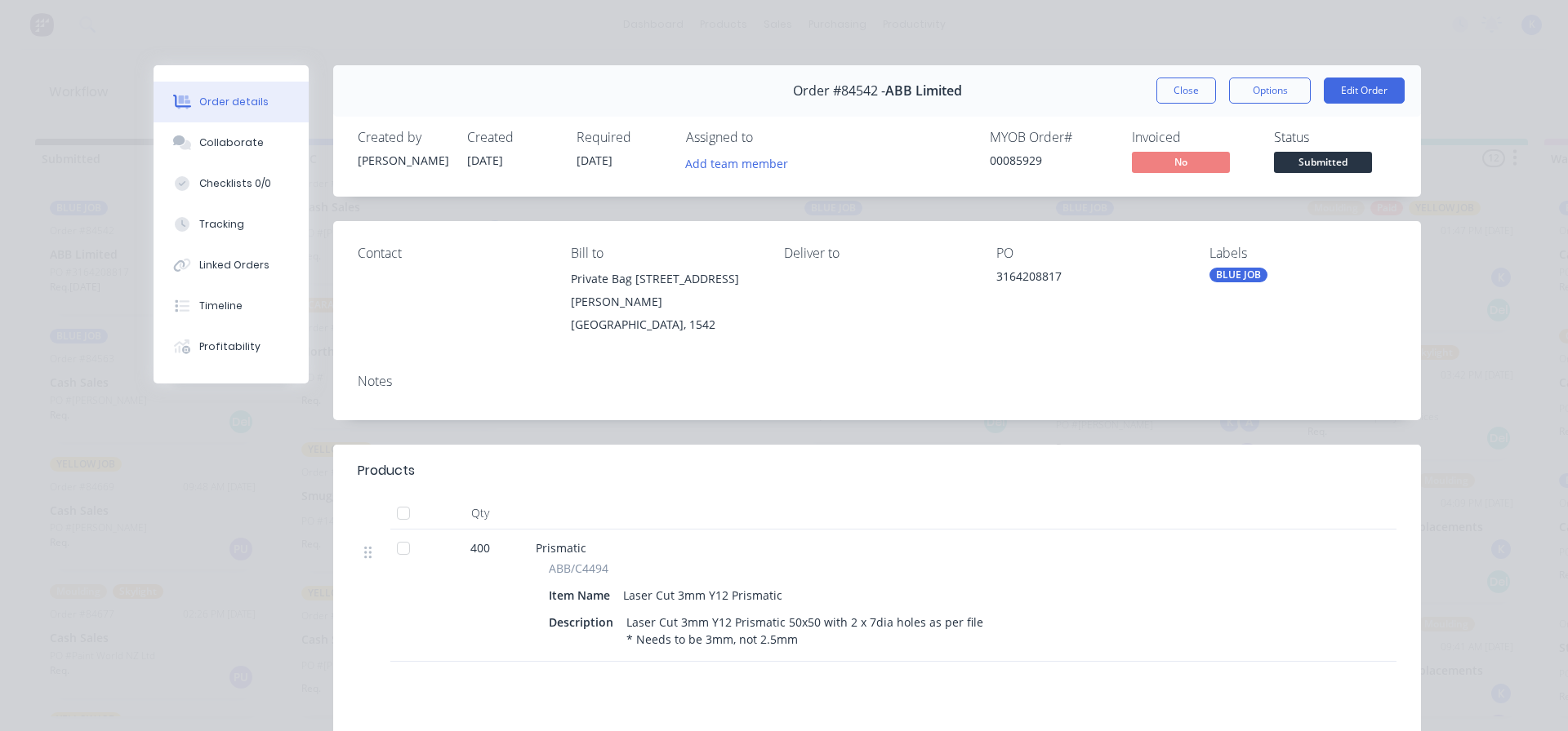
drag, startPoint x: 1184, startPoint y: 84, endPoint x: 1150, endPoint y: 90, distance: 34.5
click at [1183, 84] on button "Close" at bounding box center [1186, 91] width 60 height 27
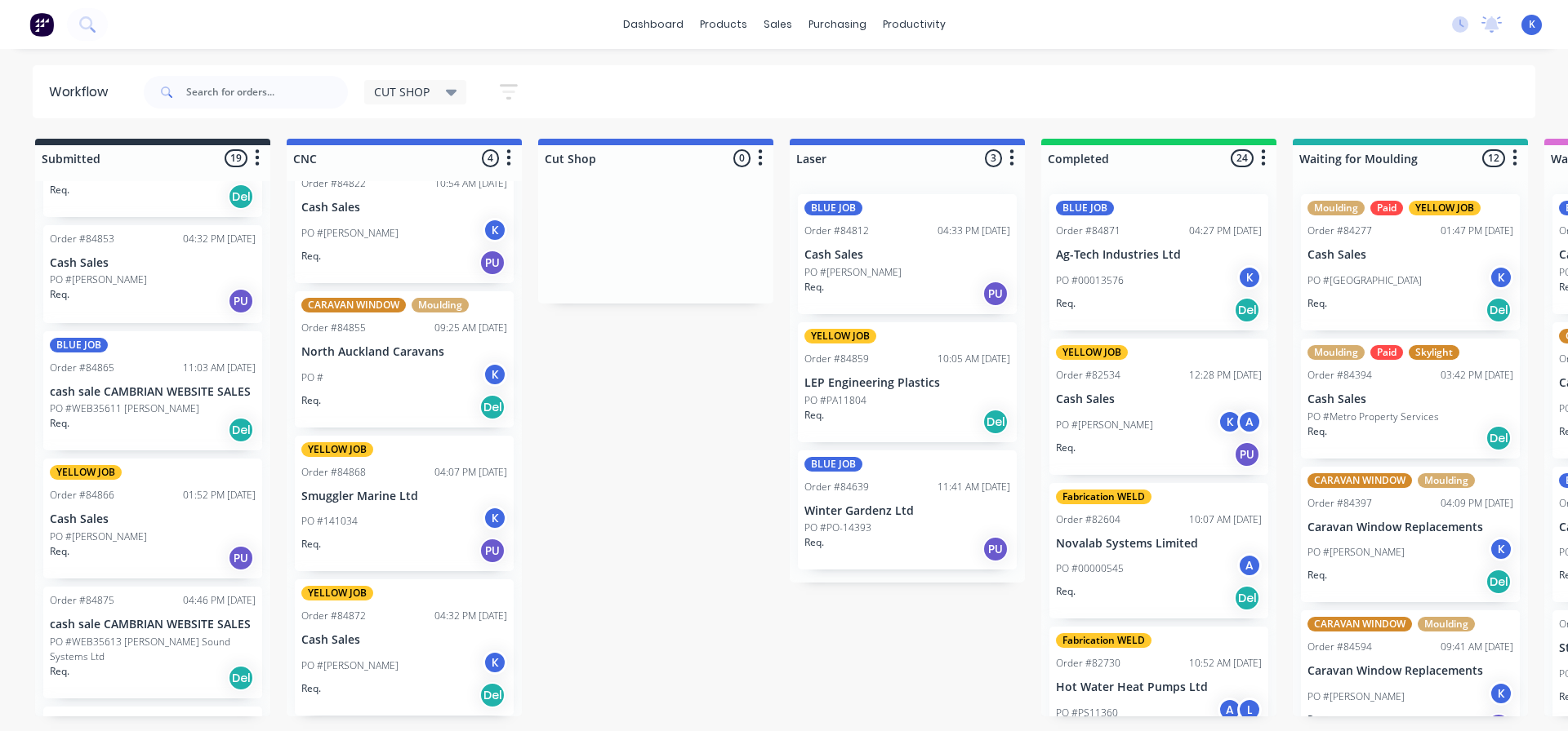
scroll to position [1792, 0]
